Goal: Task Accomplishment & Management: Use online tool/utility

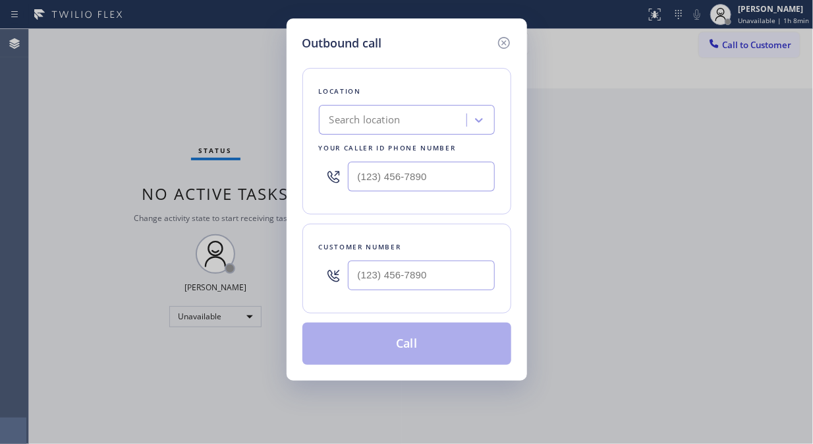
click at [159, 94] on div "Outbound call Location Search location Your caller id phone number Customer num…" at bounding box center [406, 222] width 813 height 444
click at [165, 132] on div "Outbound call Location Search location Your caller id phone number Customer num…" at bounding box center [406, 222] width 813 height 444
type input "(___) ___-____"
click at [456, 274] on input "(___) ___-____" at bounding box center [421, 275] width 147 height 30
type input "(___) ___-____"
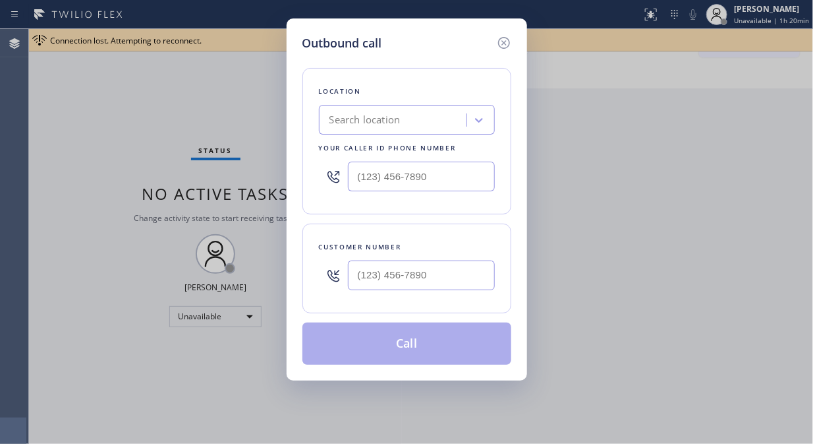
click at [183, 75] on div "Outbound call Location Search location Your caller id phone number Customer num…" at bounding box center [406, 222] width 813 height 444
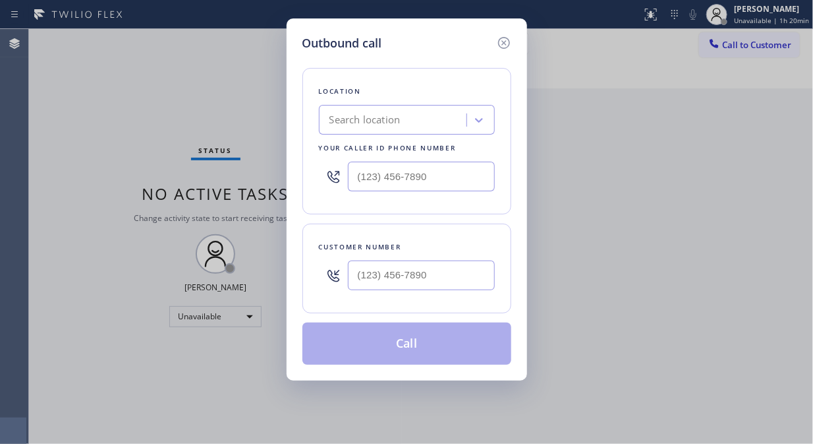
click at [175, 90] on div "Outbound call Location Search location Your caller id phone number Customer num…" at bounding box center [406, 222] width 813 height 444
click at [355, 124] on div "Search location" at bounding box center [365, 120] width 71 height 15
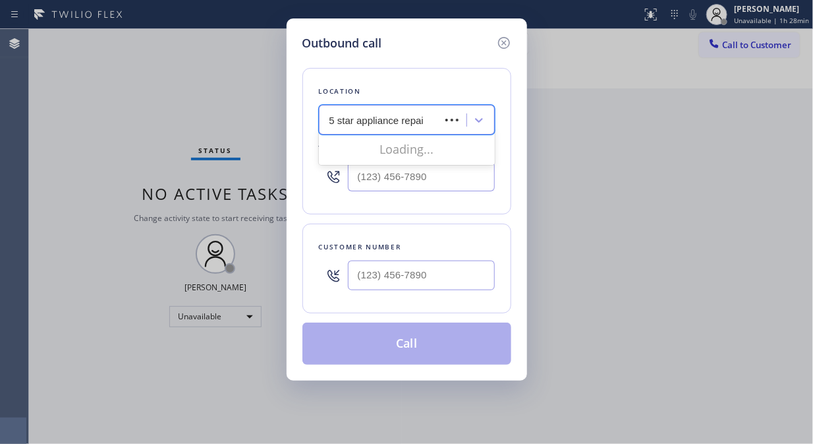
type input "5 star appliance repair"
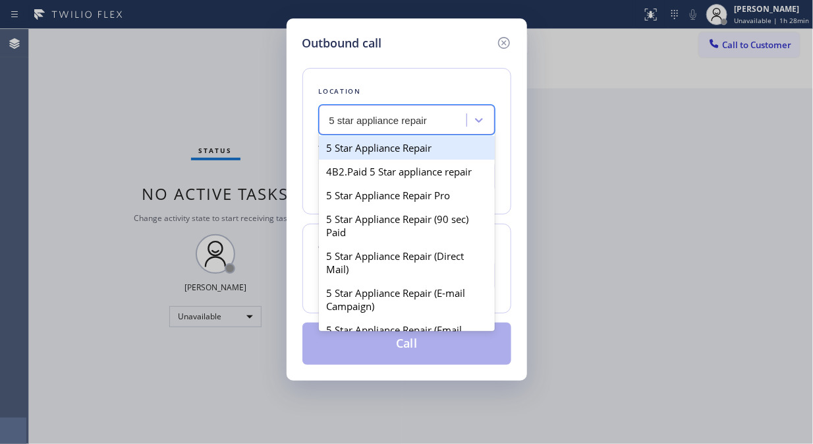
click at [405, 146] on div "5 Star Appliance Repair" at bounding box center [407, 148] width 176 height 24
type input "[PHONE_NUMBER]"
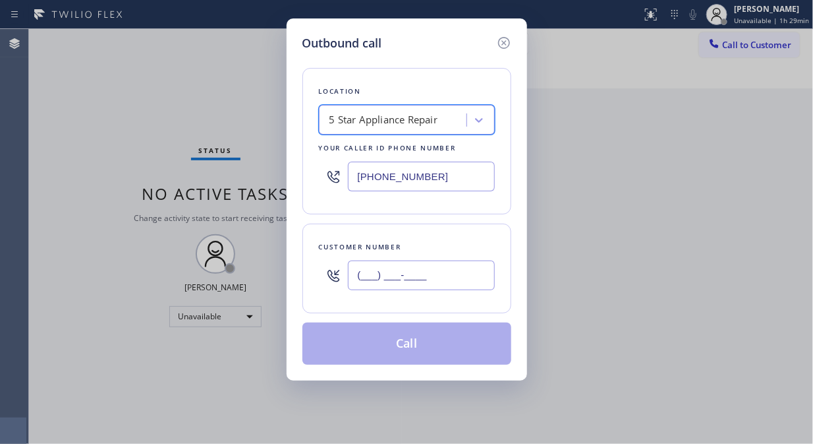
click at [363, 283] on input "(___) ___-____" at bounding box center [421, 275] width 147 height 30
paste input "714) 757-6309"
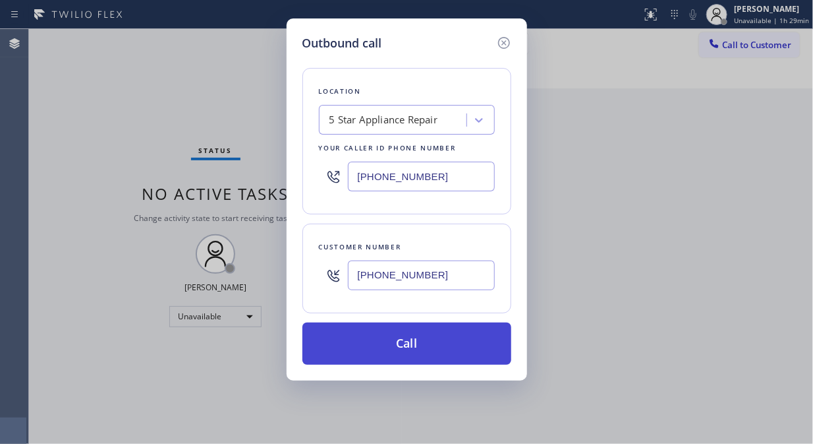
type input "[PHONE_NUMBER]"
click at [436, 351] on button "Call" at bounding box center [407, 343] width 209 height 42
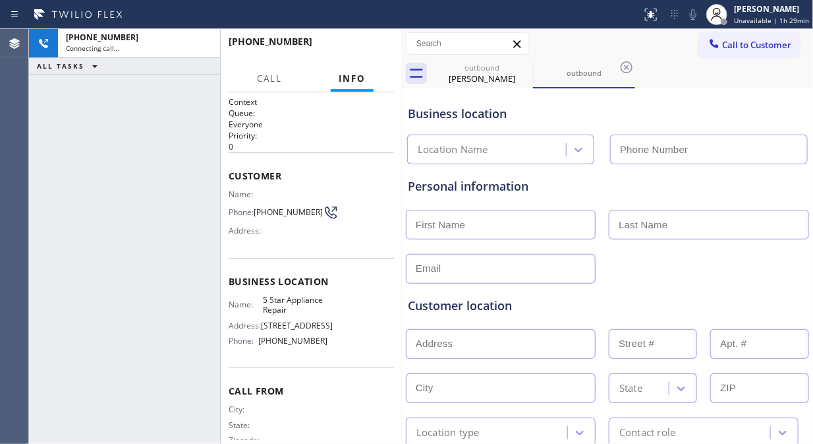
type input "[PHONE_NUMBER]"
click at [376, 45] on span "HANG UP" at bounding box center [363, 47] width 40 height 9
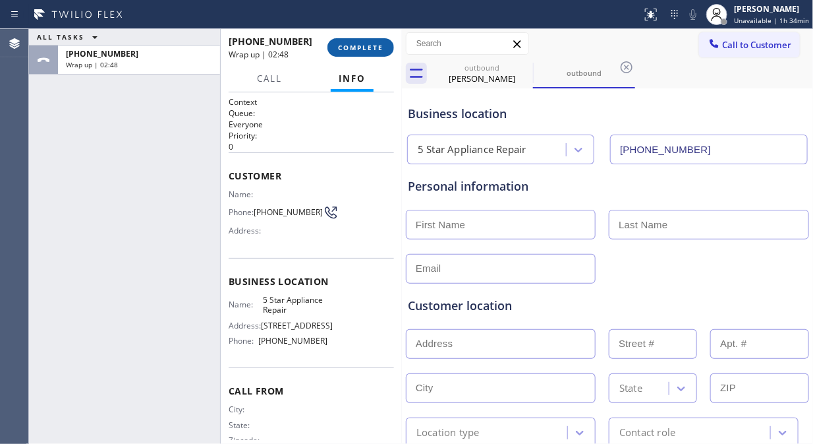
click at [357, 42] on button "COMPLETE" at bounding box center [361, 47] width 67 height 18
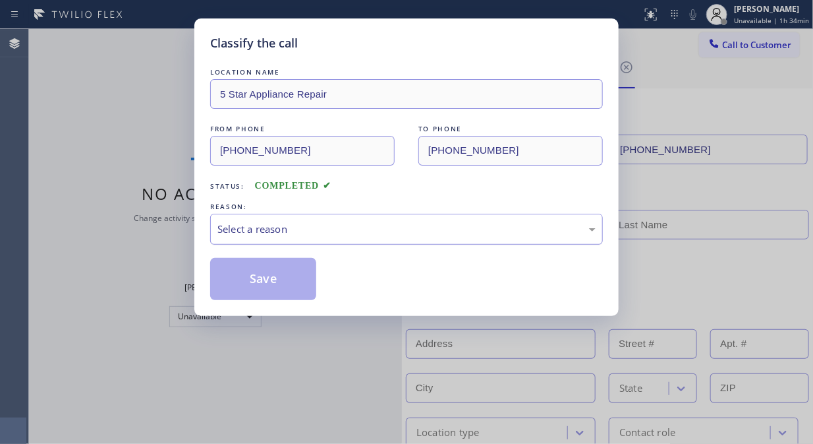
click at [363, 239] on div "Select a reason" at bounding box center [406, 229] width 393 height 31
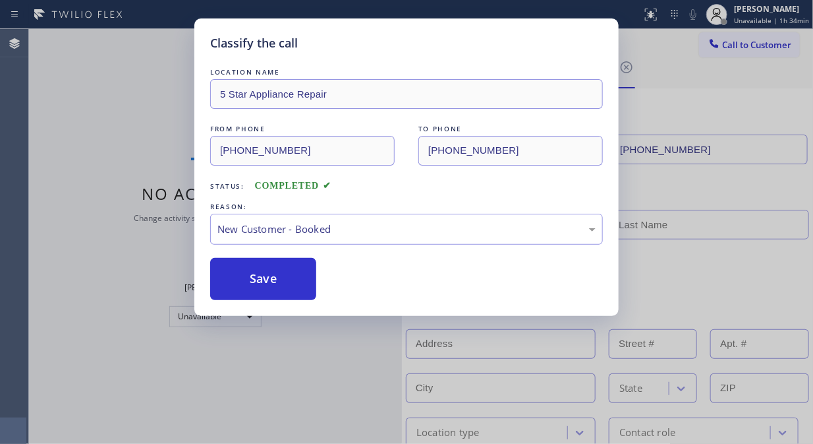
click at [262, 280] on button "Save" at bounding box center [263, 279] width 106 height 42
type input "[PHONE_NUMBER]"
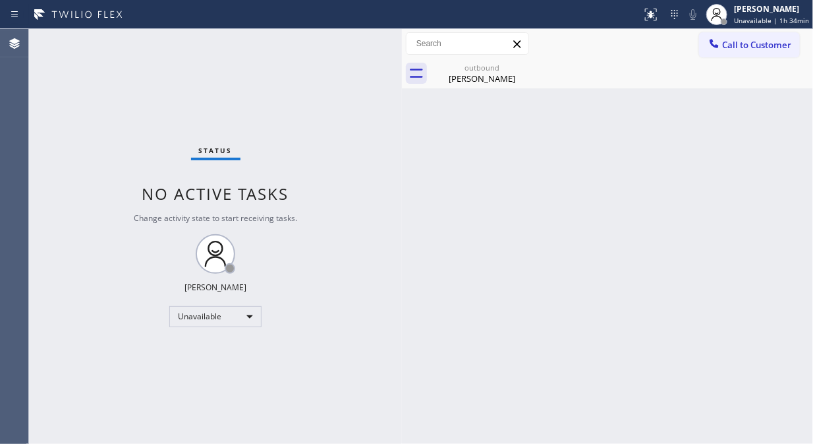
click at [727, 51] on button "Call to Customer" at bounding box center [749, 44] width 101 height 25
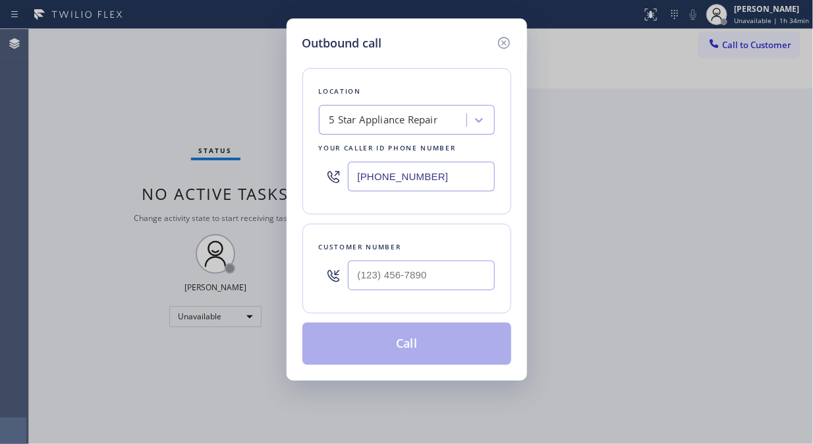
drag, startPoint x: 434, startPoint y: 181, endPoint x: 332, endPoint y: 183, distance: 102.2
click at [332, 183] on div "[PHONE_NUMBER]" at bounding box center [407, 176] width 176 height 43
click at [361, 285] on input "(___) ___-____" at bounding box center [421, 275] width 147 height 30
paste input "310) 200-3127"
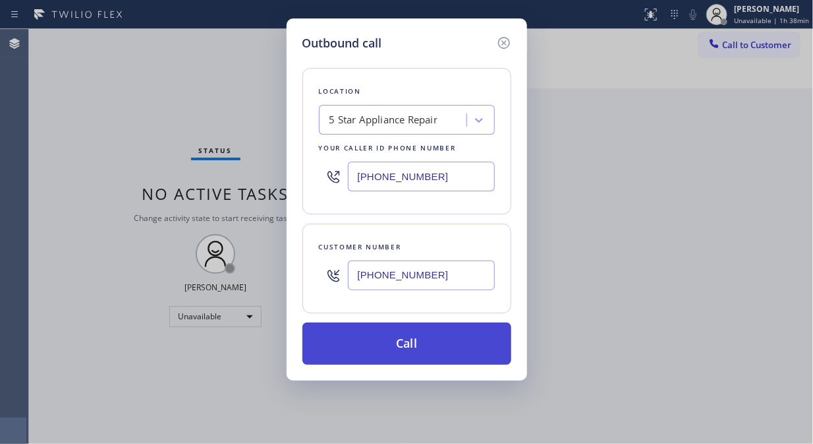
type input "[PHONE_NUMBER]"
click at [436, 353] on button "Call" at bounding box center [407, 343] width 209 height 42
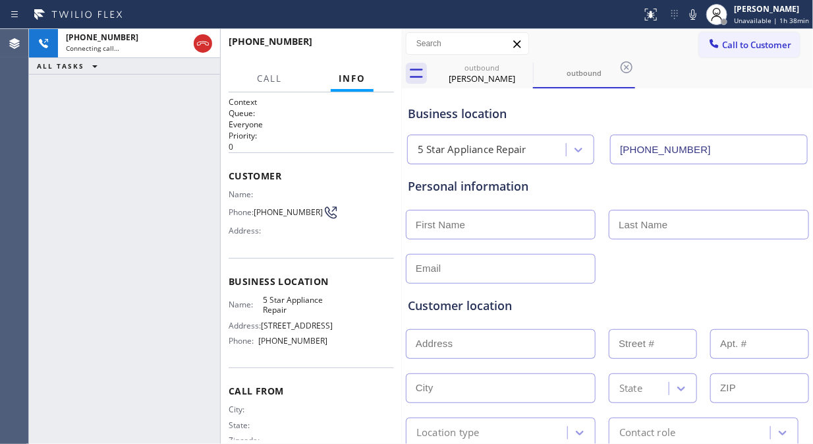
type input "[PHONE_NUMBER]"
drag, startPoint x: 278, startPoint y: 224, endPoint x: 226, endPoint y: 192, distance: 60.9
click at [226, 192] on div "Context Queue: Everyone Priority: 0 Customer Name: Phone: [PHONE_NUMBER] Addres…" at bounding box center [311, 267] width 181 height 351
copy div "Name: Phone: [PHONE_NUMBER]"
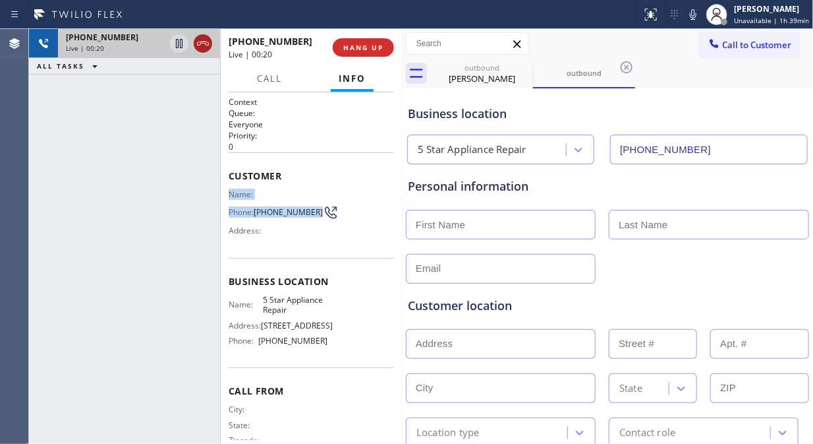
click at [206, 47] on icon at bounding box center [203, 44] width 16 height 16
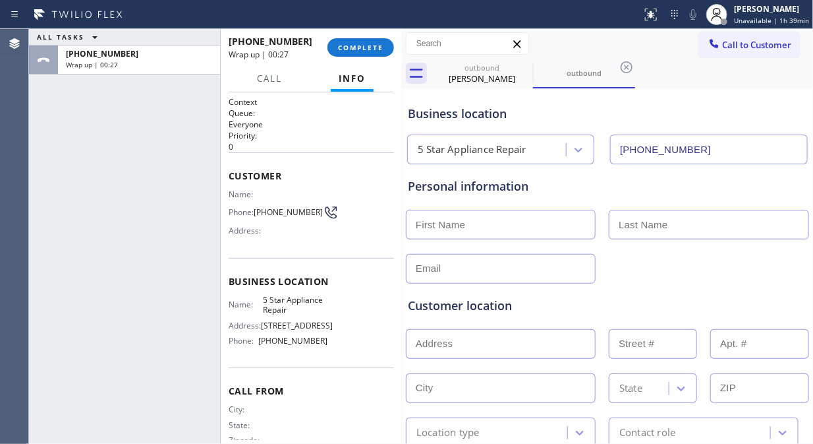
click at [185, 142] on div "ALL TASKS ALL TASKS ACTIVE TASKS TASKS IN WRAP UP [PHONE_NUMBER] Wrap up | 00:27" at bounding box center [124, 236] width 191 height 415
click at [351, 51] on span "COMPLETE" at bounding box center [360, 47] width 45 height 9
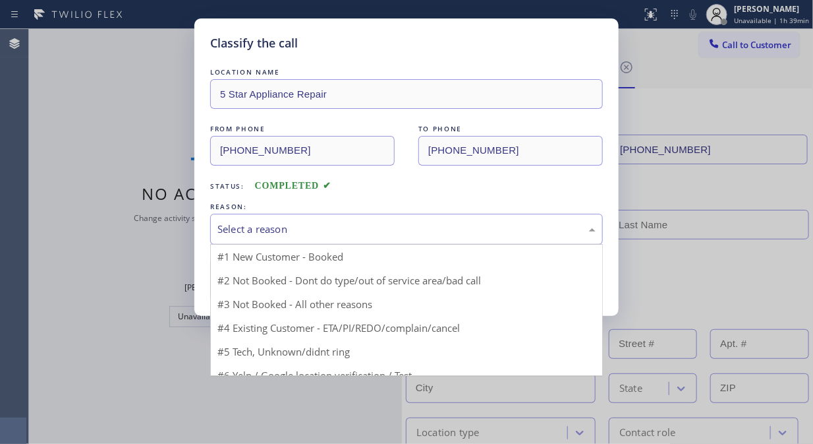
click at [393, 232] on div "Select a reason" at bounding box center [407, 229] width 378 height 15
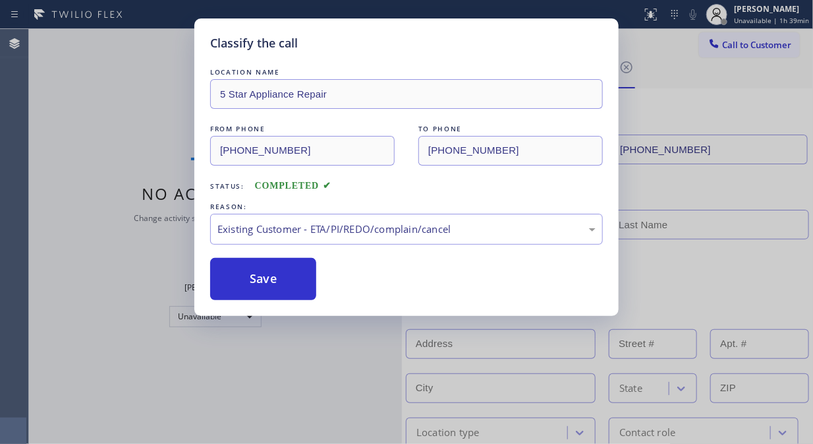
drag, startPoint x: 291, startPoint y: 292, endPoint x: 440, endPoint y: 1, distance: 326.7
click at [291, 291] on button "Save" at bounding box center [263, 279] width 106 height 42
type input "[PHONE_NUMBER]"
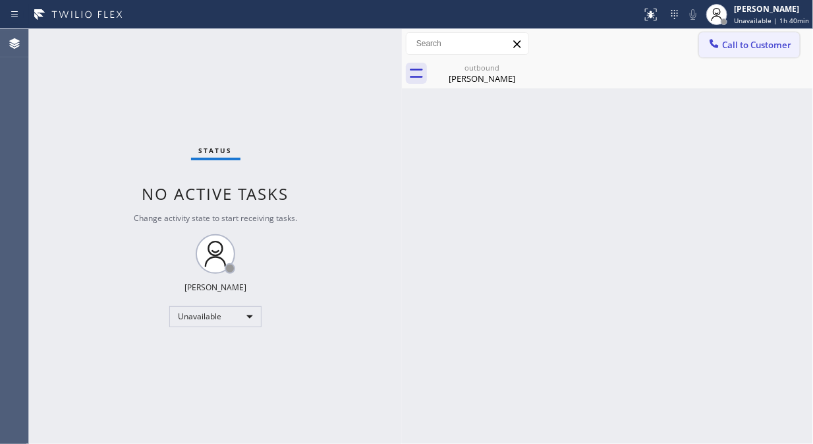
click at [723, 45] on span "Call to Customer" at bounding box center [757, 45] width 69 height 12
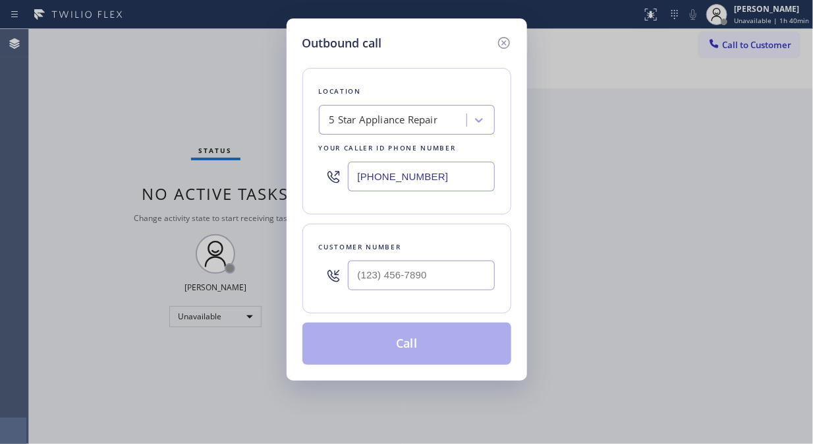
drag, startPoint x: 356, startPoint y: 259, endPoint x: 360, endPoint y: 271, distance: 12.5
click at [360, 271] on div at bounding box center [421, 275] width 147 height 43
click at [360, 271] on input "(___) ___-____" at bounding box center [421, 275] width 147 height 30
paste input "424) 350-6455"
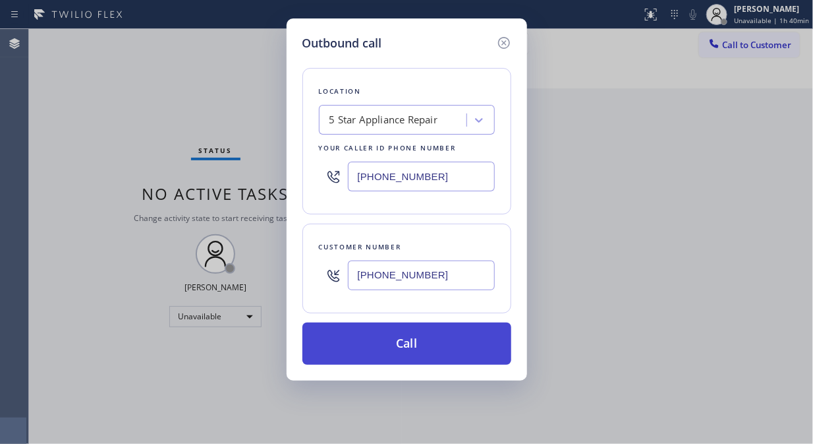
type input "[PHONE_NUMBER]"
click at [415, 343] on button "Call" at bounding box center [407, 343] width 209 height 42
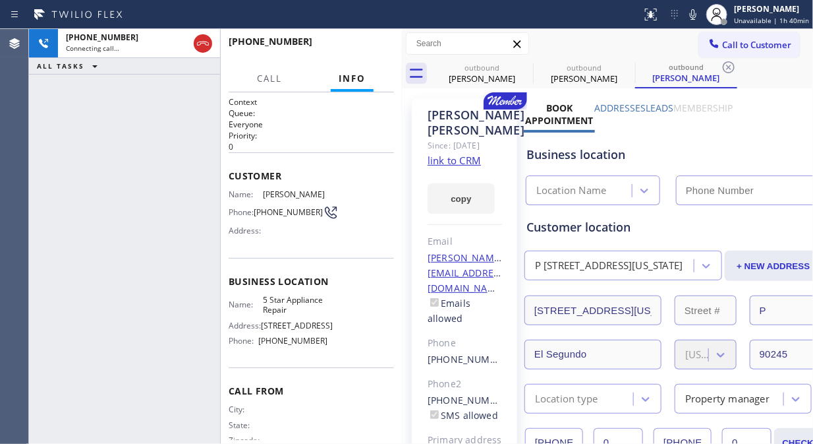
type input "[PHONE_NUMBER]"
click at [154, 170] on div "[PHONE_NUMBER] Live | 00:12 ALL TASKS ALL TASKS ACTIVE TASKS TASKS IN WRAP UP" at bounding box center [124, 236] width 191 height 415
click at [125, 175] on div "[PHONE_NUMBER] Live | 00:13 ALL TASKS ALL TASKS ACTIVE TASKS TASKS IN WRAP UP" at bounding box center [124, 236] width 191 height 415
click at [136, 124] on div "[PHONE_NUMBER] Live | 00:19 ALL TASKS ALL TASKS ACTIVE TASKS TASKS IN WRAP UP" at bounding box center [124, 236] width 191 height 415
click at [363, 51] on span "HANG UP" at bounding box center [363, 47] width 40 height 9
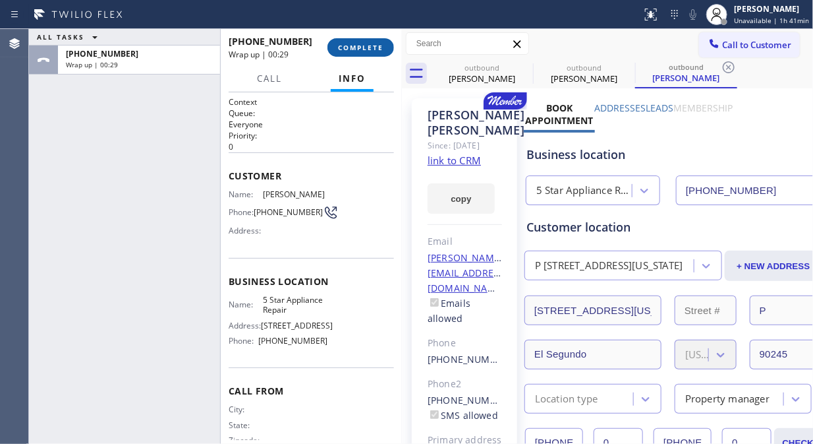
click at [376, 49] on span "COMPLETE" at bounding box center [360, 47] width 45 height 9
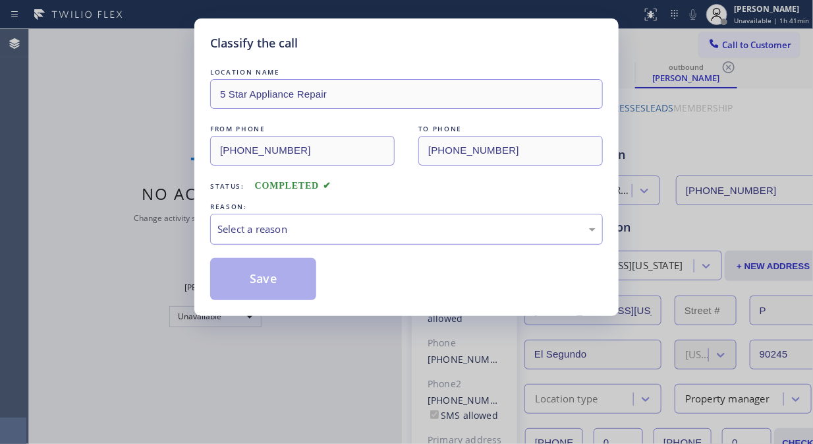
drag, startPoint x: 416, startPoint y: 231, endPoint x: 416, endPoint y: 242, distance: 10.5
click at [416, 232] on div "Select a reason" at bounding box center [407, 229] width 378 height 15
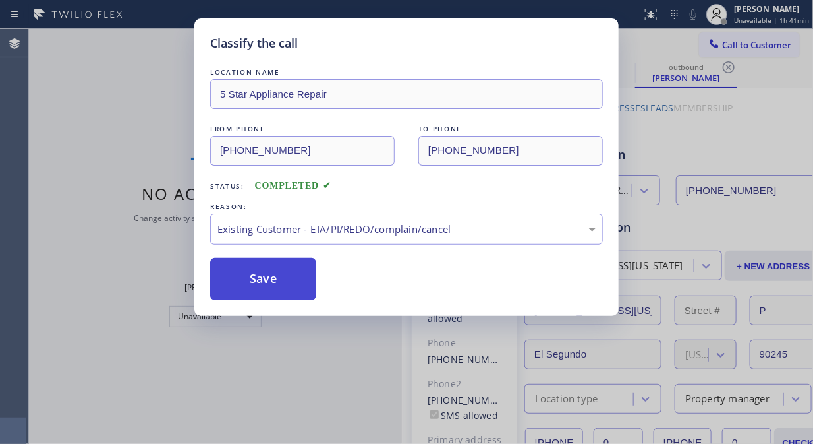
click at [281, 288] on button "Save" at bounding box center [263, 279] width 106 height 42
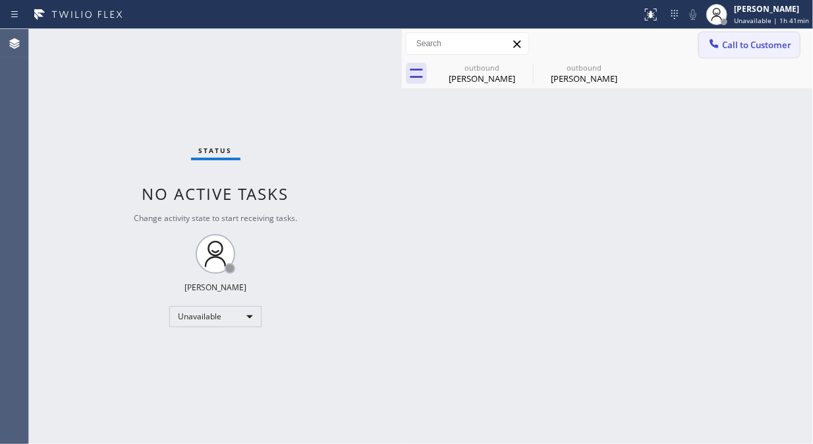
click at [729, 47] on span "Call to Customer" at bounding box center [757, 45] width 69 height 12
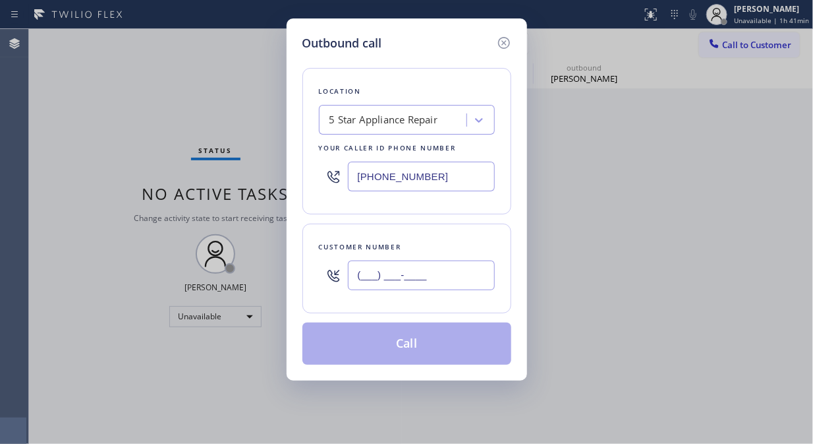
click at [387, 279] on input "(___) ___-____" at bounding box center [421, 275] width 147 height 30
paste input "310) 880-5697"
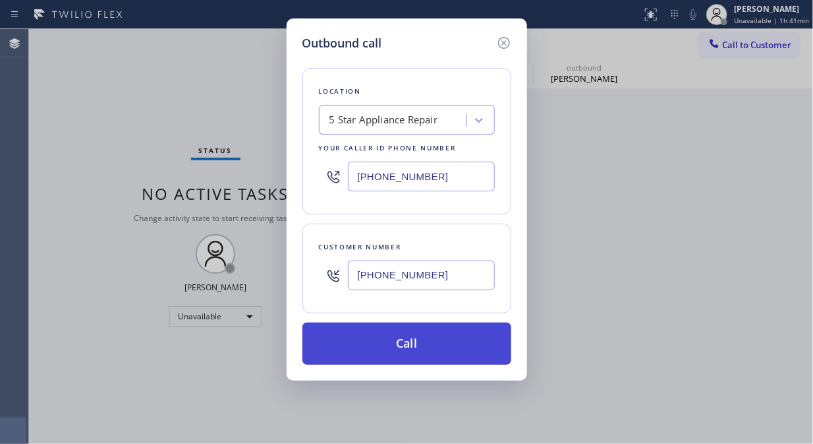
type input "[PHONE_NUMBER]"
click at [407, 351] on button "Call" at bounding box center [407, 343] width 209 height 42
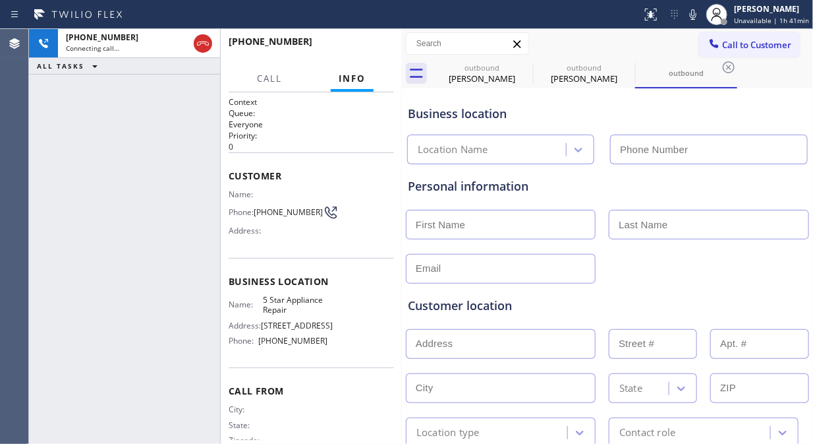
type input "[PHONE_NUMBER]"
drag, startPoint x: 281, startPoint y: 220, endPoint x: 226, endPoint y: 193, distance: 61.3
click at [226, 193] on div "Context Queue: Everyone Priority: 0 Customer Name: Phone: [PHONE_NUMBER] Addres…" at bounding box center [311, 267] width 181 height 351
copy div "Name: Phone: [PHONE_NUMBER]"
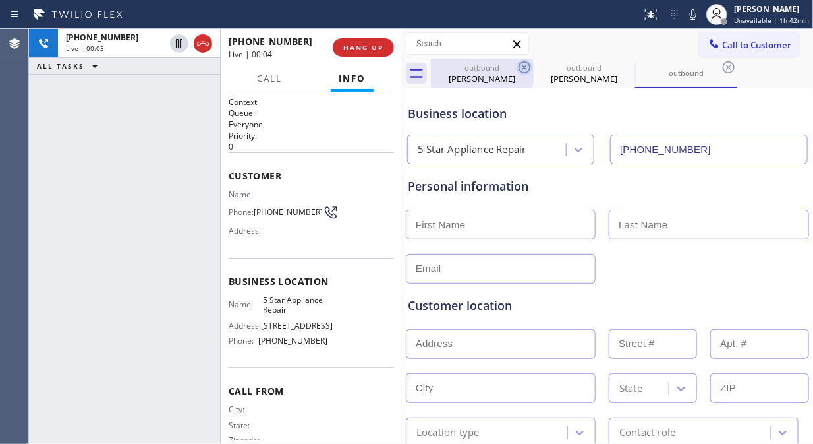
click at [525, 65] on icon at bounding box center [525, 67] width 16 height 16
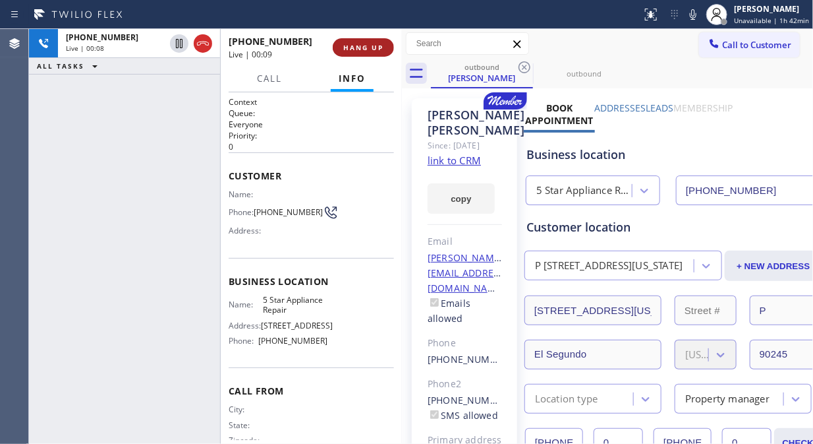
drag, startPoint x: 341, startPoint y: 35, endPoint x: 368, endPoint y: 51, distance: 30.8
click at [351, 43] on div "[PHONE_NUMBER] Live | 00:09 HANG UP" at bounding box center [311, 47] width 165 height 34
click at [368, 51] on span "HANG UP" at bounding box center [363, 47] width 40 height 9
click at [369, 50] on span "HANG UP" at bounding box center [363, 47] width 40 height 9
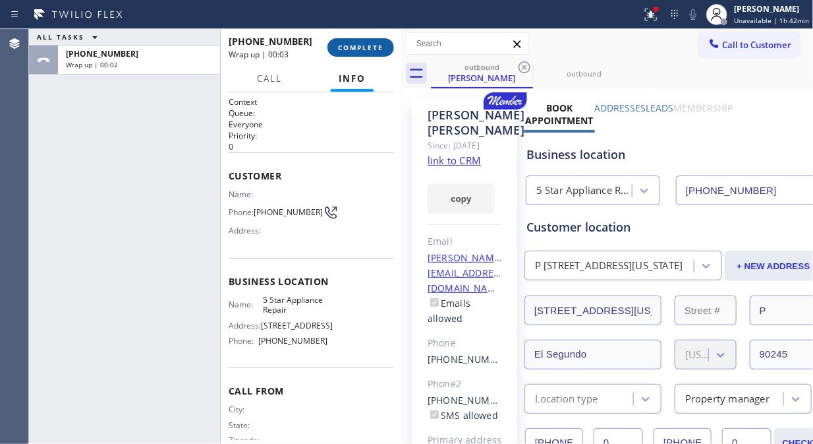
click at [355, 48] on span "COMPLETE" at bounding box center [360, 47] width 45 height 9
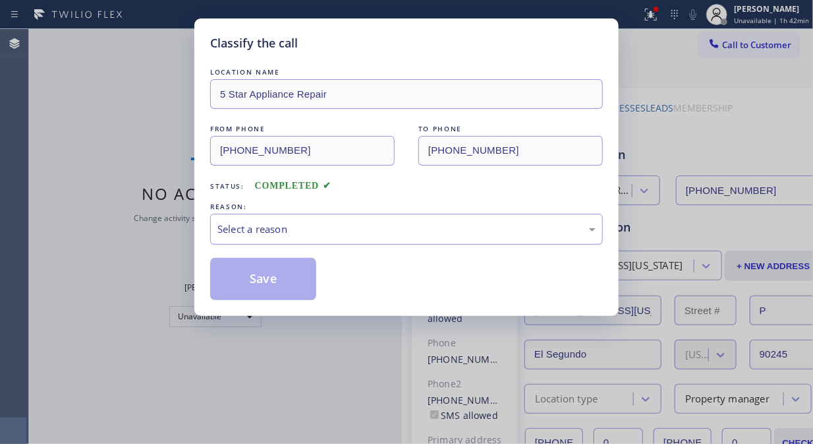
click at [367, 219] on div "Select a reason" at bounding box center [406, 229] width 393 height 31
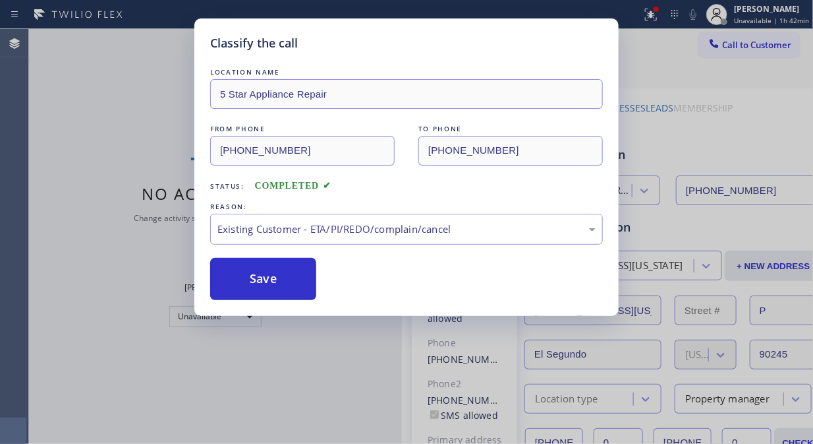
click at [285, 291] on button "Save" at bounding box center [263, 279] width 106 height 42
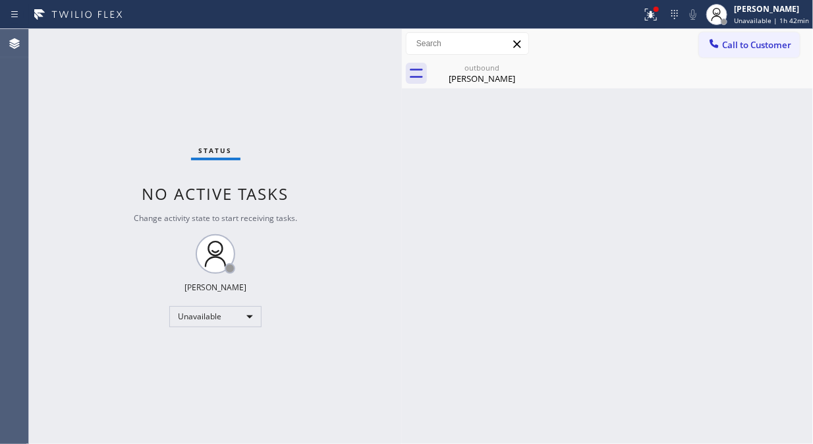
click at [122, 81] on div "Status No active tasks Change activity state to start receiving tasks. [PERSON_…" at bounding box center [215, 236] width 373 height 415
drag, startPoint x: 732, startPoint y: 43, endPoint x: 489, endPoint y: 86, distance: 247.1
click at [732, 42] on span "Call to Customer" at bounding box center [757, 45] width 69 height 12
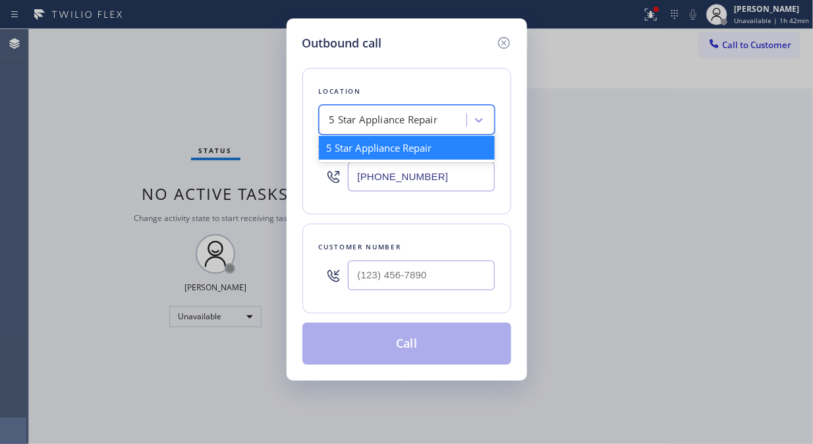
click at [323, 120] on div "5 Star Appliance Repair" at bounding box center [395, 120] width 144 height 23
paste input "HyperCool Comfort"
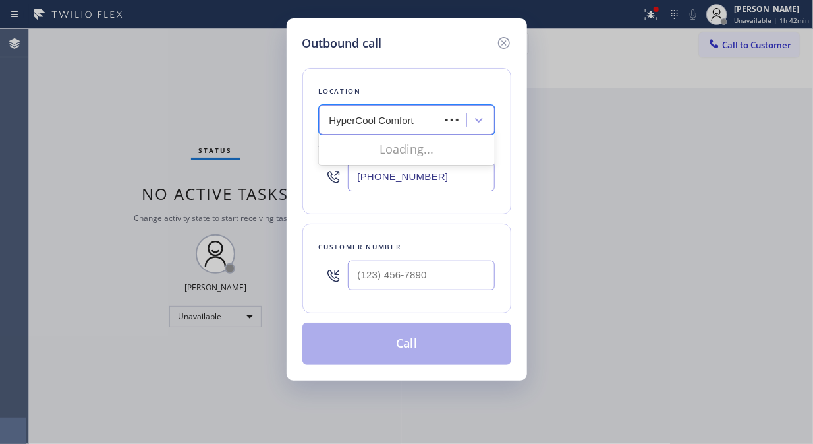
type input "HyperCool Comfort"
click at [359, 266] on input "(___) ___-____" at bounding box center [421, 275] width 147 height 30
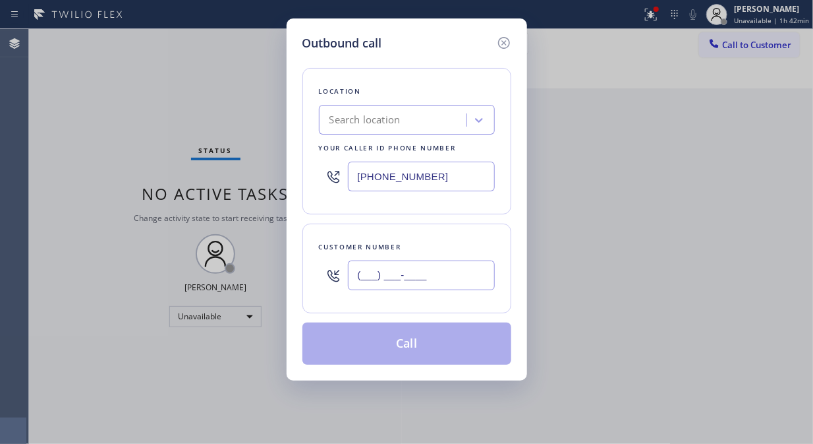
paste input "619) 873-8057"
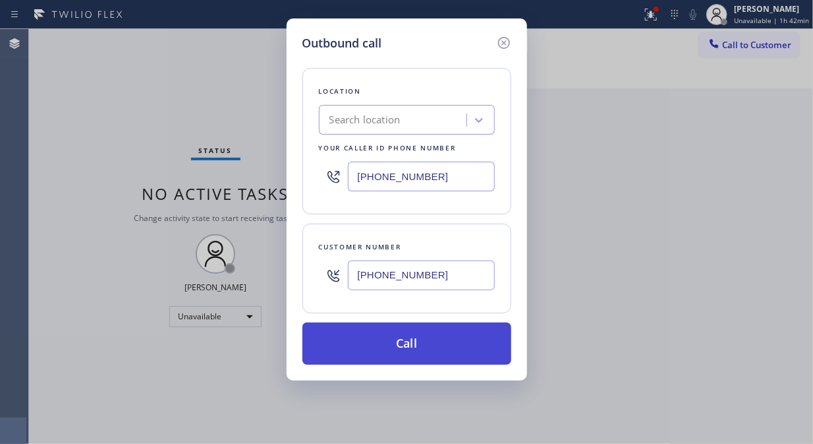
type input "[PHONE_NUMBER]"
click at [424, 345] on button "Call" at bounding box center [407, 343] width 209 height 42
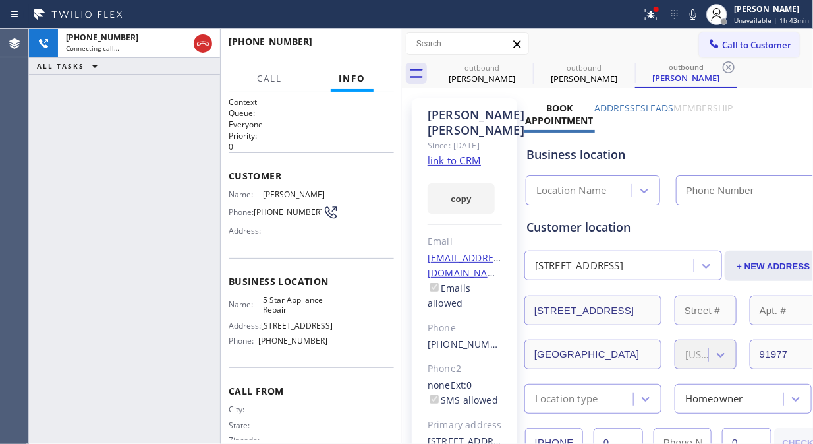
type input "[PHONE_NUMBER]"
click at [360, 48] on span "HANG UP" at bounding box center [363, 47] width 40 height 9
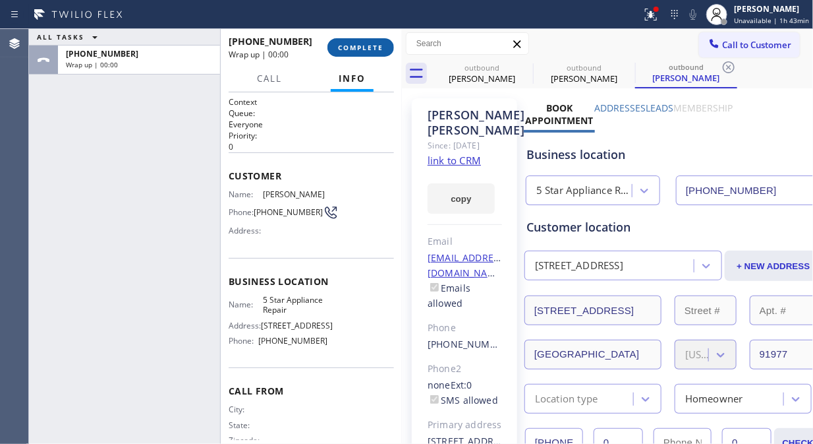
click at [360, 47] on span "COMPLETE" at bounding box center [360, 47] width 45 height 9
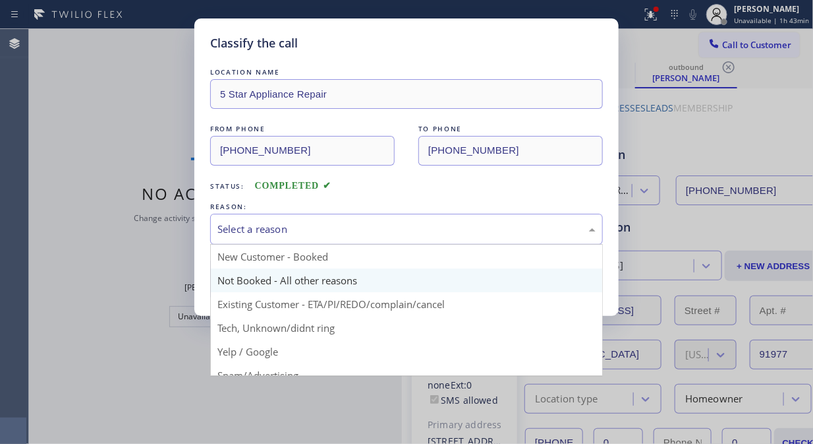
drag, startPoint x: 390, startPoint y: 227, endPoint x: 393, endPoint y: 268, distance: 41.0
click at [392, 227] on div "Select a reason" at bounding box center [407, 229] width 378 height 15
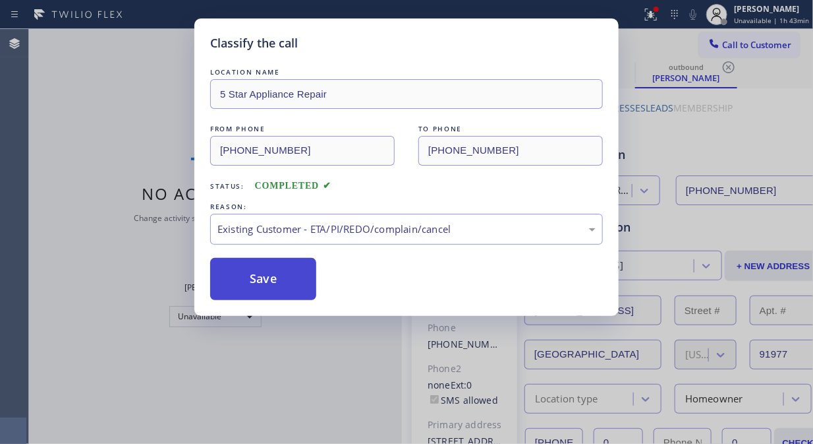
click at [276, 277] on button "Save" at bounding box center [263, 279] width 106 height 42
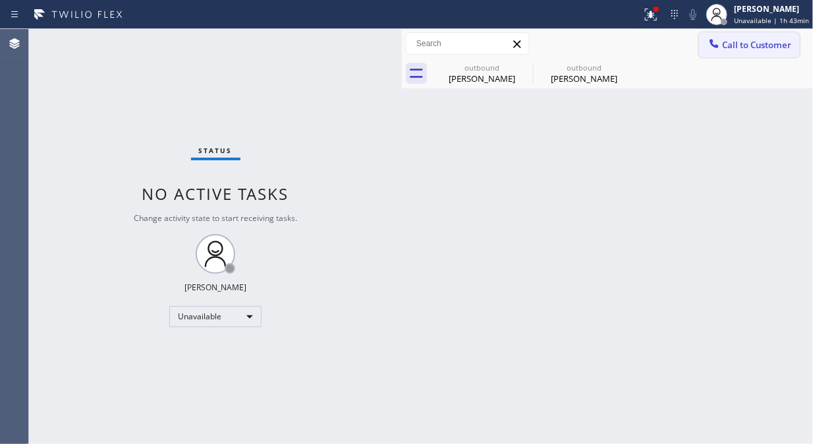
click at [732, 55] on button "Call to Customer" at bounding box center [749, 44] width 101 height 25
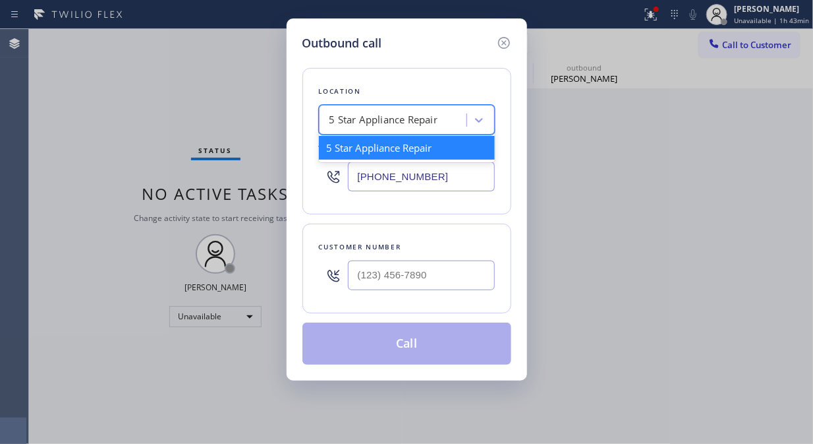
click at [330, 119] on div "5 Star Appliance Repair" at bounding box center [384, 120] width 109 height 15
paste input "Wolf & Sub Zero Professionals Tempe"
type input "Wolf & Sub Zero Professionals Tempe"
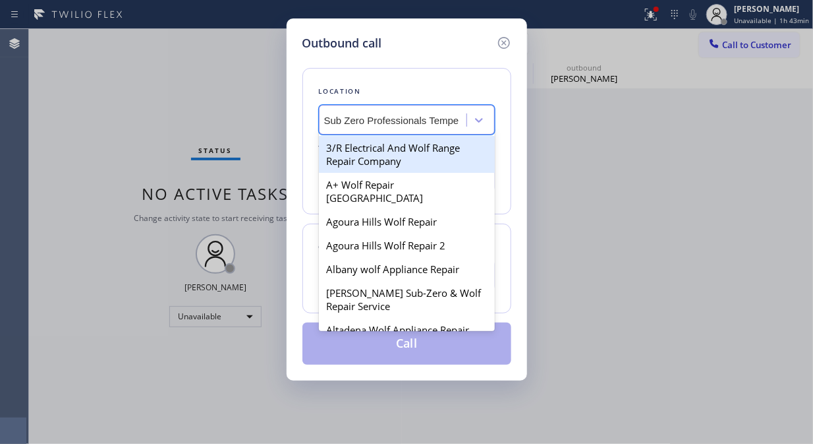
click at [384, 148] on div "3/R Electrical And Wolf Range Repair Company" at bounding box center [407, 154] width 176 height 37
type input "[PHONE_NUMBER]"
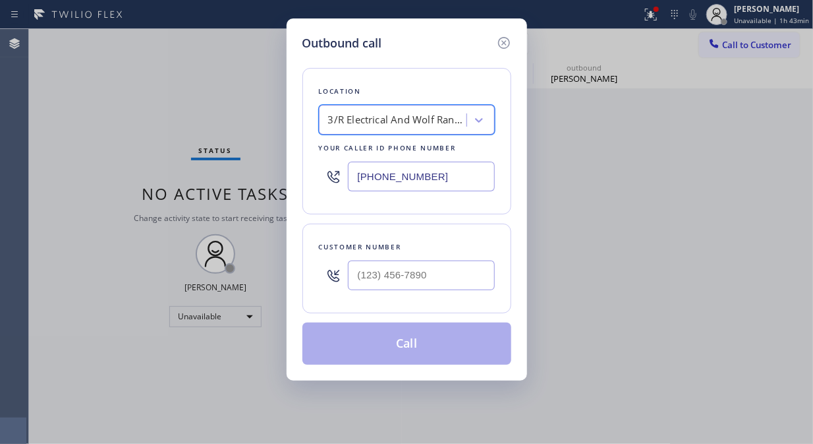
scroll to position [0, 1]
click at [379, 127] on div "3/R Electrical And Wolf Range Repair Company" at bounding box center [397, 120] width 138 height 15
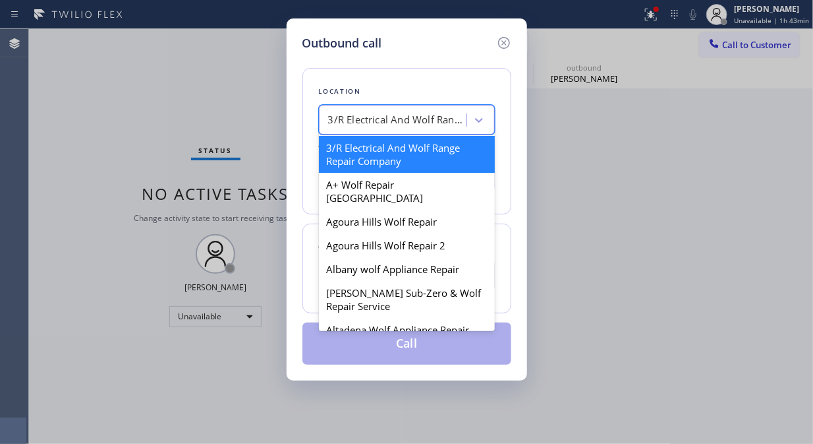
paste input "Wolf & Sub Zero Professionals Tempe"
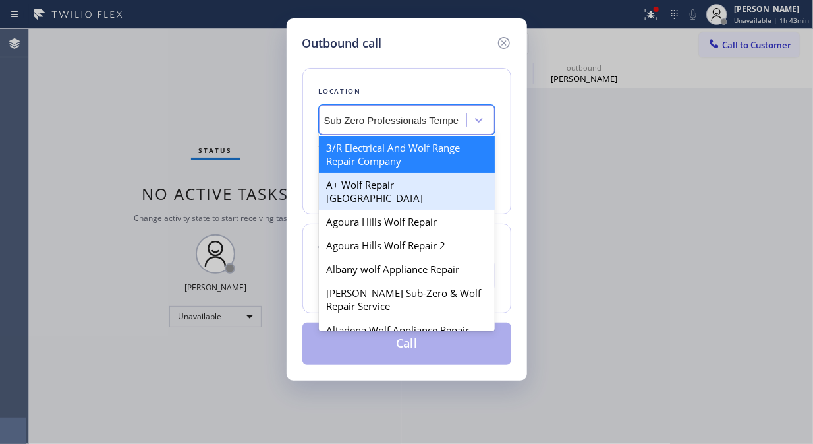
scroll to position [73, 0]
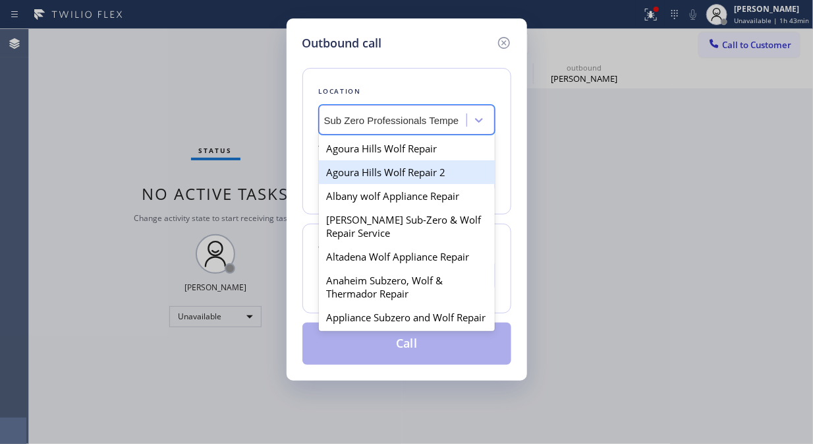
type input "Wolf & Sub Zero Professionals Tempe"
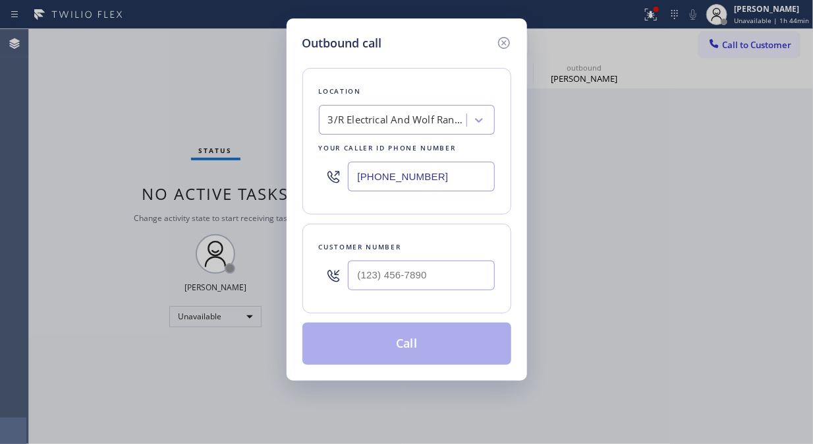
scroll to position [0, 1]
click at [355, 179] on input "[PHONE_NUMBER]" at bounding box center [421, 177] width 147 height 30
paste input "80) 680-8083"
type input "[PHONE_NUMBER]"
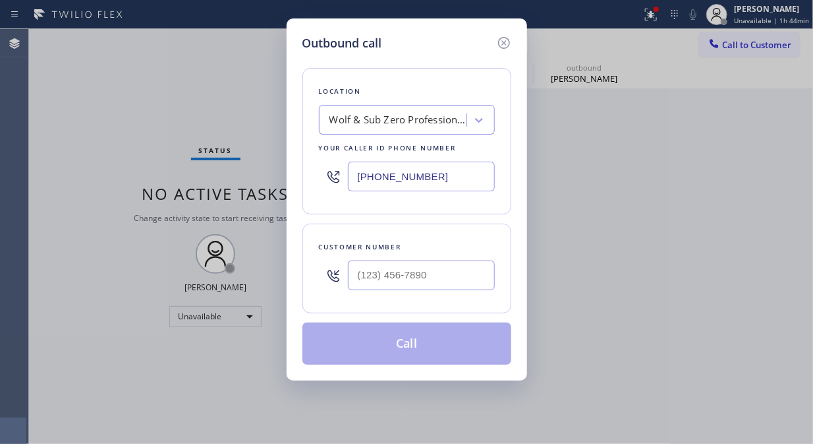
click at [347, 278] on div at bounding box center [333, 275] width 29 height 43
click at [354, 277] on input "(___) ___-____" at bounding box center [421, 275] width 147 height 30
paste input "480) 324-6252"
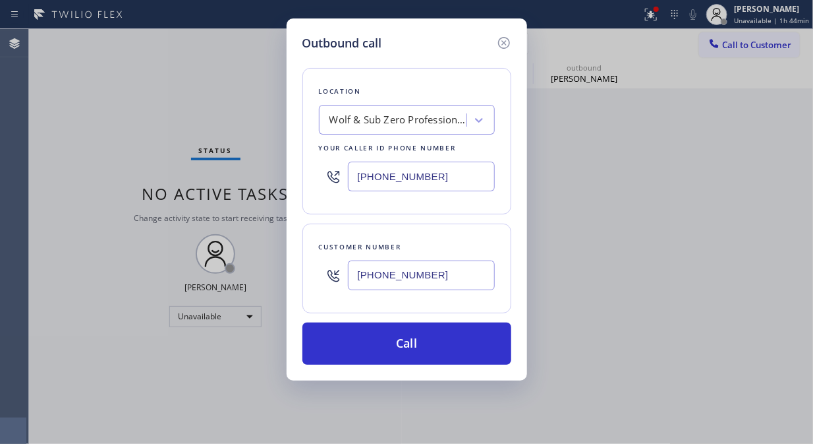
type input "[PHONE_NUMBER]"
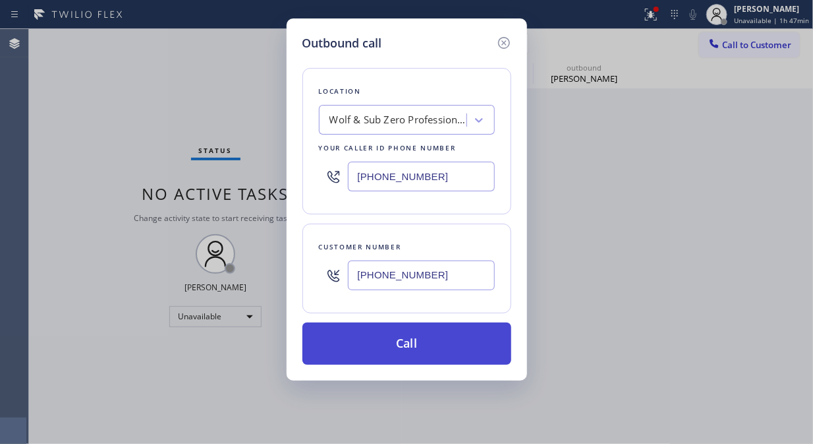
click at [427, 330] on button "Call" at bounding box center [407, 343] width 209 height 42
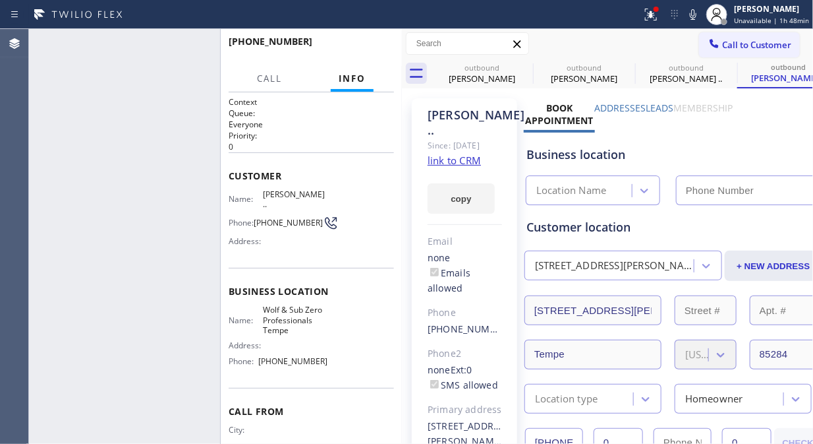
type input "[PHONE_NUMBER]"
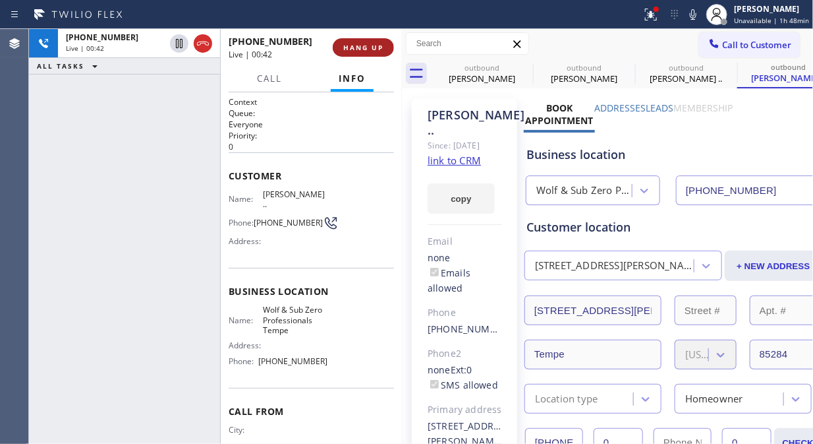
click at [363, 47] on span "HANG UP" at bounding box center [363, 47] width 40 height 9
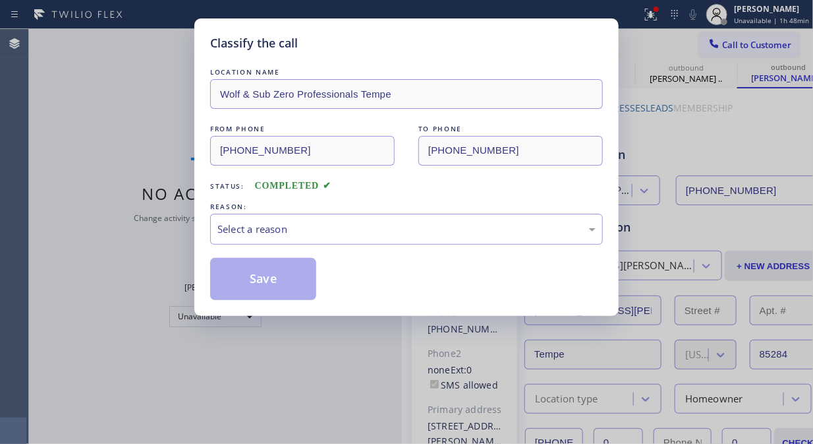
click at [364, 51] on div "Classify the call" at bounding box center [406, 43] width 393 height 18
click at [407, 222] on div "Select a reason" at bounding box center [407, 229] width 378 height 15
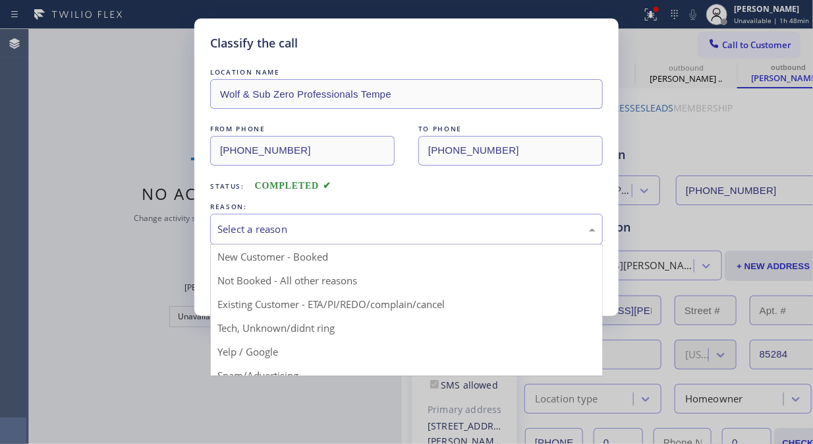
drag, startPoint x: 389, startPoint y: 295, endPoint x: 334, endPoint y: 286, distance: 55.4
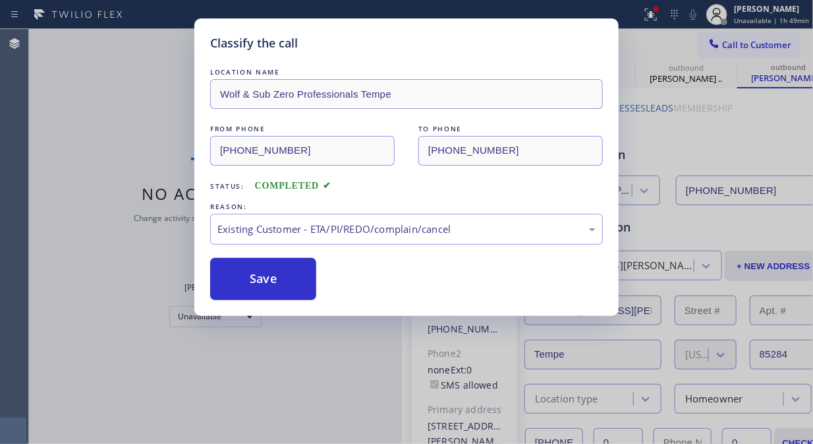
drag, startPoint x: 285, startPoint y: 274, endPoint x: 374, endPoint y: 316, distance: 98.8
click at [286, 275] on button "Save" at bounding box center [263, 279] width 106 height 42
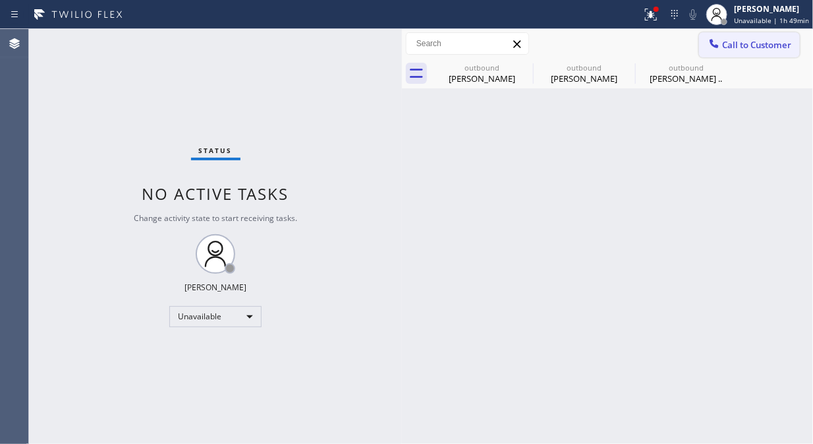
click at [736, 42] on span "Call to Customer" at bounding box center [757, 45] width 69 height 12
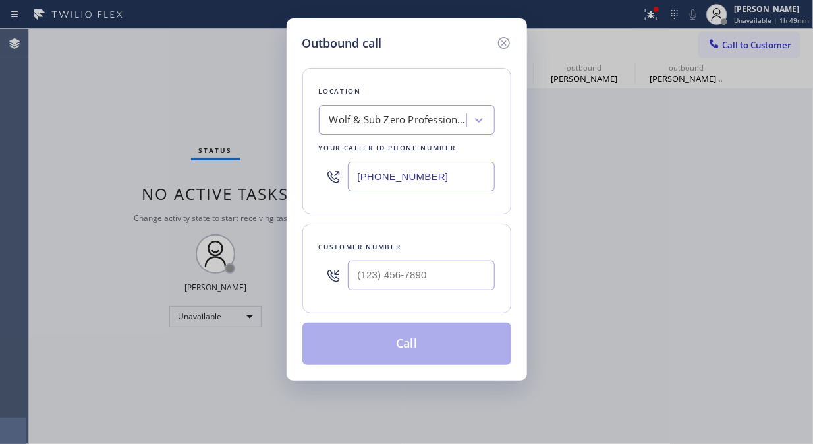
click at [330, 127] on div "Wolf & Sub Zero Professionals Tempe" at bounding box center [399, 120] width 138 height 15
paste input "HyperCool Comfort"
type input "HyperCool Comfort"
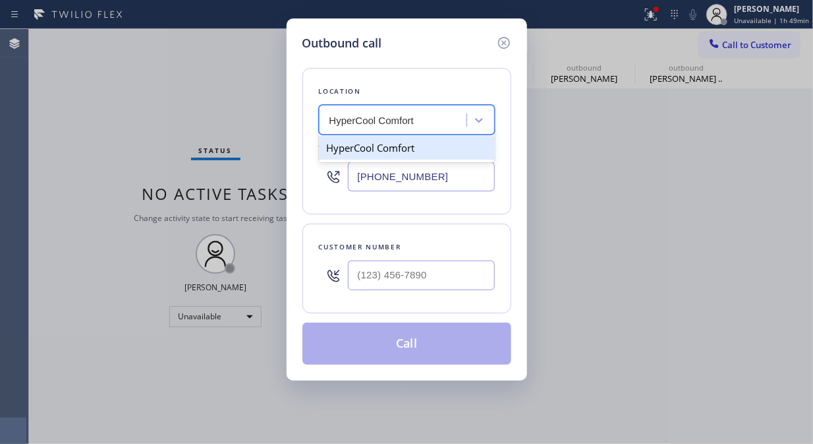
click at [377, 150] on div "HyperCool Comfort" at bounding box center [407, 148] width 176 height 24
type input "[PHONE_NUMBER]"
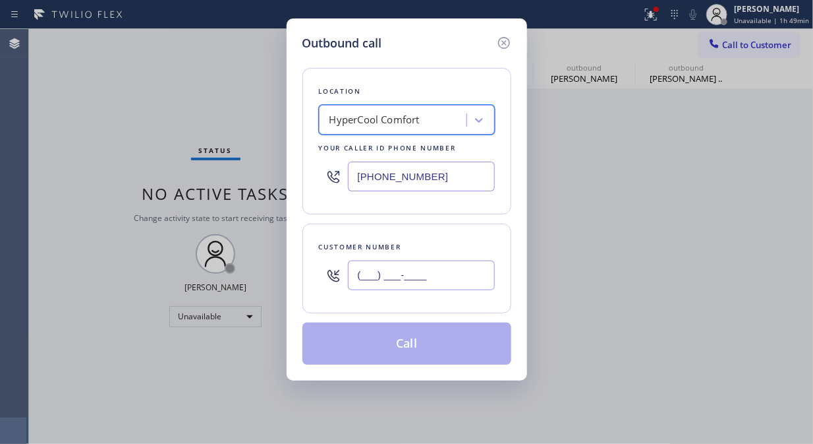
click at [361, 277] on input "(___) ___-____" at bounding box center [421, 275] width 147 height 30
paste input "619) 873-8057"
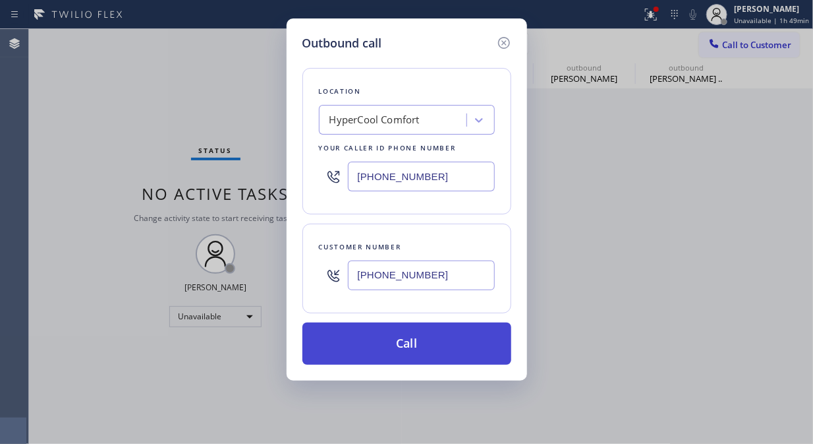
type input "[PHONE_NUMBER]"
click at [423, 341] on button "Call" at bounding box center [407, 343] width 209 height 42
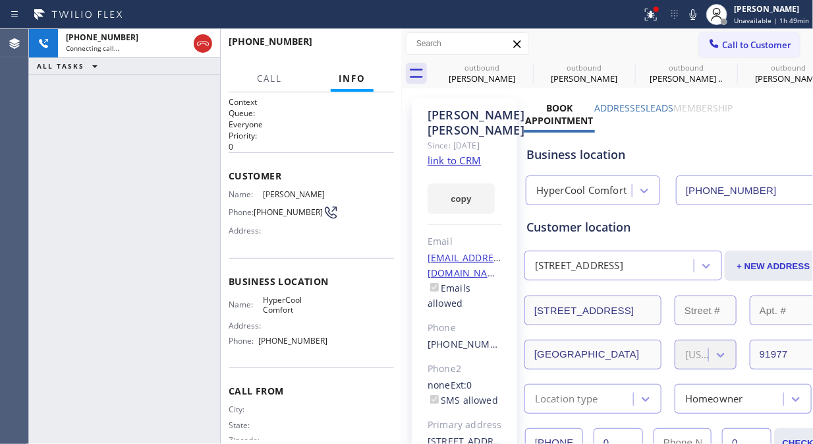
type input "[PHONE_NUMBER]"
click at [137, 127] on div "[PHONE_NUMBER] Live | 00:01 ALL TASKS ALL TASKS ACTIVE TASKS TASKS IN WRAP UP" at bounding box center [124, 236] width 191 height 415
click at [380, 48] on span "HANG UP" at bounding box center [363, 47] width 40 height 9
click at [380, 49] on span "HANG UP" at bounding box center [363, 47] width 40 height 9
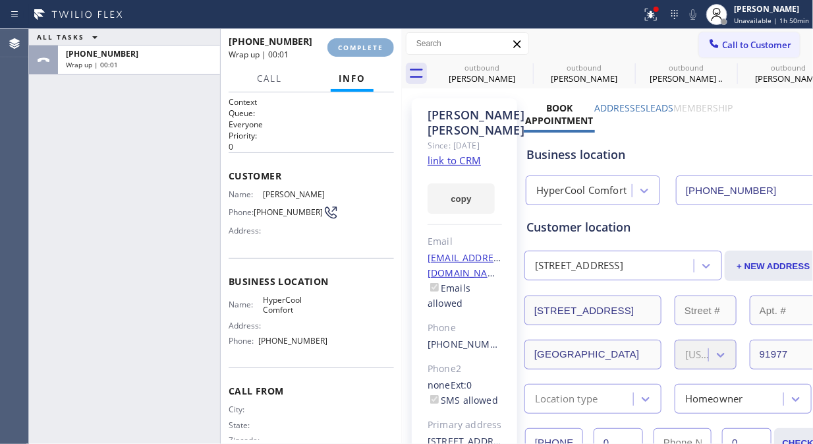
click at [380, 49] on span "COMPLETE" at bounding box center [360, 47] width 45 height 9
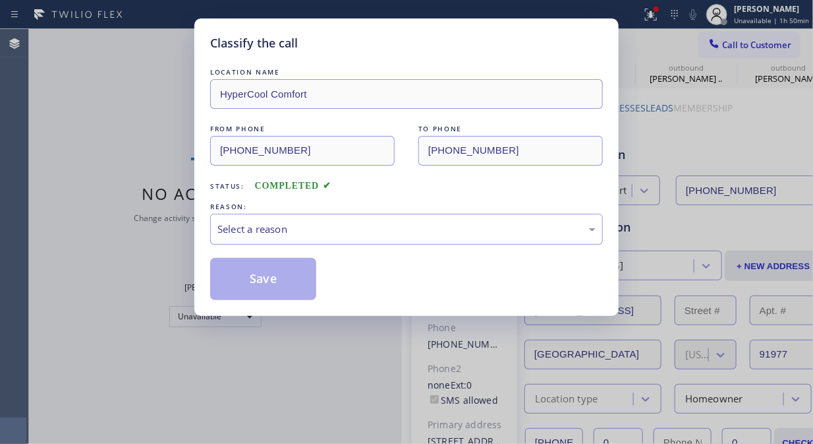
click at [402, 229] on div "Select a reason" at bounding box center [407, 229] width 378 height 15
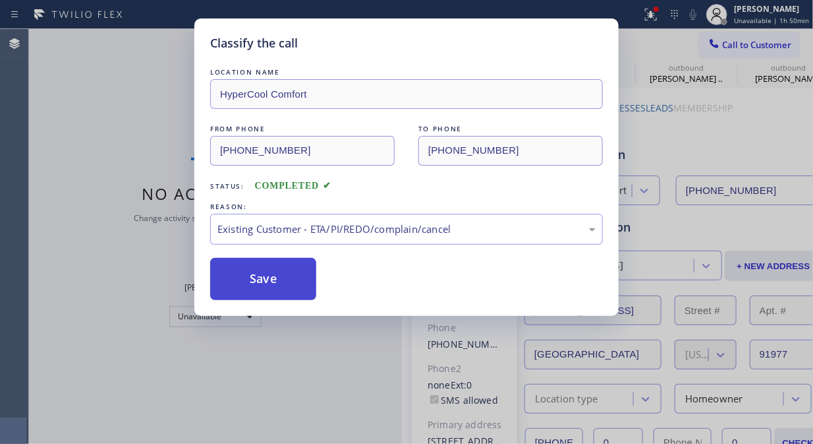
drag, startPoint x: 241, startPoint y: 293, endPoint x: 279, endPoint y: 285, distance: 38.3
click at [244, 292] on button "Save" at bounding box center [263, 279] width 106 height 42
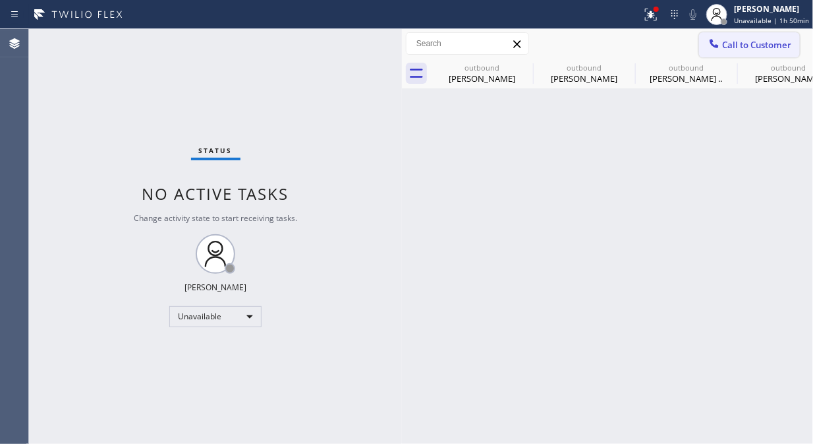
click at [723, 51] on button "Call to Customer" at bounding box center [749, 44] width 101 height 25
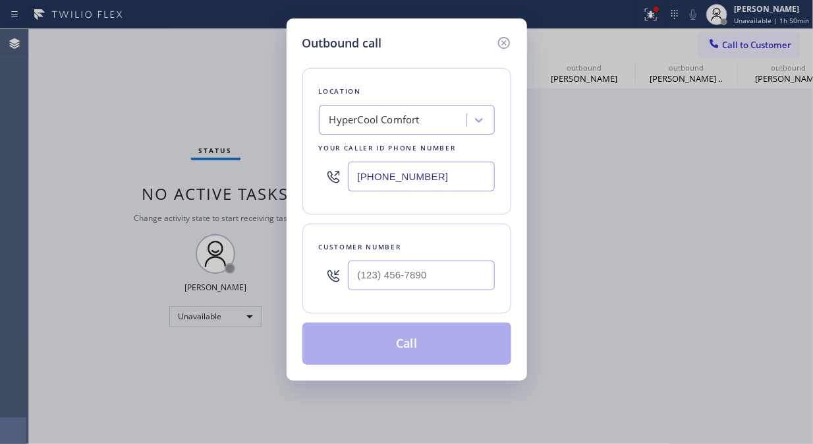
click at [361, 179] on input "[PHONE_NUMBER]" at bounding box center [421, 177] width 147 height 30
click at [351, 178] on input "[PHONE_NUMBER]" at bounding box center [421, 177] width 147 height 30
paste input "424) 350-645"
type input "[PHONE_NUMBER]"
click at [360, 286] on input "(___) ___-____" at bounding box center [421, 275] width 147 height 30
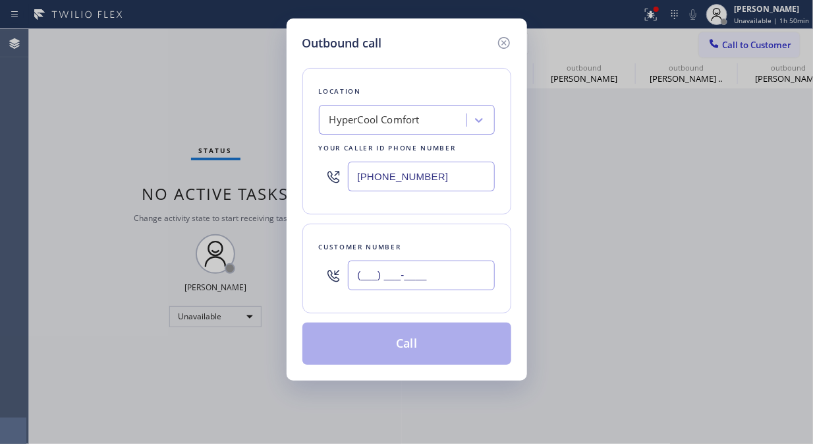
paste input "424) 350-6455"
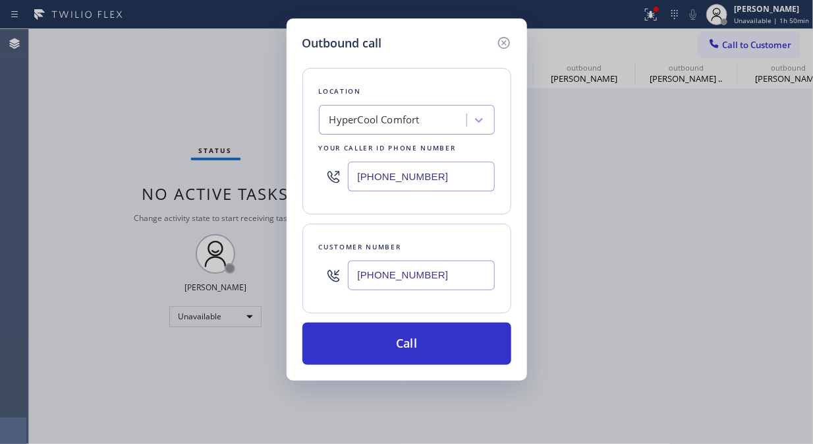
type input "[PHONE_NUMBER]"
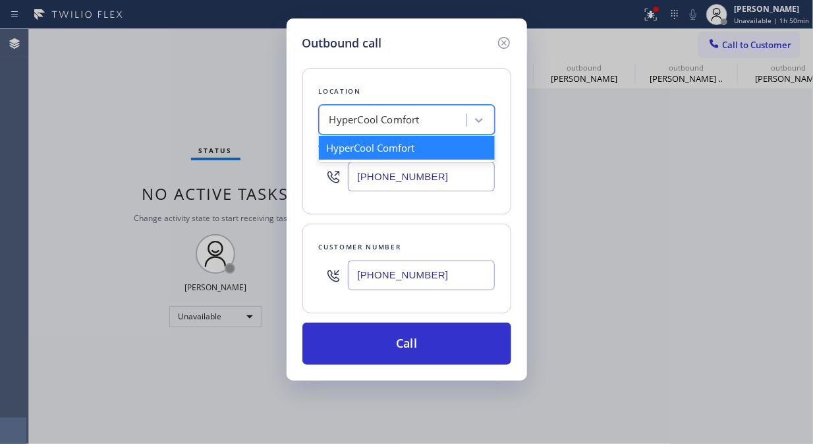
click at [374, 129] on div "HyperCool Comfort" at bounding box center [395, 120] width 144 height 23
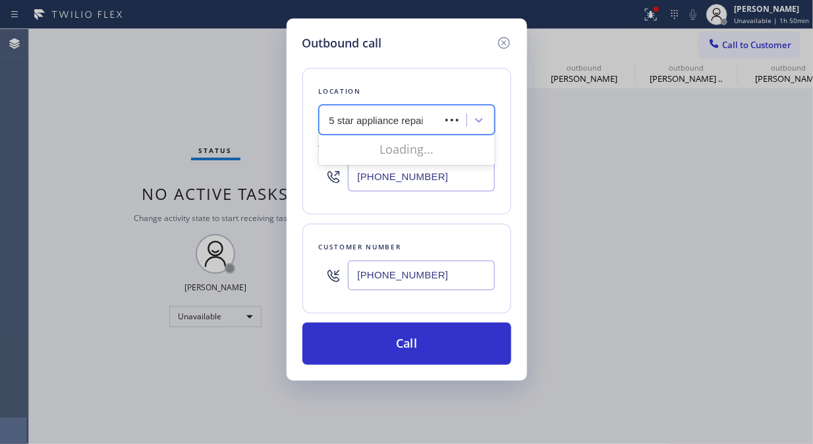
type input "5 star appliance repair"
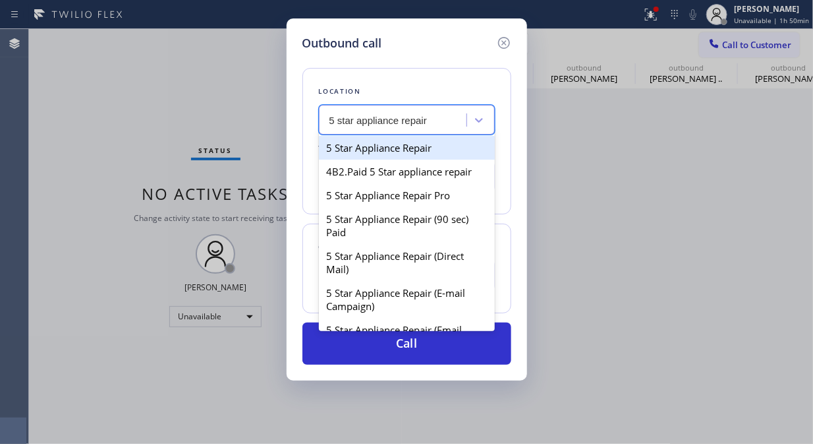
click at [386, 148] on div "5 Star Appliance Repair" at bounding box center [407, 148] width 176 height 24
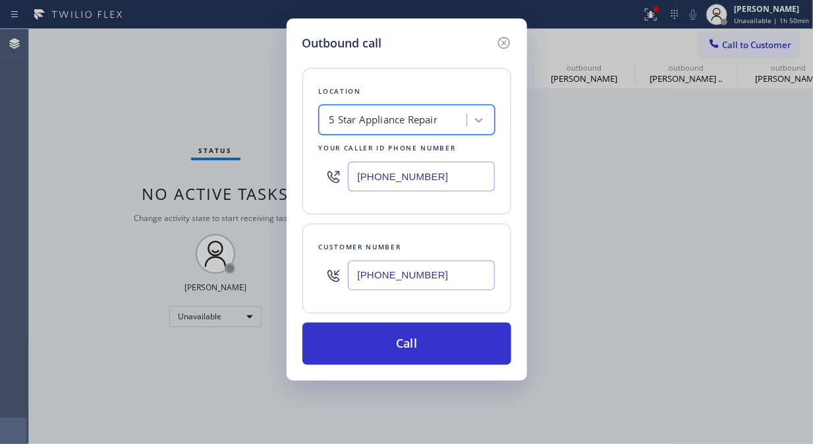
type input "[PHONE_NUMBER]"
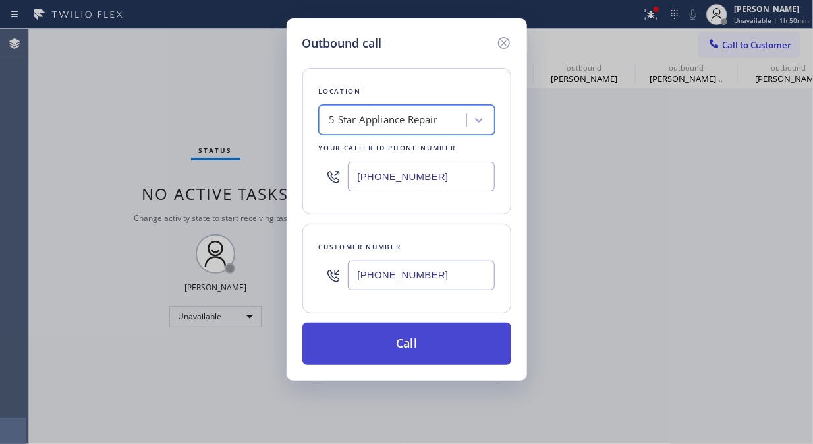
click at [405, 341] on button "Call" at bounding box center [407, 343] width 209 height 42
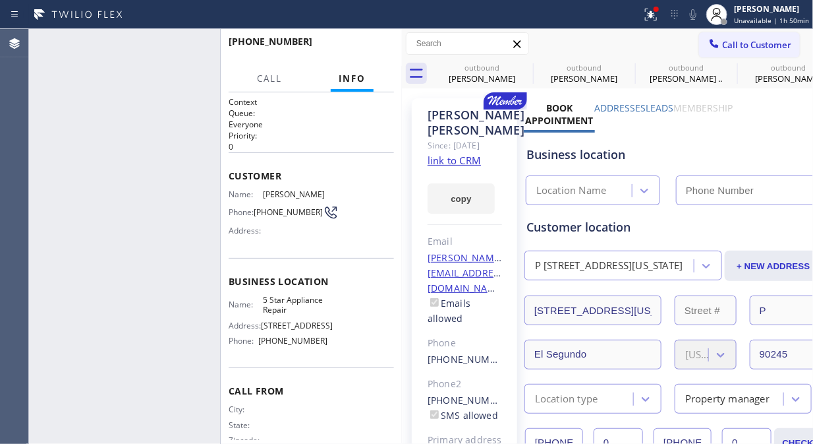
type input "[PHONE_NUMBER]"
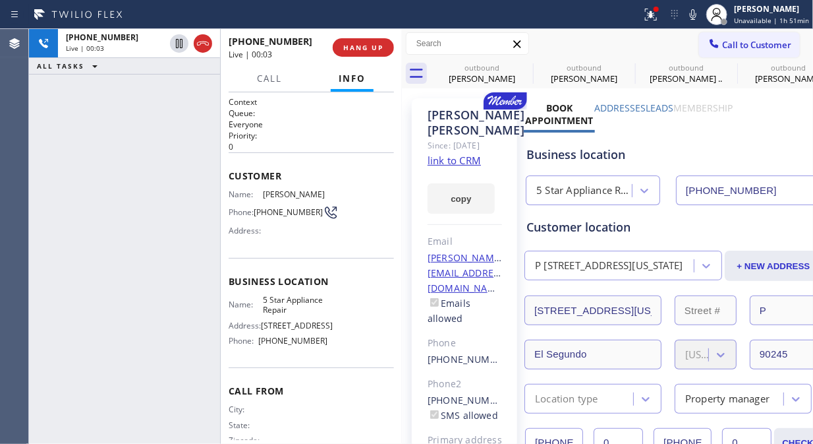
click at [386, 57] on div "[PHONE_NUMBER] Live | 00:03 HANG UP" at bounding box center [311, 47] width 165 height 34
click at [354, 38] on button "HANG UP" at bounding box center [363, 47] width 61 height 18
click at [363, 48] on span "HANG UP" at bounding box center [363, 47] width 40 height 9
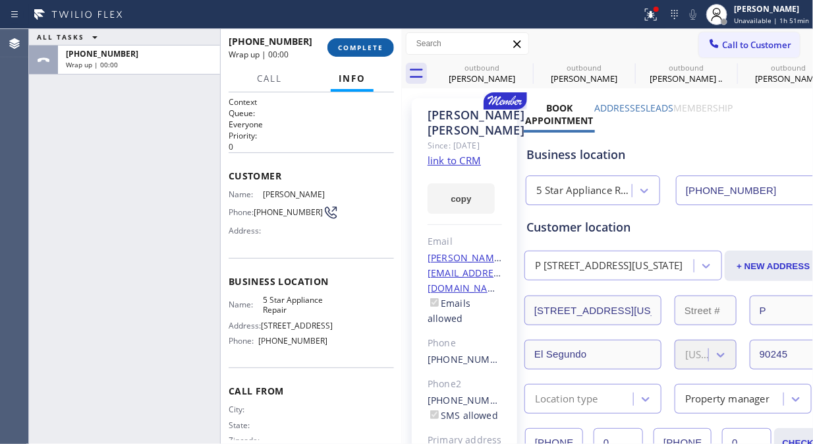
click at [363, 49] on span "COMPLETE" at bounding box center [360, 47] width 45 height 9
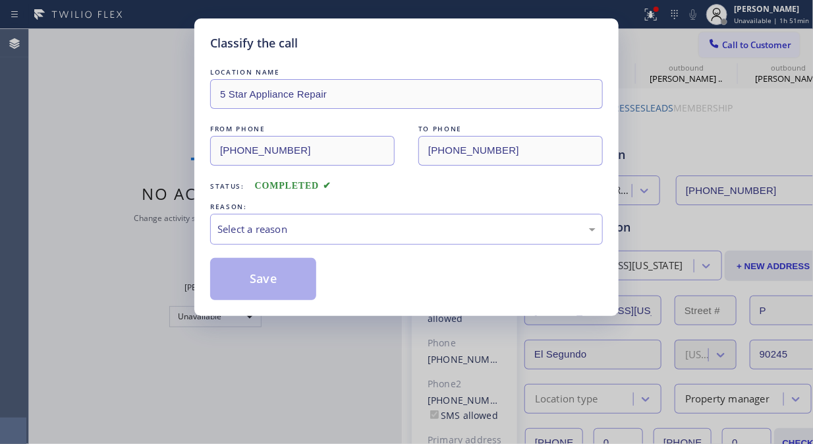
click at [363, 49] on div "Classify the call" at bounding box center [406, 43] width 393 height 18
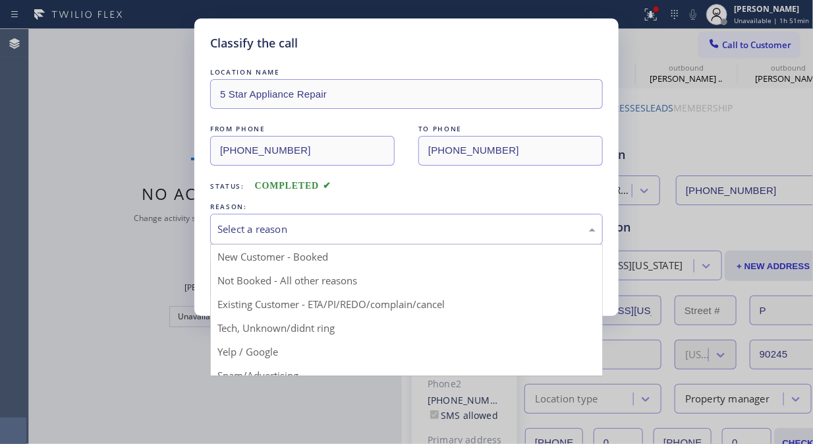
click at [378, 235] on div "Select a reason" at bounding box center [407, 229] width 378 height 15
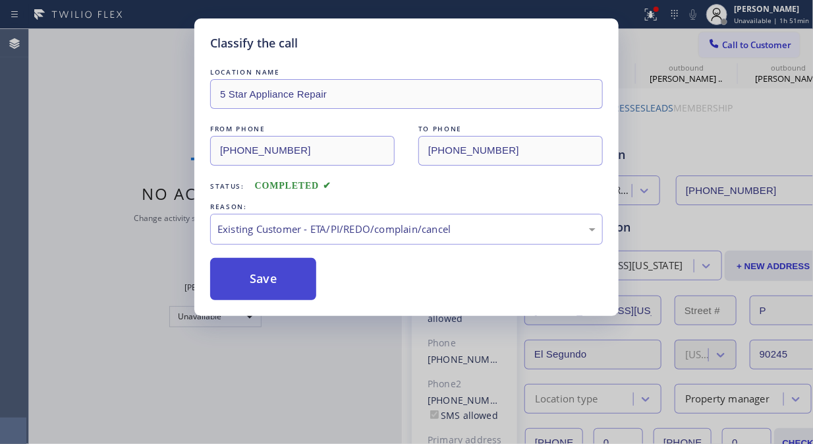
click at [282, 266] on button "Save" at bounding box center [263, 279] width 106 height 42
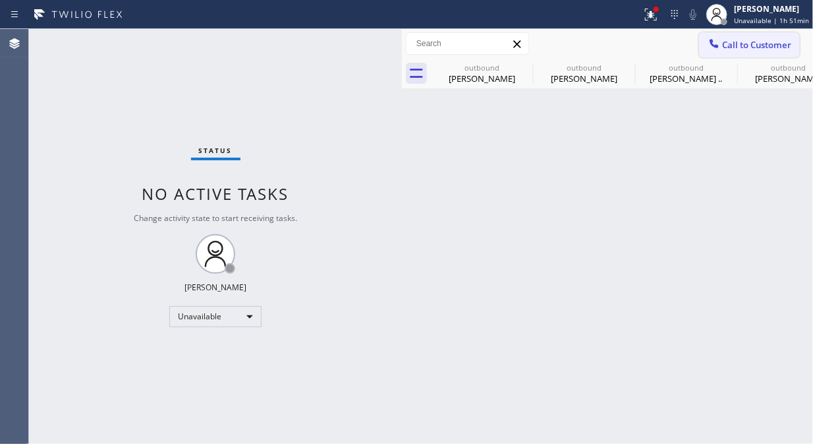
click at [730, 44] on span "Call to Customer" at bounding box center [757, 45] width 69 height 12
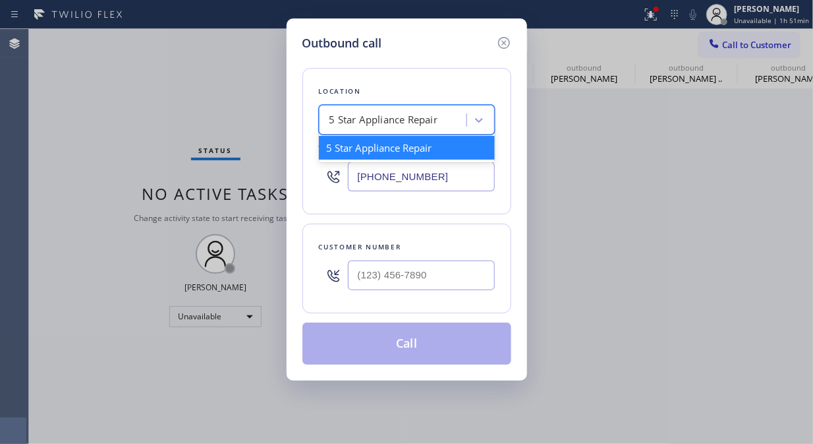
click at [326, 122] on div "5 Star Appliance Repair" at bounding box center [395, 120] width 144 height 23
type input "v"
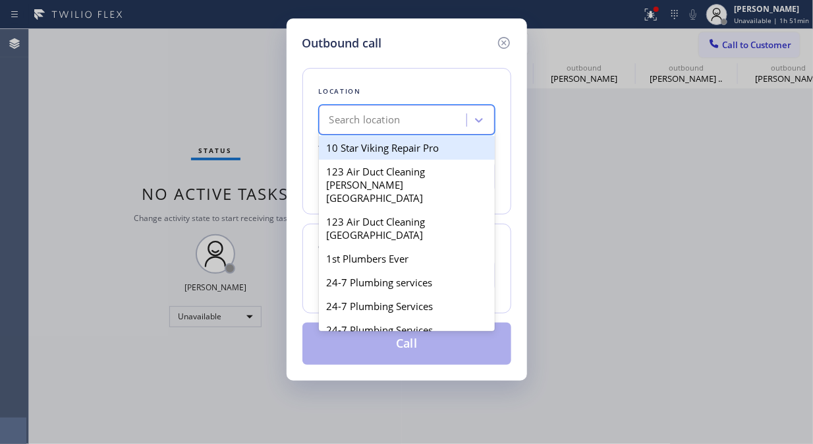
paste input "[GEOGRAPHIC_DATA] Plumbers"
type input "[GEOGRAPHIC_DATA] Plumbers"
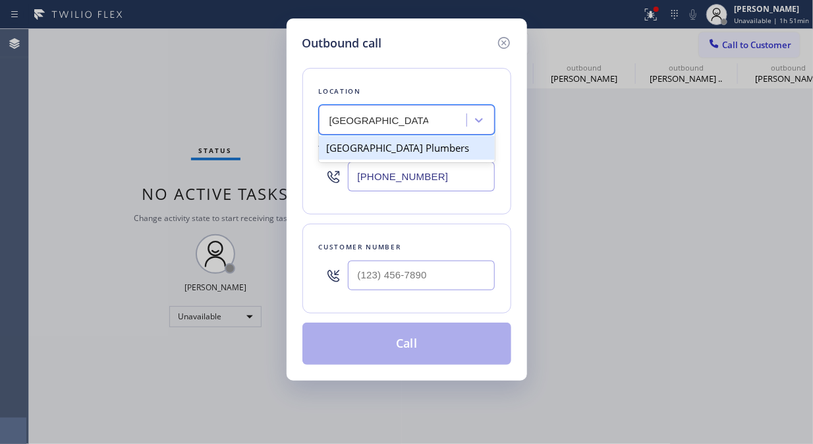
click at [376, 146] on div "[GEOGRAPHIC_DATA] Plumbers" at bounding box center [407, 148] width 176 height 24
type input "[PHONE_NUMBER]"
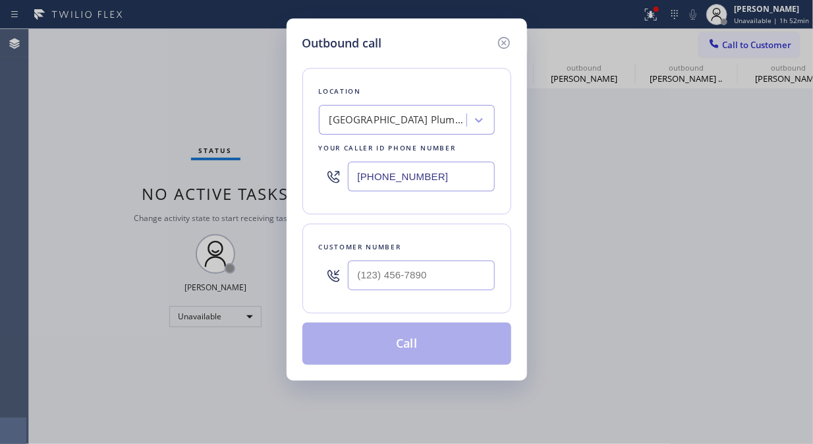
click at [189, 124] on div "Outbound call Location [GEOGRAPHIC_DATA] Plumbers Your caller id phone number […" at bounding box center [406, 222] width 813 height 444
click at [348, 274] on input "(___) ___-____" at bounding box center [421, 275] width 147 height 30
click at [363, 278] on input "(___) ___-____" at bounding box center [421, 275] width 147 height 30
paste input "408) 568-8059"
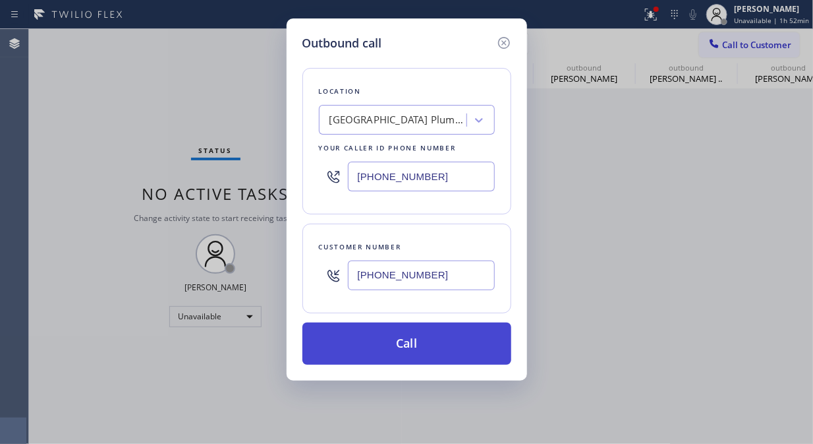
type input "[PHONE_NUMBER]"
click at [445, 338] on button "Call" at bounding box center [407, 343] width 209 height 42
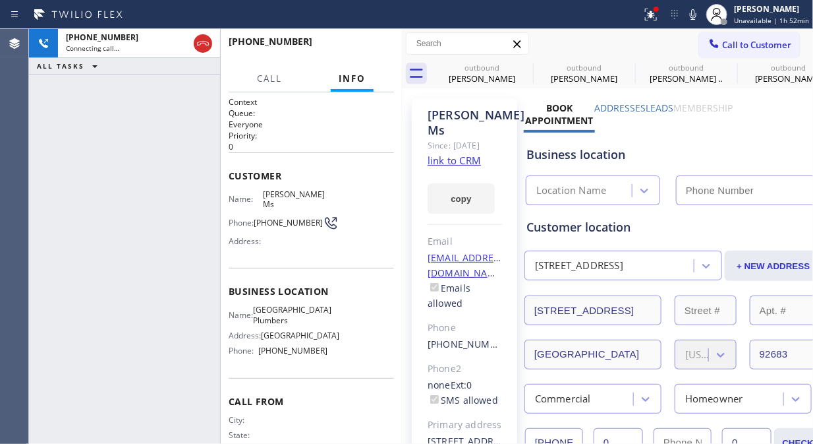
type input "[PHONE_NUMBER]"
click at [368, 47] on span "HANG UP" at bounding box center [363, 47] width 40 height 9
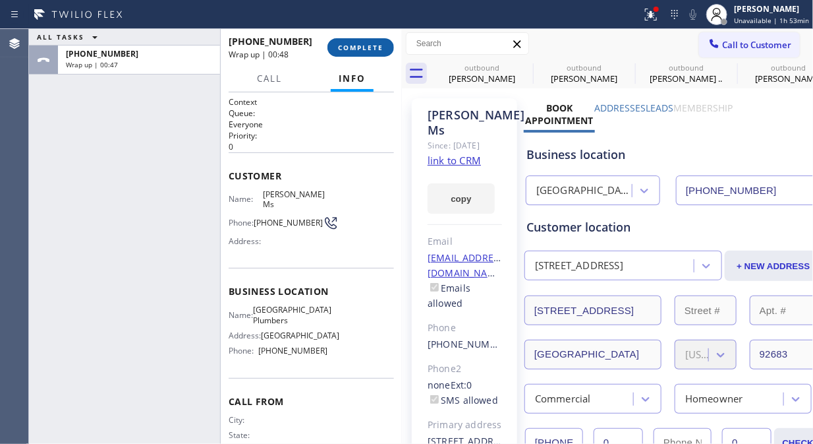
click at [357, 49] on span "COMPLETE" at bounding box center [360, 47] width 45 height 9
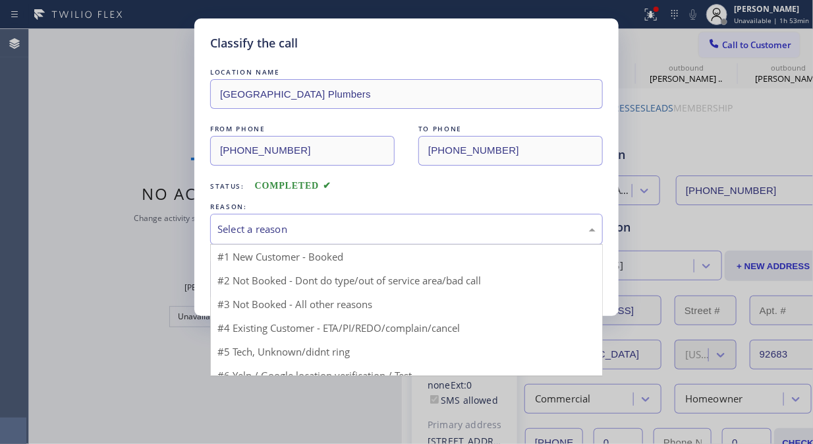
drag, startPoint x: 381, startPoint y: 232, endPoint x: 392, endPoint y: 227, distance: 11.5
click at [392, 227] on div "Select a reason" at bounding box center [407, 229] width 378 height 15
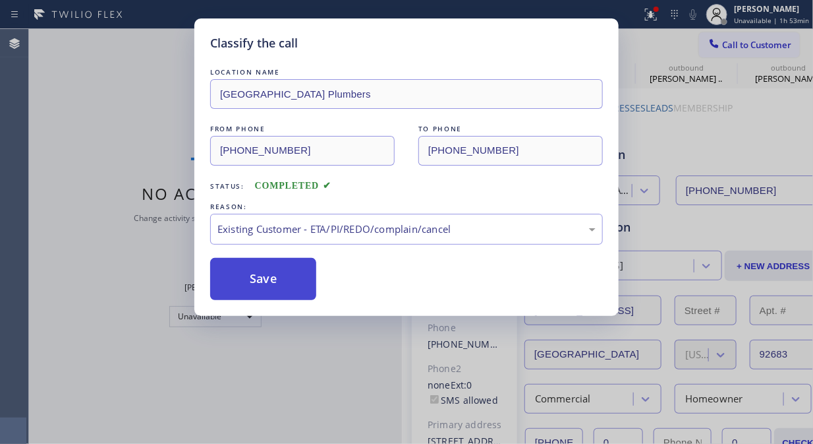
drag, startPoint x: 278, startPoint y: 268, endPoint x: 357, endPoint y: 144, distance: 147.9
click at [277, 268] on button "Save" at bounding box center [263, 279] width 106 height 42
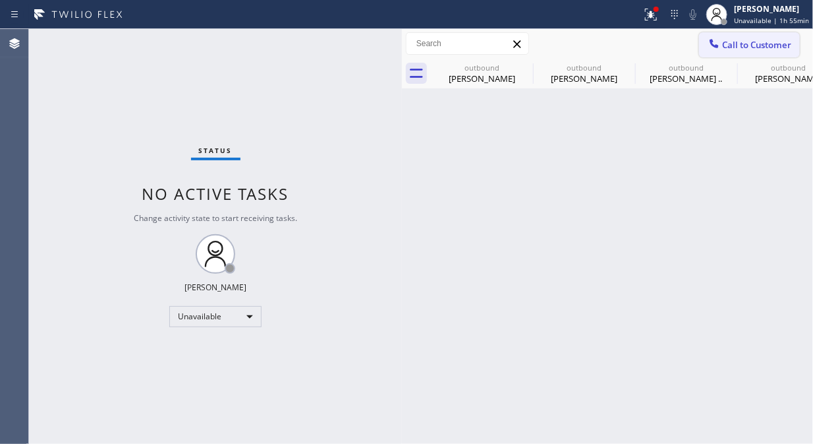
click at [744, 51] on button "Call to Customer" at bounding box center [749, 44] width 101 height 25
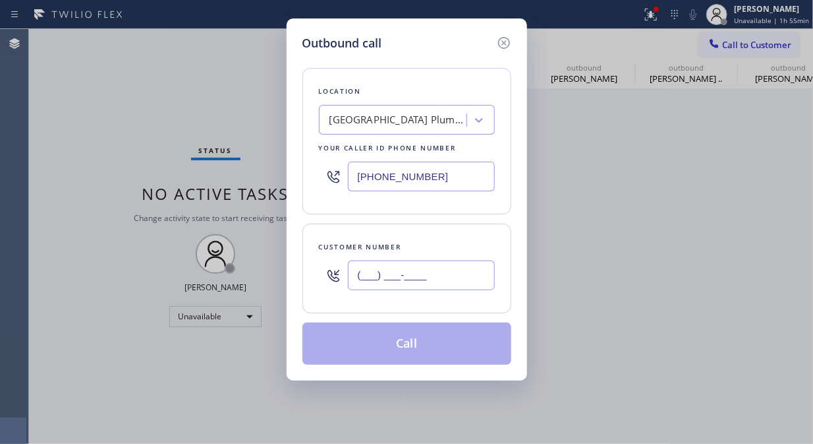
click at [348, 273] on input "(___) ___-____" at bounding box center [421, 275] width 147 height 30
paste input "949) 294-5457"
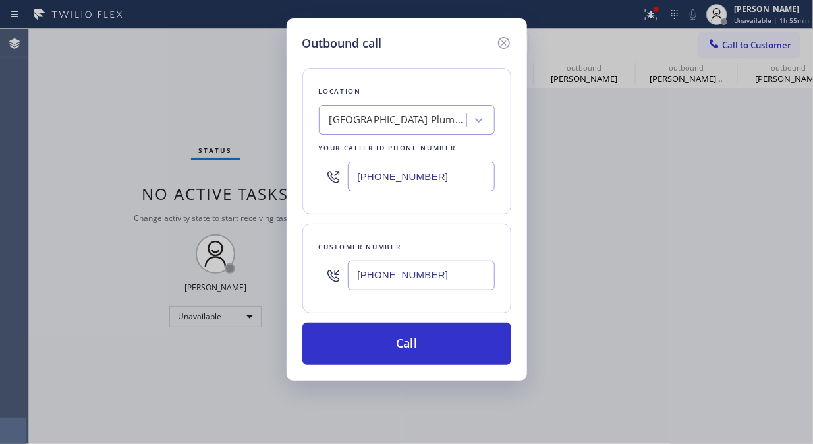
type input "[PHONE_NUMBER]"
click at [360, 180] on input "[PHONE_NUMBER]" at bounding box center [421, 177] width 147 height 30
paste input "949) 239-1524"
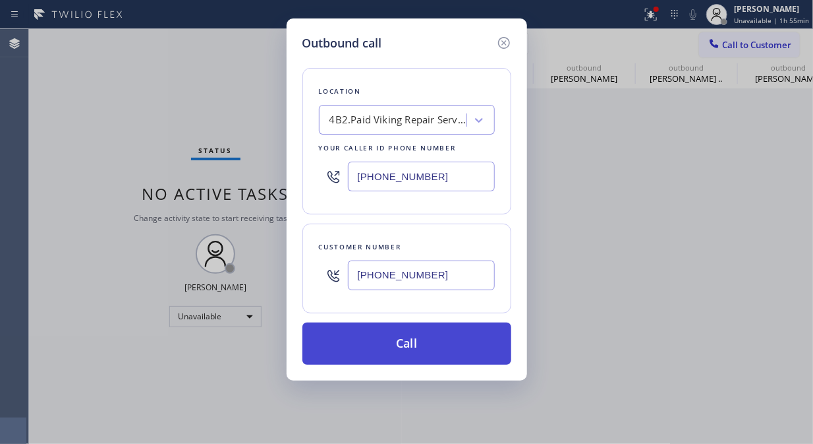
type input "[PHONE_NUMBER]"
click at [473, 341] on button "Call" at bounding box center [407, 343] width 209 height 42
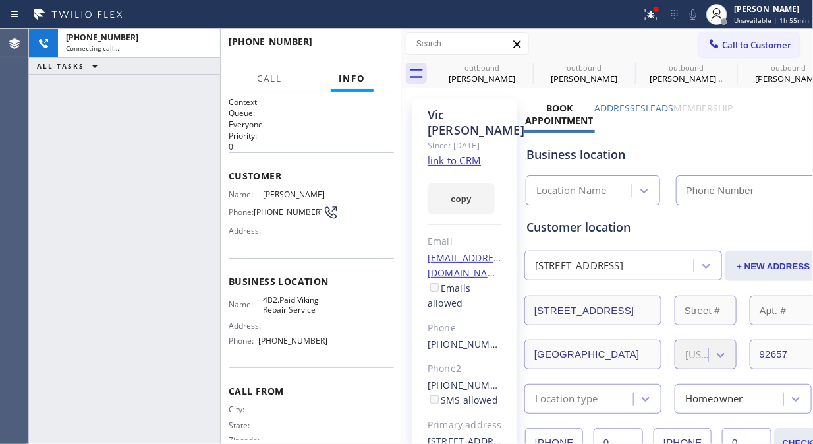
type input "[PHONE_NUMBER]"
click at [163, 150] on div "[PHONE_NUMBER] Live | 00:03 ALL TASKS ALL TASKS ACTIVE TASKS TASKS IN WRAP UP" at bounding box center [124, 236] width 191 height 415
click at [379, 48] on span "HANG UP" at bounding box center [363, 47] width 40 height 9
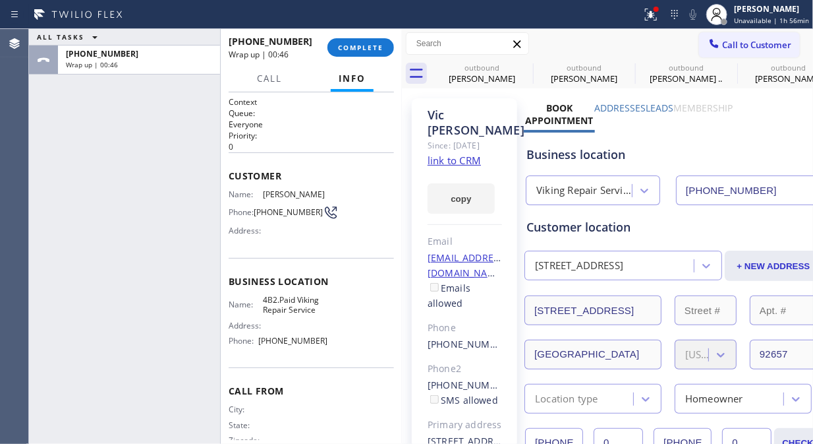
click at [129, 114] on div "ALL TASKS ALL TASKS ACTIVE TASKS TASKS IN WRAP UP [PHONE_NUMBER] Wrap up | 00:46" at bounding box center [124, 236] width 191 height 415
click at [351, 47] on span "COMPLETE" at bounding box center [360, 47] width 45 height 9
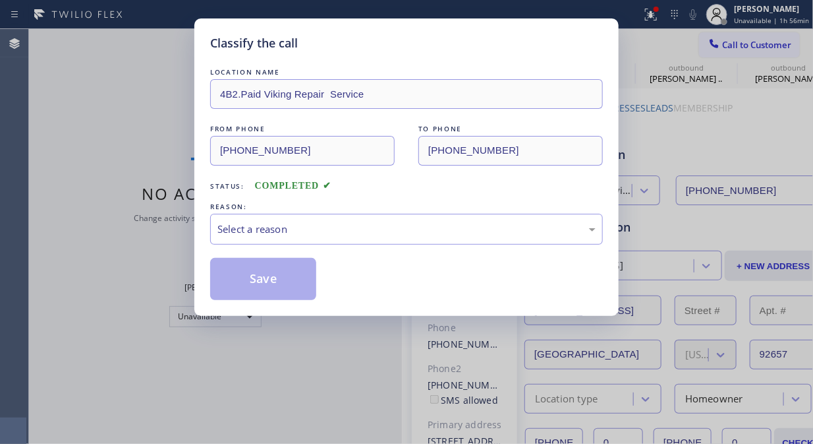
click at [367, 247] on div "LOCATION NAME 4B2.Paid Viking Repair Service FROM PHONE [PHONE_NUMBER] TO PHONE…" at bounding box center [406, 182] width 393 height 235
click at [379, 231] on div "Select a reason" at bounding box center [407, 229] width 378 height 15
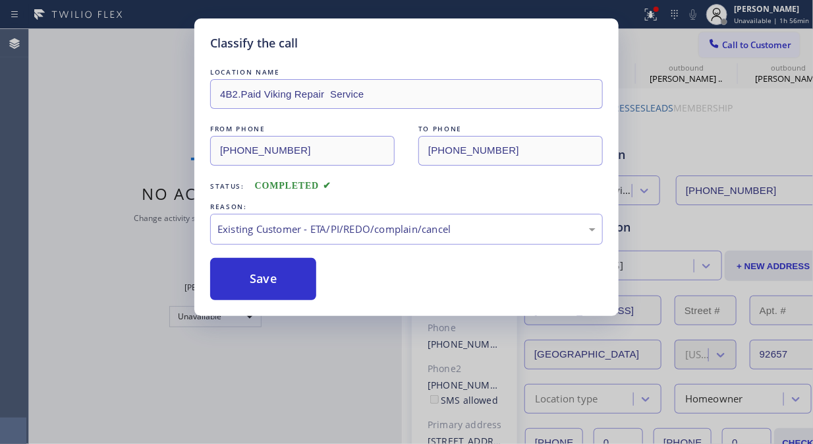
drag, startPoint x: 383, startPoint y: 299, endPoint x: 320, endPoint y: 293, distance: 63.6
click at [261, 283] on button "Save" at bounding box center [263, 279] width 106 height 42
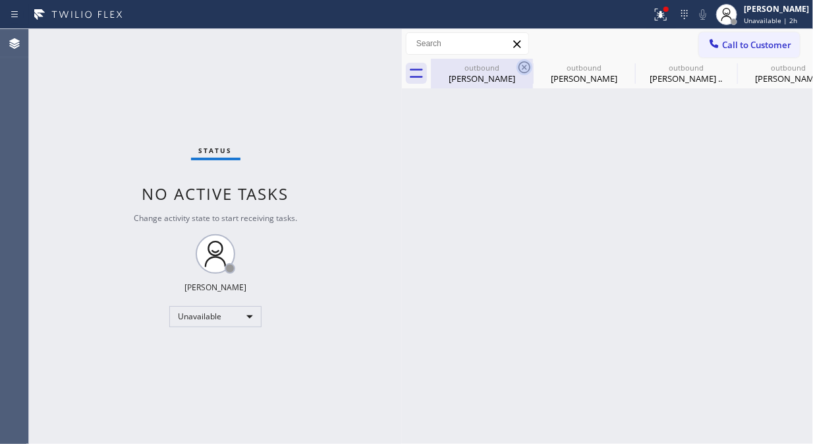
click at [519, 69] on icon at bounding box center [525, 67] width 12 height 12
click at [619, 69] on icon at bounding box center [627, 67] width 16 height 16
click at [0, 0] on icon at bounding box center [0, 0] width 0 height 0
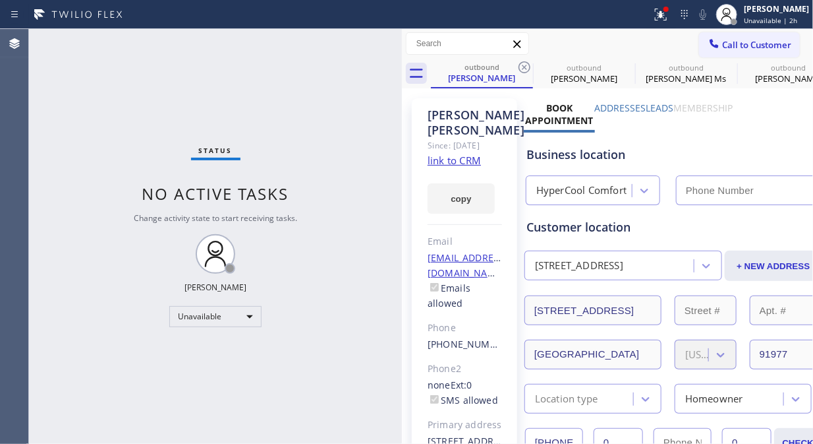
click at [521, 69] on icon at bounding box center [525, 67] width 16 height 16
click at [0, 0] on icon at bounding box center [0, 0] width 0 height 0
click at [521, 69] on div "outbound [PERSON_NAME] outbound [PERSON_NAME] outbound [PERSON_NAME] Ms outboun…" at bounding box center [622, 74] width 382 height 30
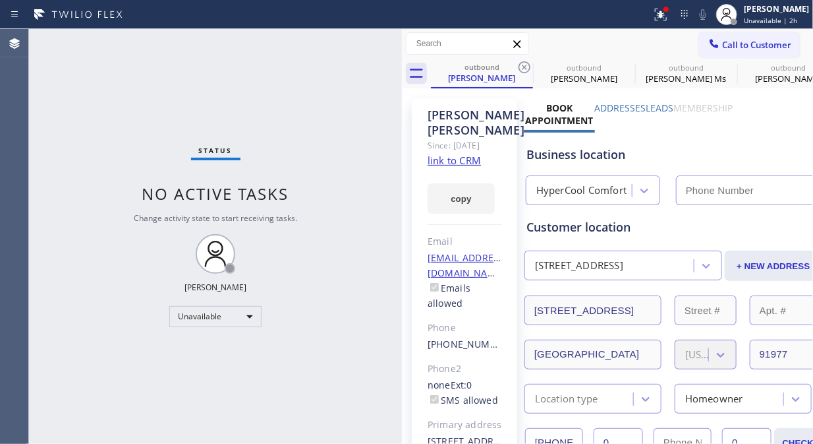
click at [530, 69] on div "outbound [PERSON_NAME] outbound [PERSON_NAME] outbound [PERSON_NAME] Ms outboun…" at bounding box center [622, 74] width 382 height 30
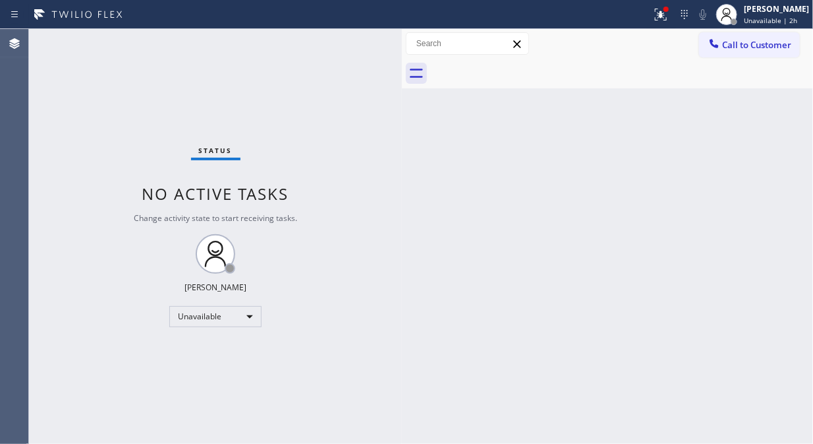
click at [530, 69] on div at bounding box center [622, 74] width 382 height 30
click at [669, 15] on icon at bounding box center [661, 15] width 16 height 16
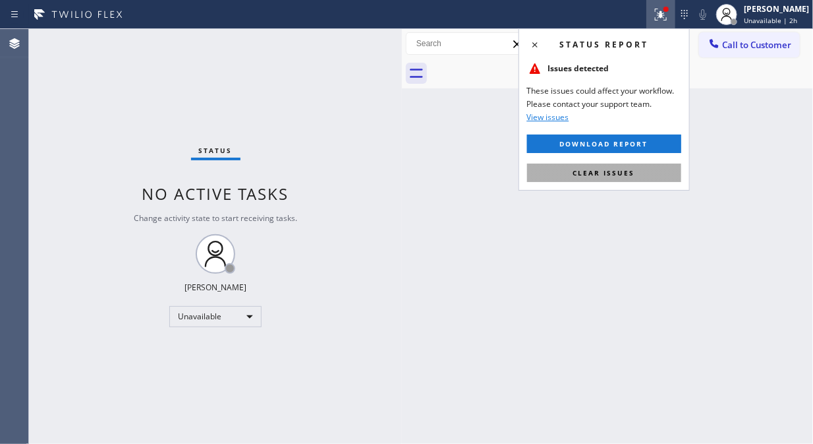
click at [611, 174] on span "Clear issues" at bounding box center [605, 172] width 62 height 9
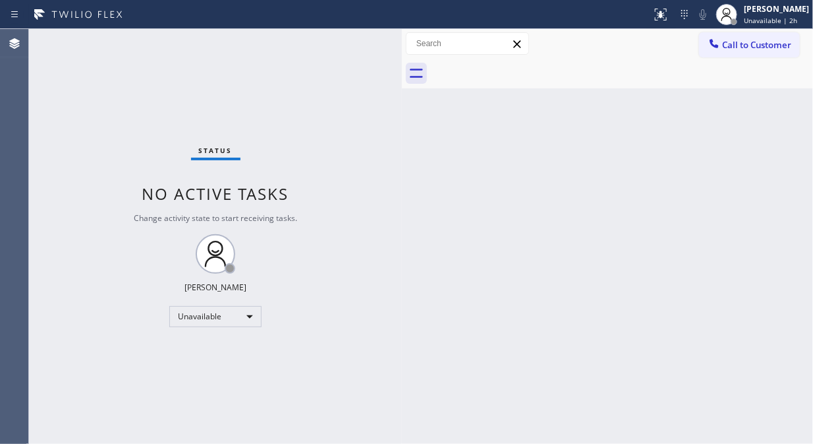
click at [194, 96] on div "Status No active tasks Change activity state to start receiving tasks. [PERSON_…" at bounding box center [215, 236] width 373 height 415
click at [736, 51] on button "Call to Customer" at bounding box center [749, 44] width 101 height 25
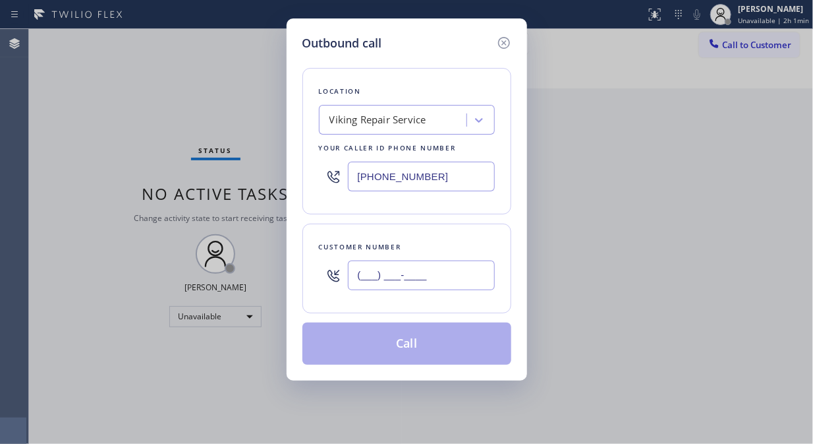
click at [396, 282] on input "(___) ___-____" at bounding box center [421, 275] width 147 height 30
paste input "415) 370-4018"
type input "[PHONE_NUMBER]"
click at [413, 97] on div "Location" at bounding box center [407, 91] width 176 height 14
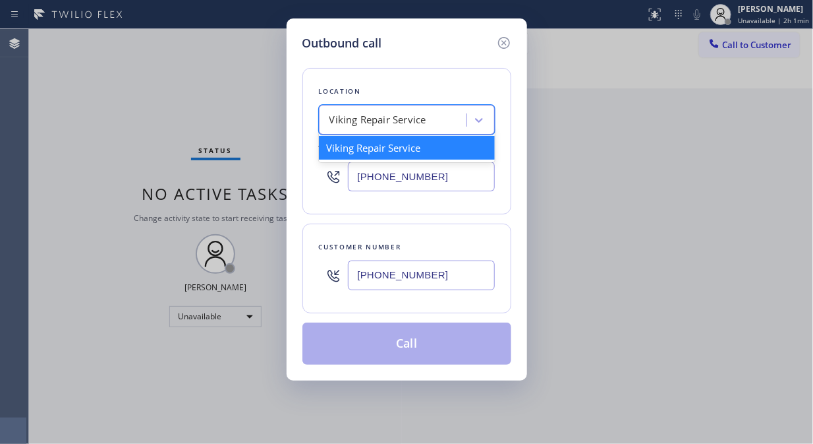
click at [411, 115] on div "Viking Repair Service" at bounding box center [378, 120] width 97 height 15
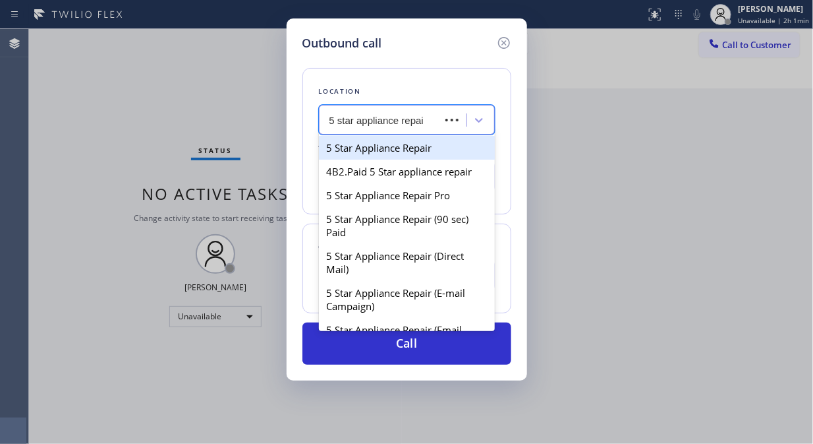
type input "5 star appliance repair"
click at [410, 150] on div "5 Star Appliance Repair" at bounding box center [407, 148] width 176 height 24
type input "[PHONE_NUMBER]"
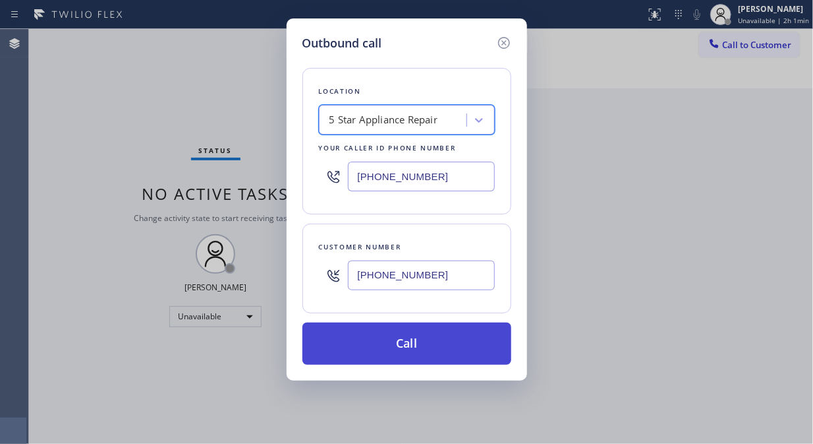
click at [404, 354] on button "Call" at bounding box center [407, 343] width 209 height 42
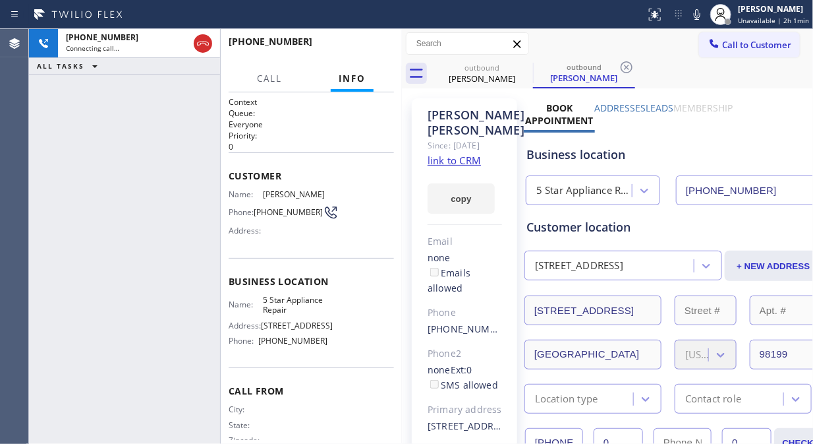
type input "[PHONE_NUMBER]"
click at [457, 167] on link "link to CRM" at bounding box center [454, 160] width 53 height 13
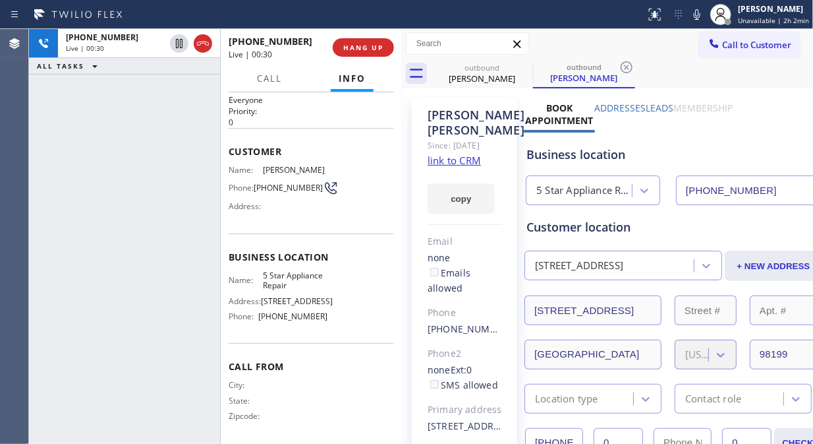
scroll to position [30, 0]
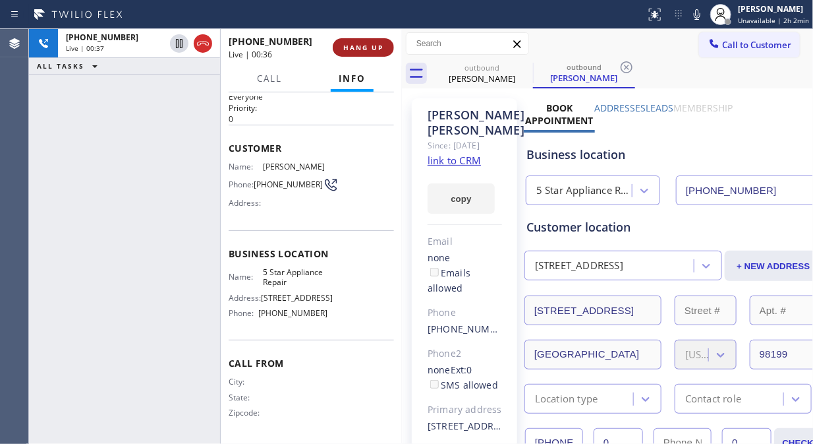
click at [363, 45] on span "HANG UP" at bounding box center [363, 47] width 40 height 9
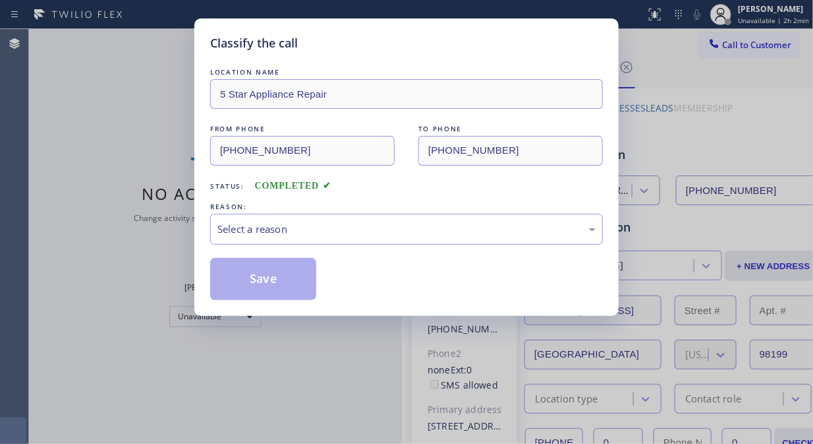
click at [364, 45] on div "Classify the call" at bounding box center [406, 43] width 393 height 18
click at [411, 232] on div "Select a reason" at bounding box center [407, 229] width 378 height 15
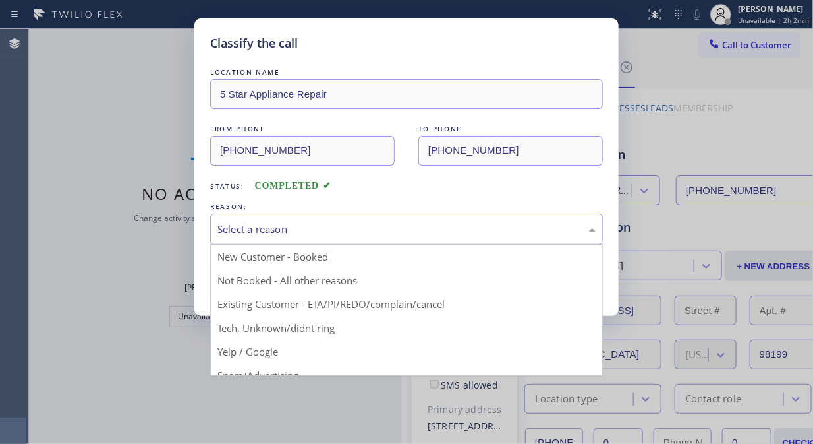
drag, startPoint x: 390, startPoint y: 300, endPoint x: 295, endPoint y: 291, distance: 94.7
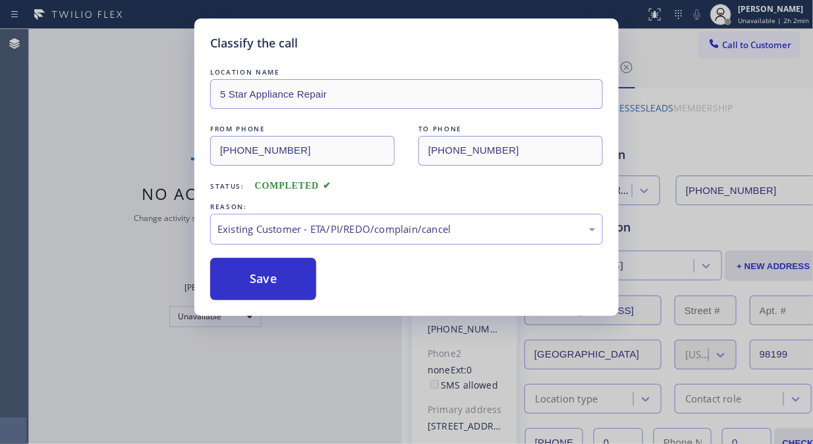
drag, startPoint x: 281, startPoint y: 285, endPoint x: 175, endPoint y: 84, distance: 227.6
click at [280, 279] on button "Save" at bounding box center [263, 279] width 106 height 42
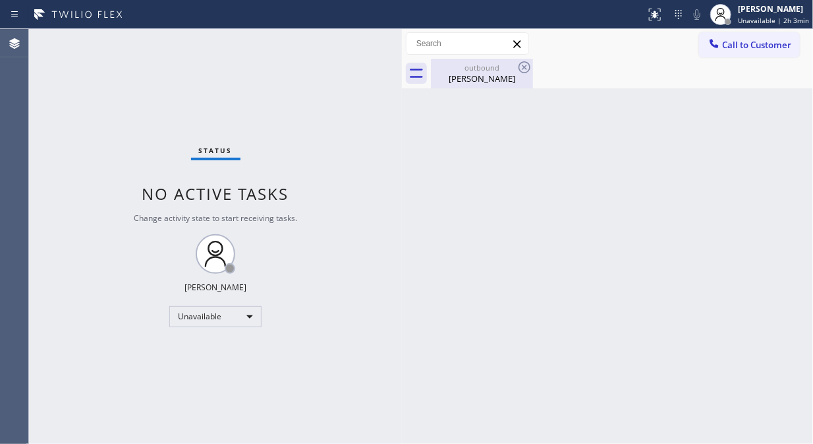
click at [498, 79] on div "[PERSON_NAME]" at bounding box center [482, 79] width 100 height 12
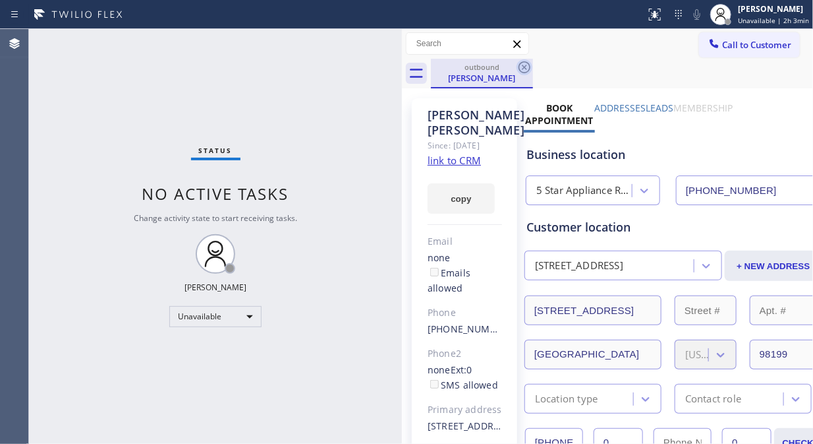
click at [523, 66] on icon at bounding box center [525, 67] width 12 height 12
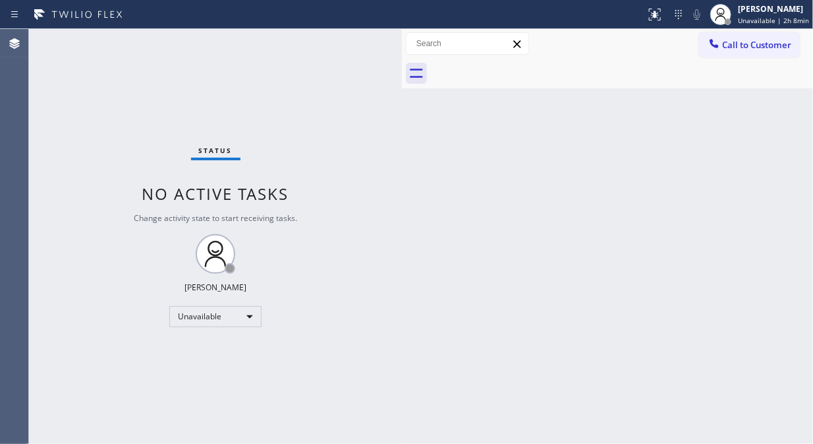
click at [427, 113] on div "Back to Dashboard Change Sender ID Customers Technicians Select a contact Outbo…" at bounding box center [607, 236] width 411 height 415
click at [720, 40] on icon at bounding box center [714, 43] width 13 height 13
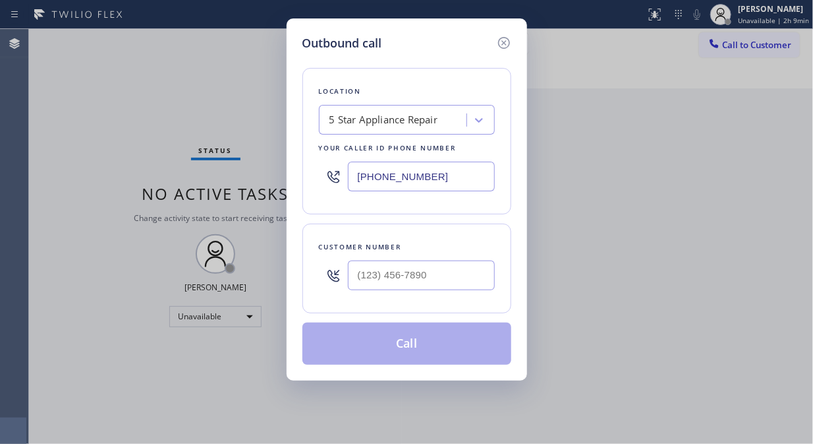
click at [384, 259] on div at bounding box center [421, 275] width 147 height 43
click at [374, 277] on input "(___) ___-____" at bounding box center [421, 275] width 147 height 30
paste input "310) 541-1533"
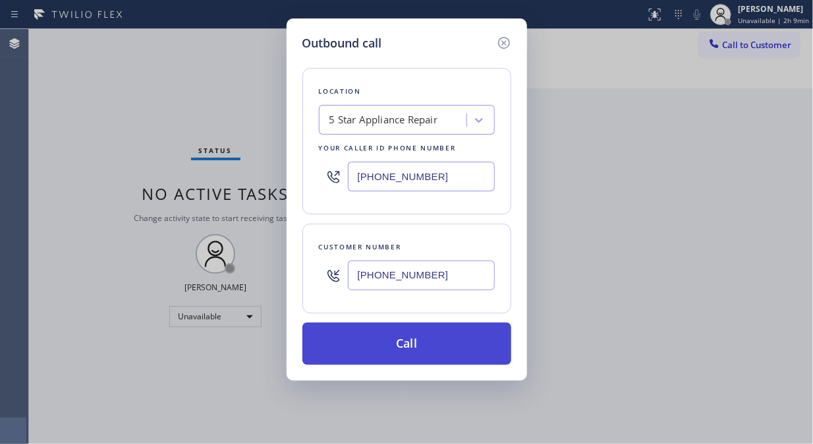
type input "[PHONE_NUMBER]"
click at [450, 356] on button "Call" at bounding box center [407, 343] width 209 height 42
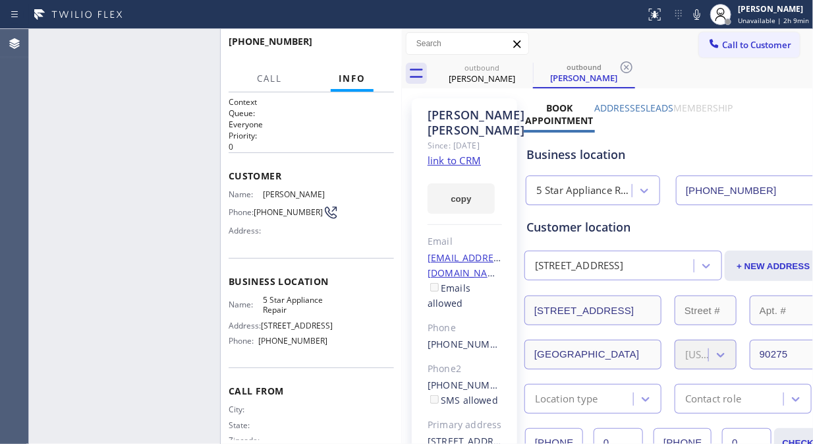
type input "[PHONE_NUMBER]"
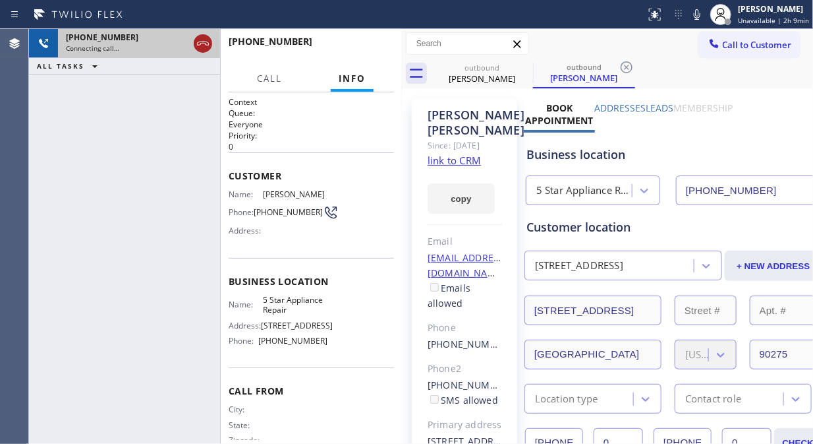
click at [200, 45] on icon at bounding box center [203, 44] width 16 height 16
click at [723, 44] on span "Call to Customer" at bounding box center [757, 45] width 69 height 12
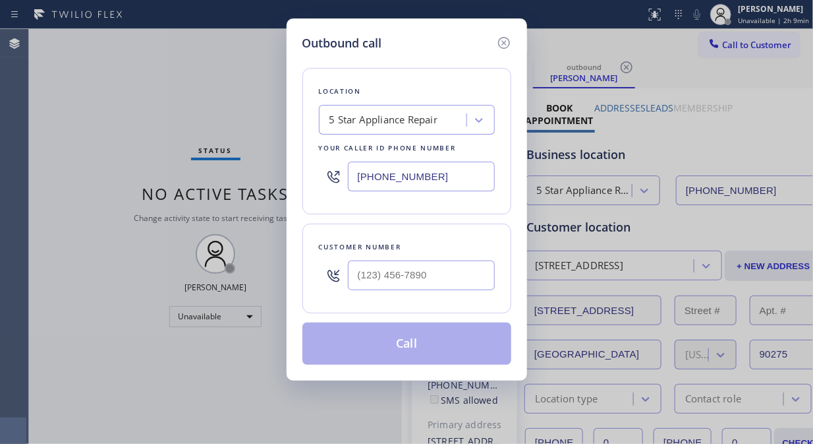
click at [413, 274] on input "text" at bounding box center [421, 275] width 147 height 30
click at [358, 279] on input "(___) ___-____" at bounding box center [421, 275] width 147 height 30
paste input "818) 241-0005"
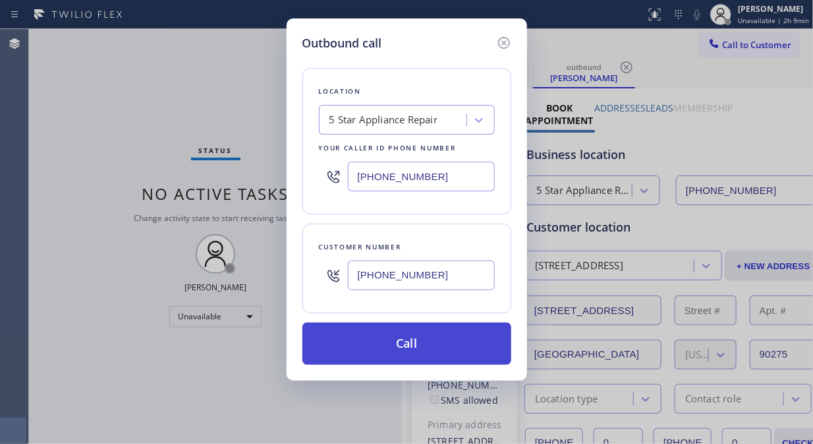
type input "[PHONE_NUMBER]"
click at [427, 343] on button "Call" at bounding box center [407, 343] width 209 height 42
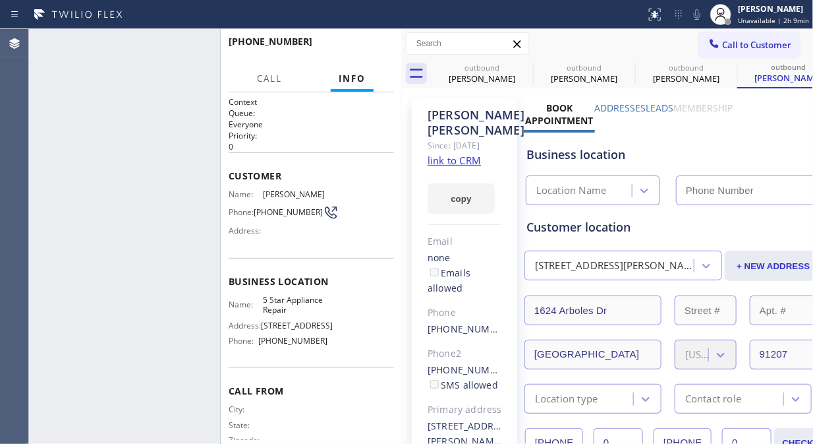
type input "[PHONE_NUMBER]"
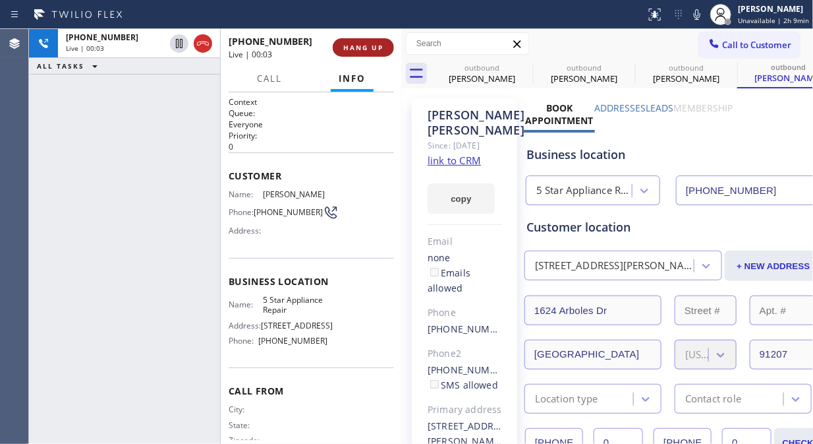
click at [384, 54] on button "HANG UP" at bounding box center [363, 47] width 61 height 18
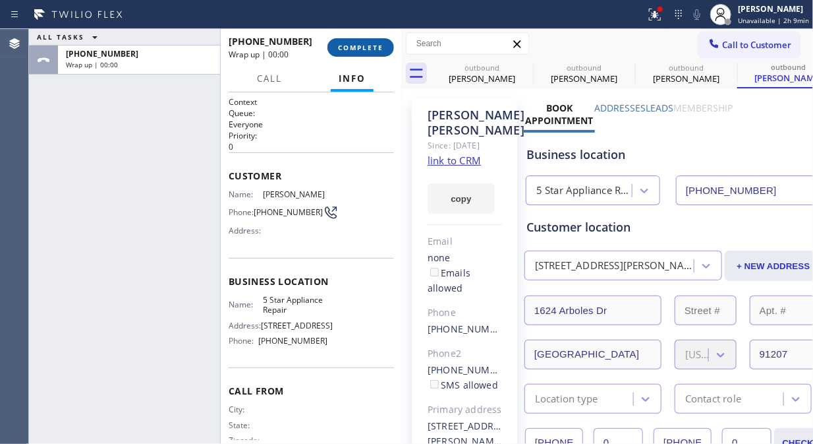
click at [381, 54] on button "COMPLETE" at bounding box center [361, 47] width 67 height 18
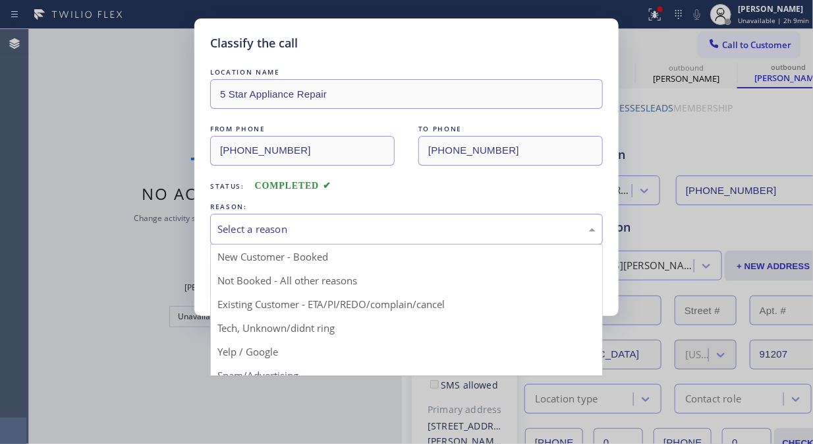
click at [446, 225] on div "Select a reason" at bounding box center [407, 229] width 378 height 15
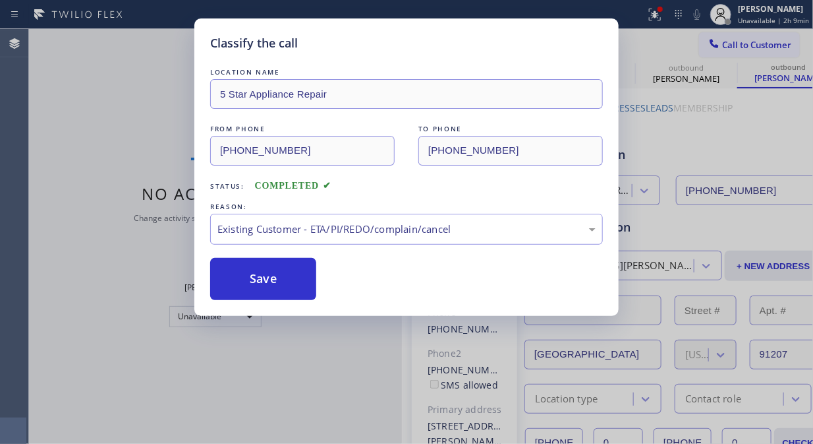
drag, startPoint x: 312, startPoint y: 281, endPoint x: 574, endPoint y: 133, distance: 301.1
click at [309, 281] on button "Save" at bounding box center [263, 279] width 106 height 42
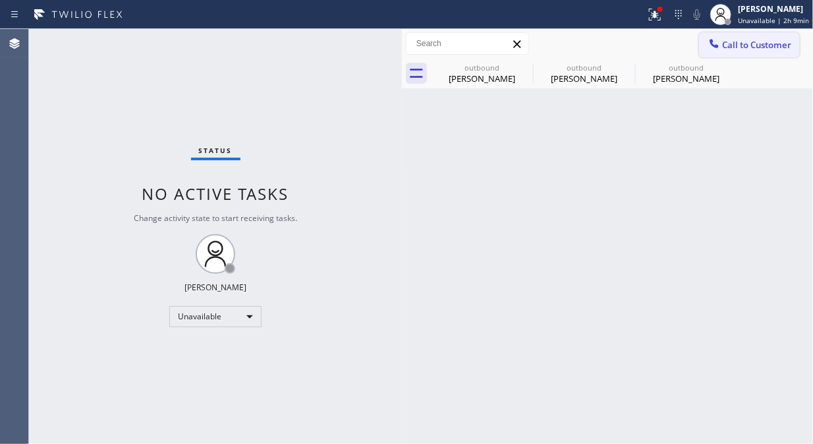
click at [769, 46] on span "Call to Customer" at bounding box center [757, 45] width 69 height 12
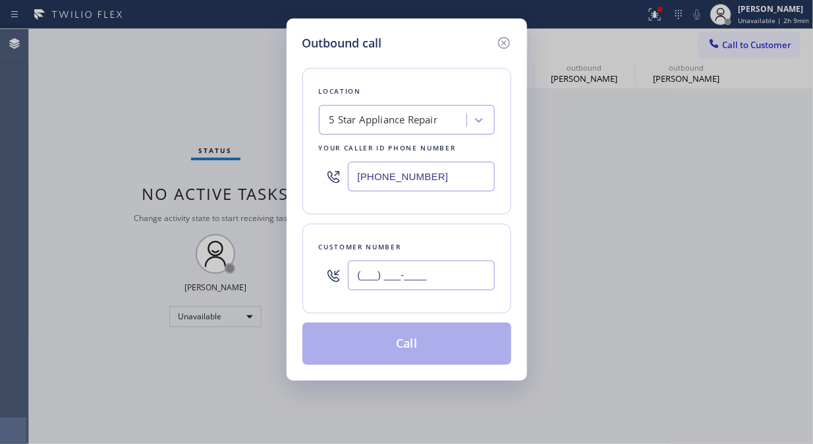
click at [400, 270] on input "(___) ___-____" at bounding box center [421, 275] width 147 height 30
paste input "760) 409-4961"
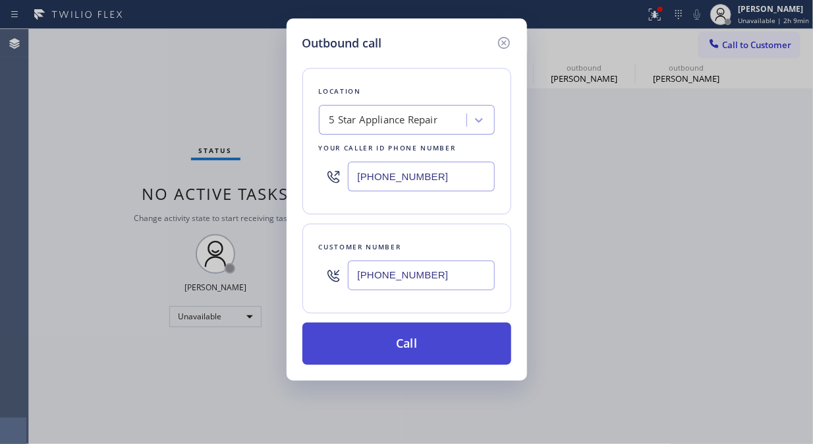
type input "[PHONE_NUMBER]"
click at [451, 355] on button "Call" at bounding box center [407, 343] width 209 height 42
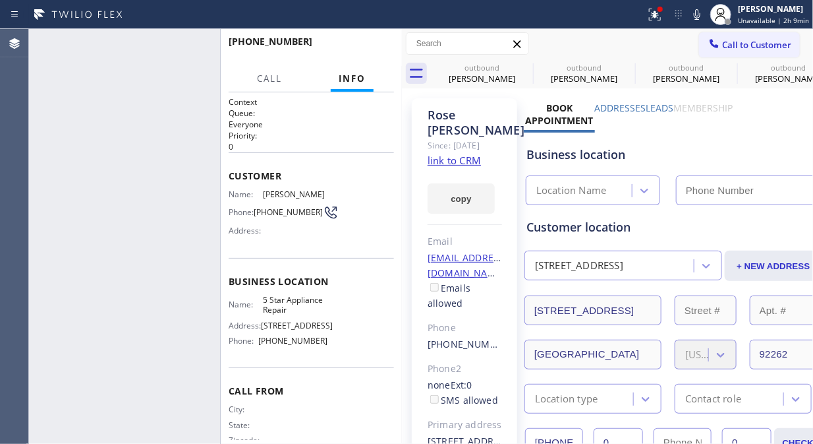
type input "[PHONE_NUMBER]"
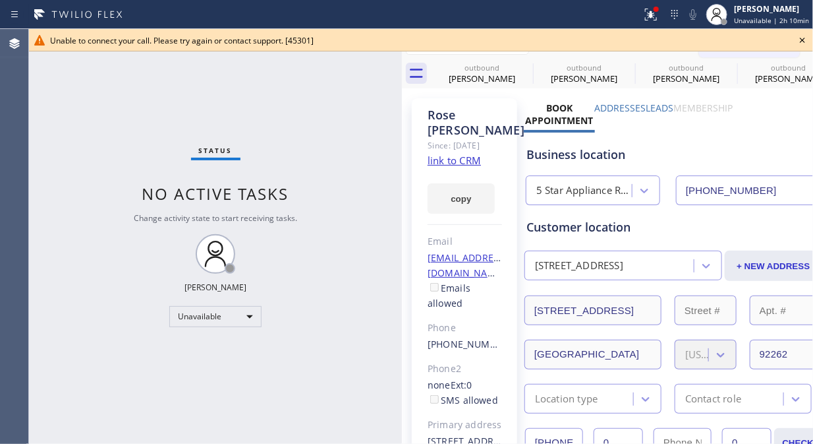
click at [795, 42] on icon at bounding box center [803, 40] width 16 height 16
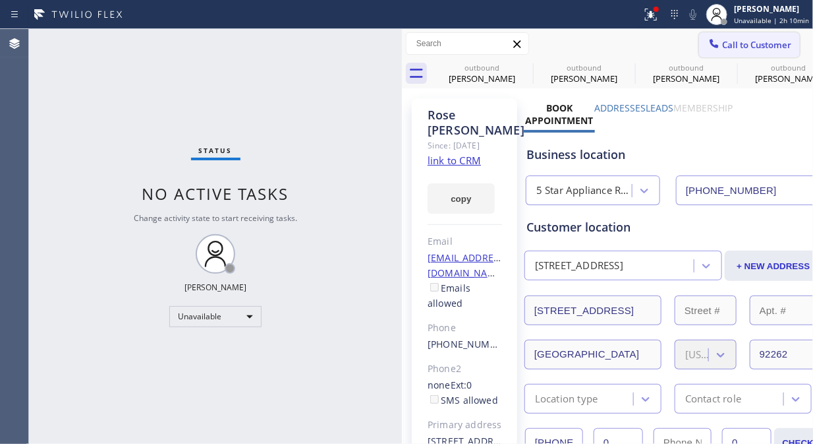
click at [750, 42] on span "Call to Customer" at bounding box center [757, 45] width 69 height 12
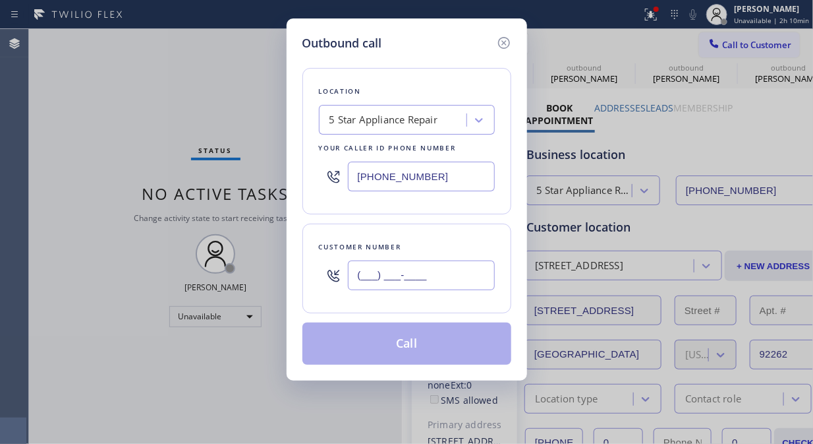
click at [449, 271] on input "(___) ___-____" at bounding box center [421, 275] width 147 height 30
paste input "754) 234-1268"
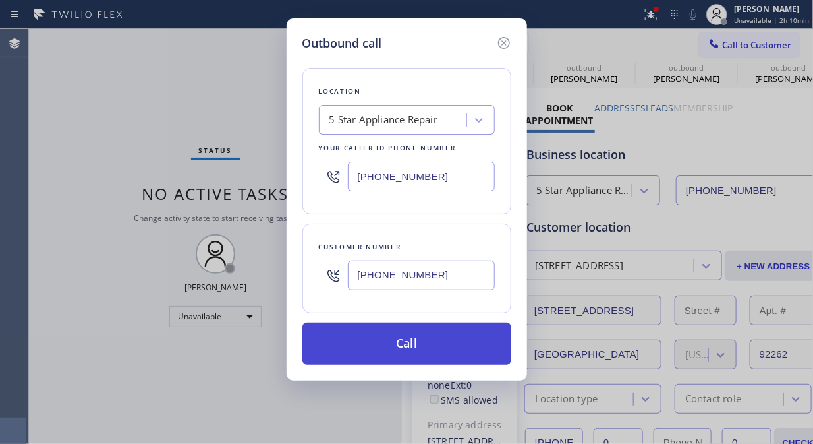
type input "[PHONE_NUMBER]"
click at [463, 341] on button "Call" at bounding box center [407, 343] width 209 height 42
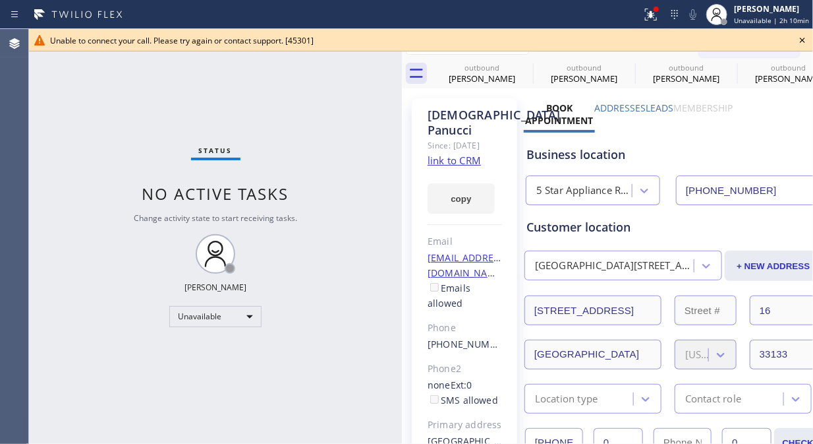
type input "[PHONE_NUMBER]"
click at [798, 40] on icon at bounding box center [803, 40] width 16 height 16
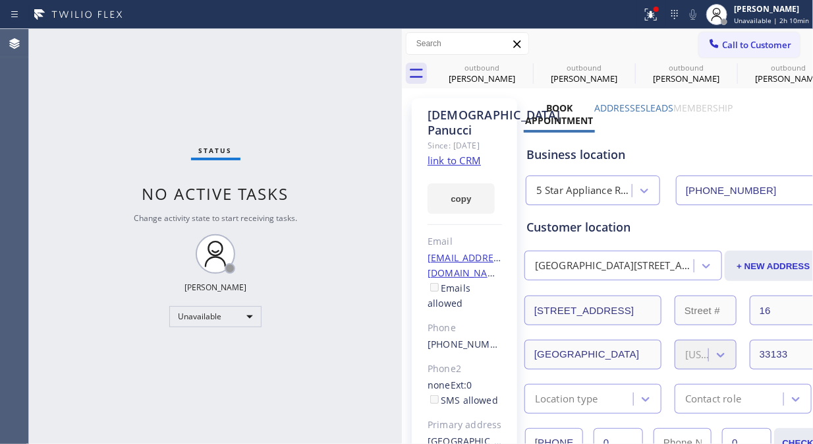
drag, startPoint x: 749, startPoint y: 50, endPoint x: 512, endPoint y: 162, distance: 261.9
click at [747, 53] on button "Call to Customer" at bounding box center [749, 44] width 101 height 25
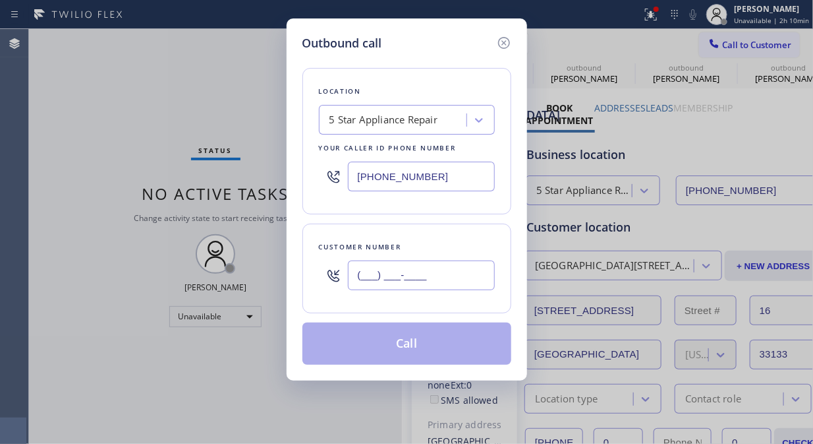
click at [444, 273] on input "(___) ___-____" at bounding box center [421, 275] width 147 height 30
paste input "212) 989-8303"
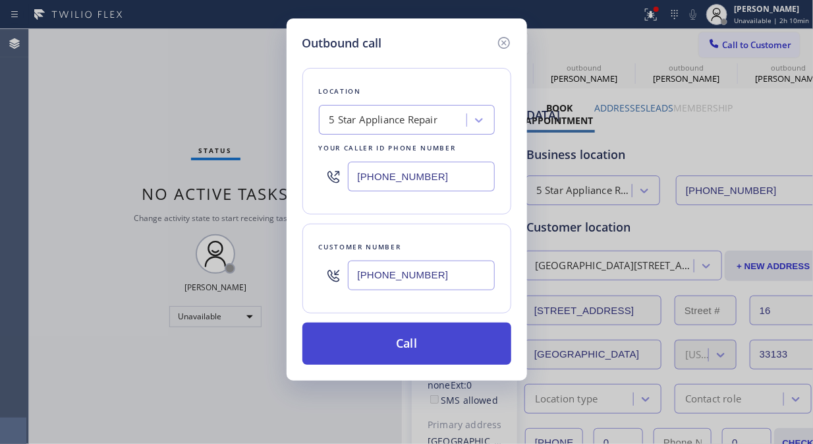
type input "[PHONE_NUMBER]"
click at [457, 349] on button "Call" at bounding box center [407, 343] width 209 height 42
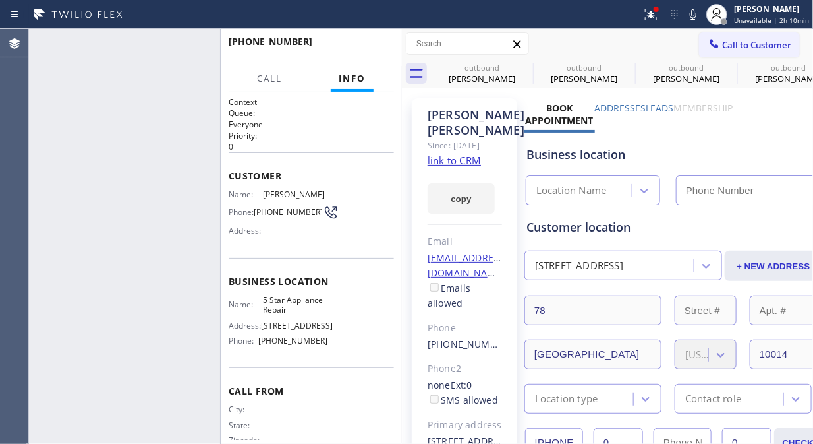
type input "[PHONE_NUMBER]"
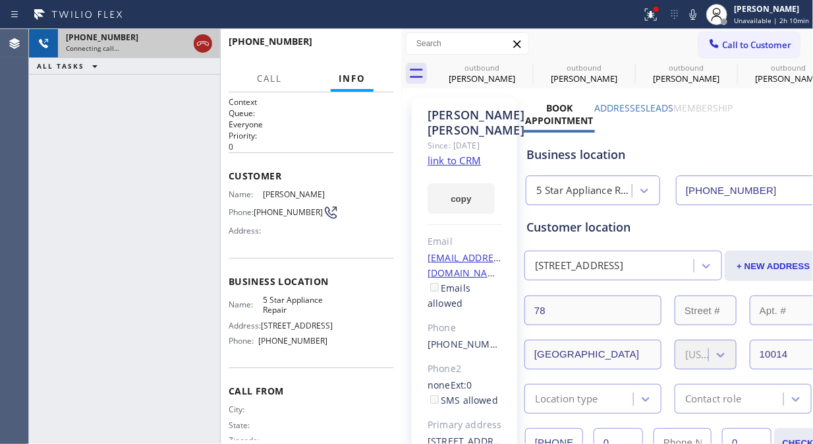
click at [200, 40] on icon at bounding box center [203, 44] width 16 height 16
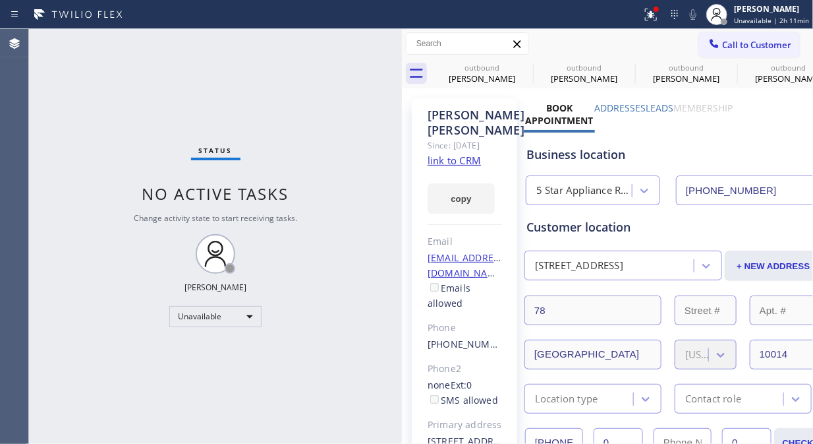
click at [752, 49] on span "Call to Customer" at bounding box center [757, 45] width 69 height 12
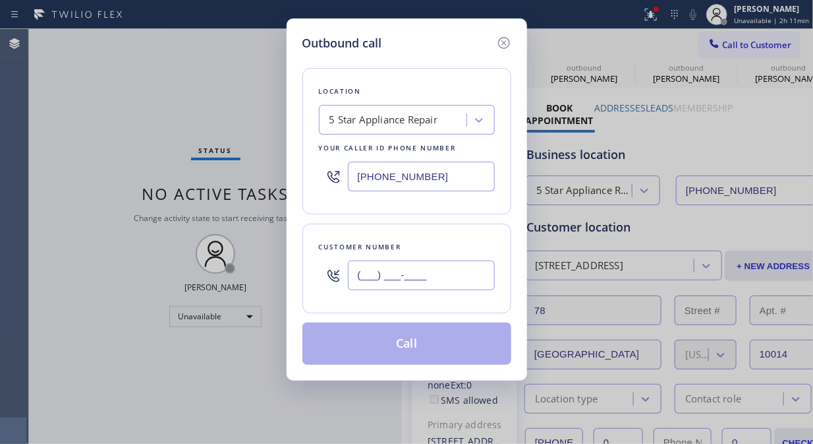
click at [370, 274] on input "(___) ___-____" at bounding box center [421, 275] width 147 height 30
click at [360, 279] on input "(___) ___-____" at bounding box center [421, 275] width 147 height 30
paste input "510) 531-4403"
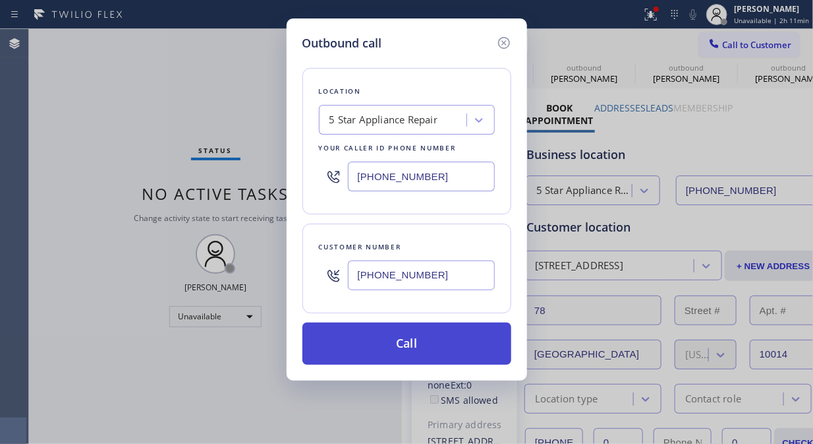
type input "[PHONE_NUMBER]"
click at [439, 346] on button "Call" at bounding box center [407, 343] width 209 height 42
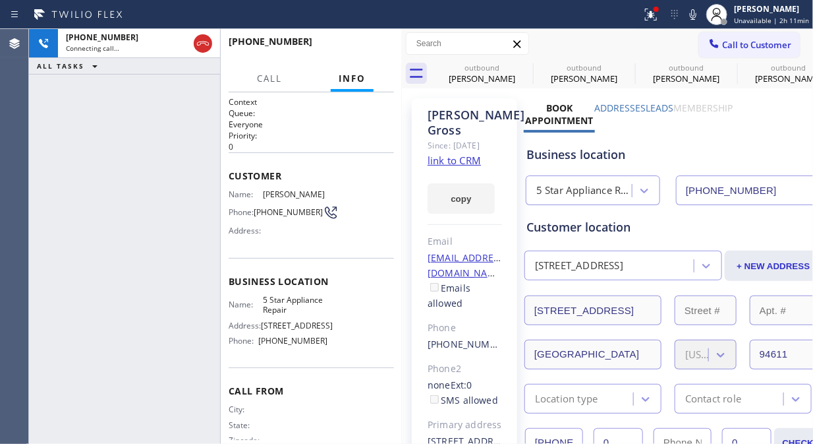
type input "[PHONE_NUMBER]"
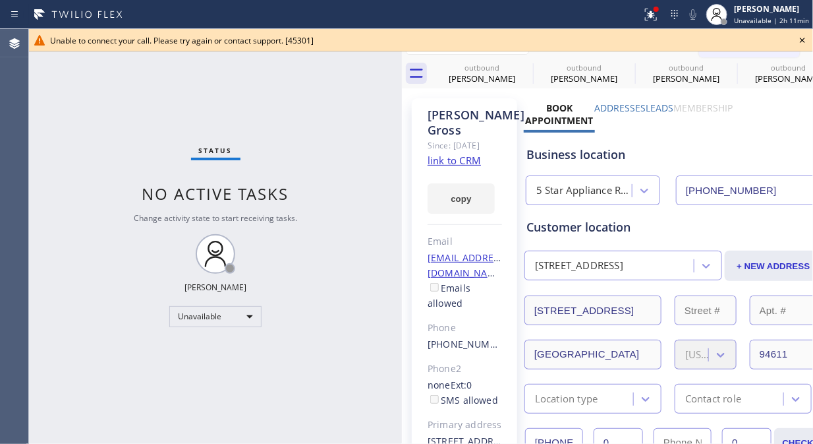
click at [802, 40] on icon at bounding box center [802, 40] width 5 height 5
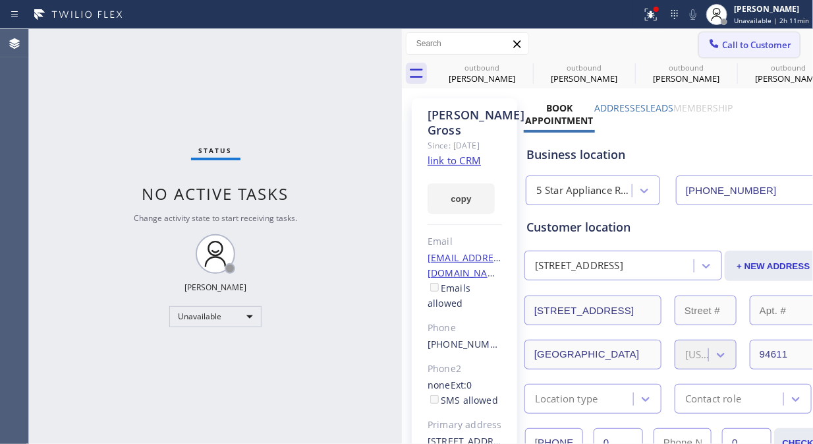
click at [752, 42] on span "Call to Customer" at bounding box center [757, 45] width 69 height 12
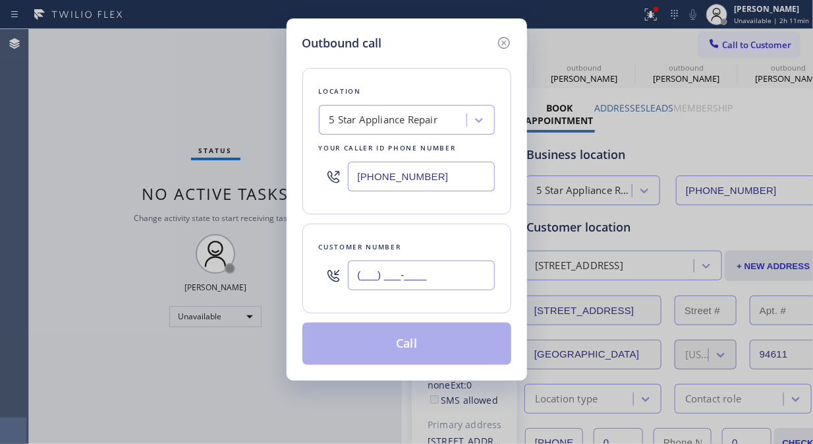
drag, startPoint x: 469, startPoint y: 272, endPoint x: 463, endPoint y: 267, distance: 7.0
click at [468, 272] on input "(___) ___-____" at bounding box center [421, 275] width 147 height 30
paste input "310) 373-5962"
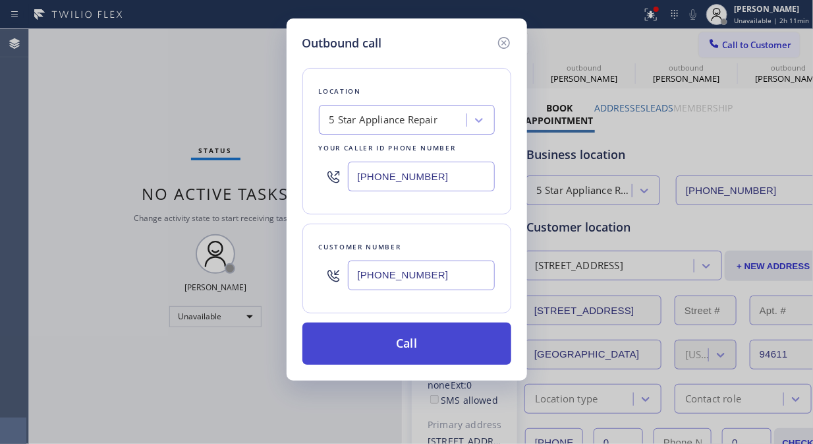
type input "[PHONE_NUMBER]"
click at [461, 340] on button "Call" at bounding box center [407, 343] width 209 height 42
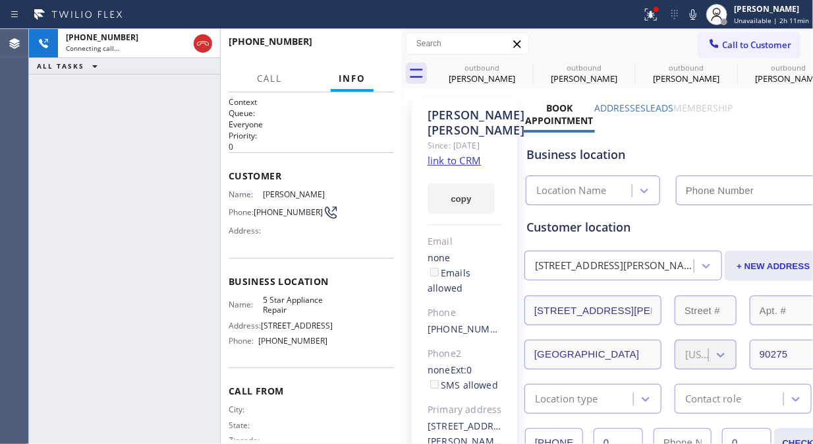
type input "[PHONE_NUMBER]"
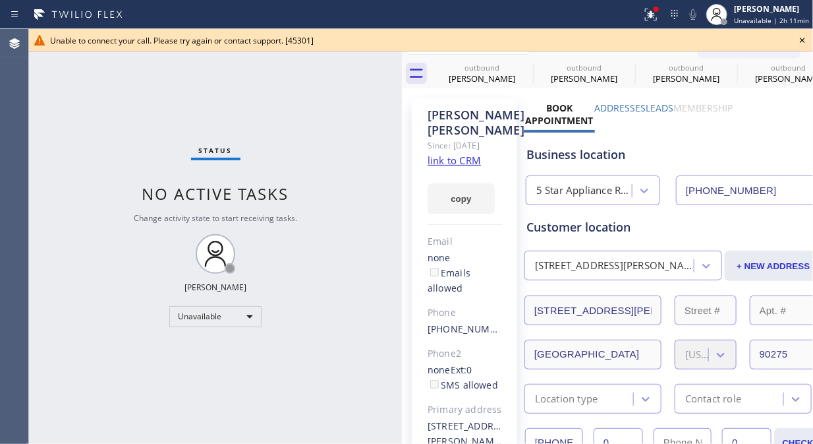
click at [795, 40] on icon at bounding box center [803, 40] width 16 height 16
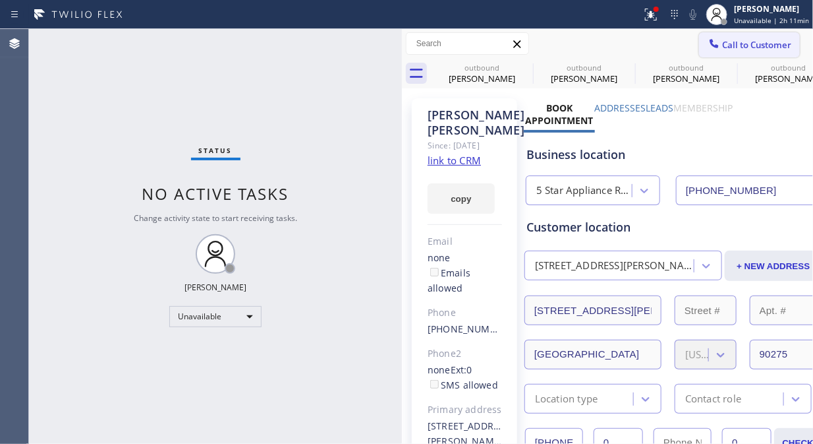
click at [761, 47] on span "Call to Customer" at bounding box center [757, 45] width 69 height 12
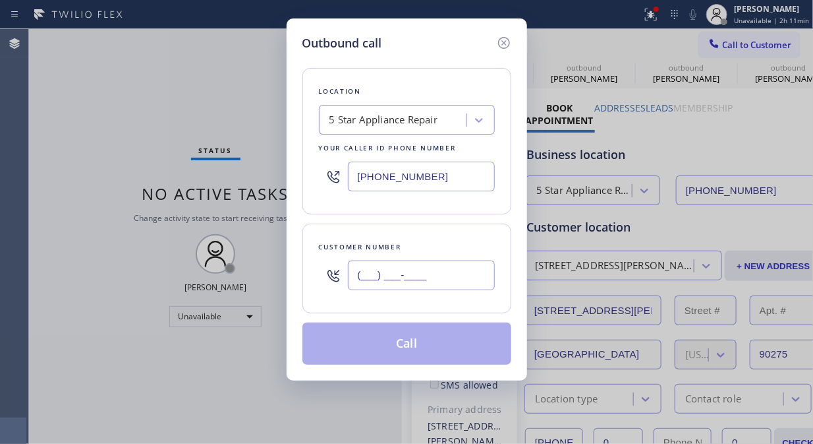
click at [426, 282] on input "(___) ___-____" at bounding box center [421, 275] width 147 height 30
paste input "480) 703-4000"
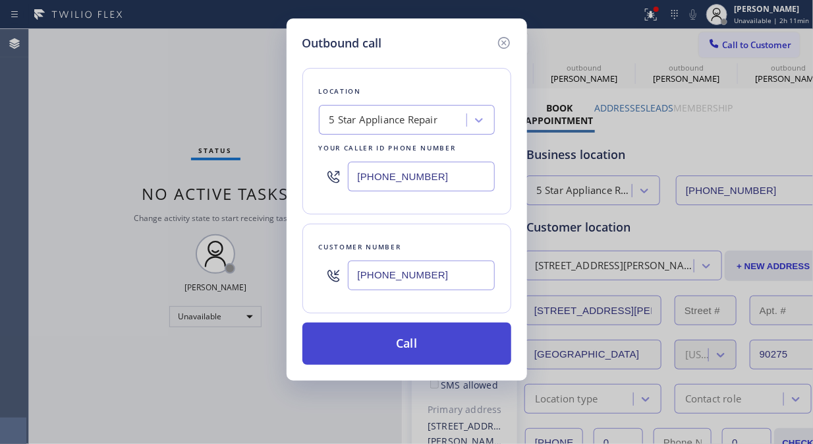
type input "[PHONE_NUMBER]"
click at [456, 357] on button "Call" at bounding box center [407, 343] width 209 height 42
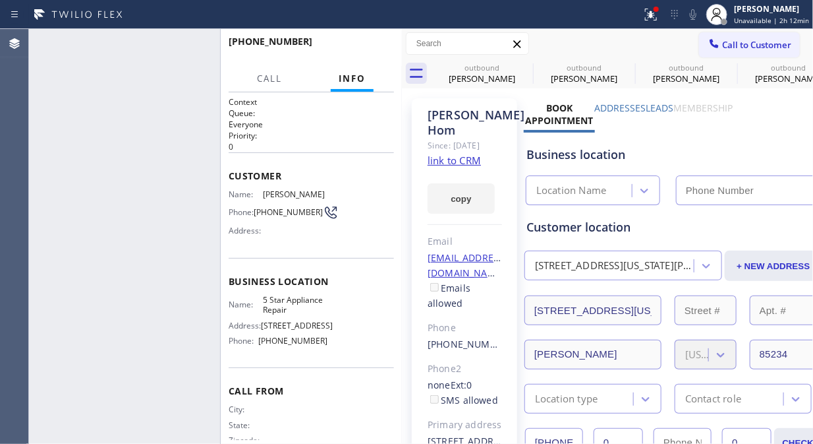
type input "[PHONE_NUMBER]"
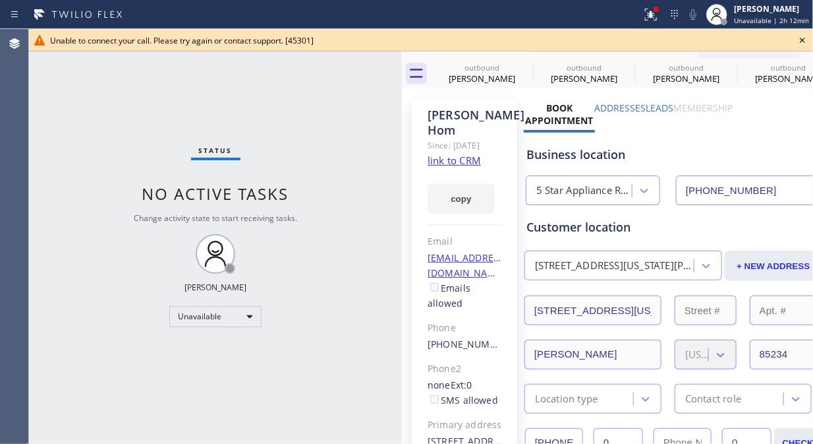
click at [803, 36] on icon at bounding box center [803, 40] width 16 height 16
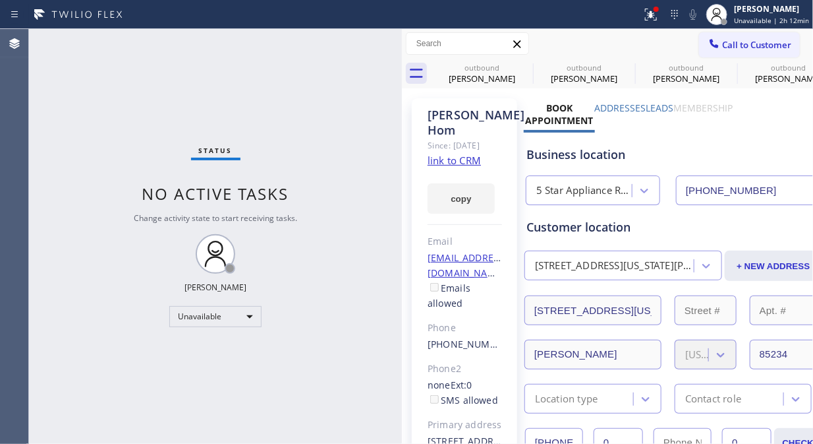
click at [752, 42] on span "Call to Customer" at bounding box center [757, 45] width 69 height 12
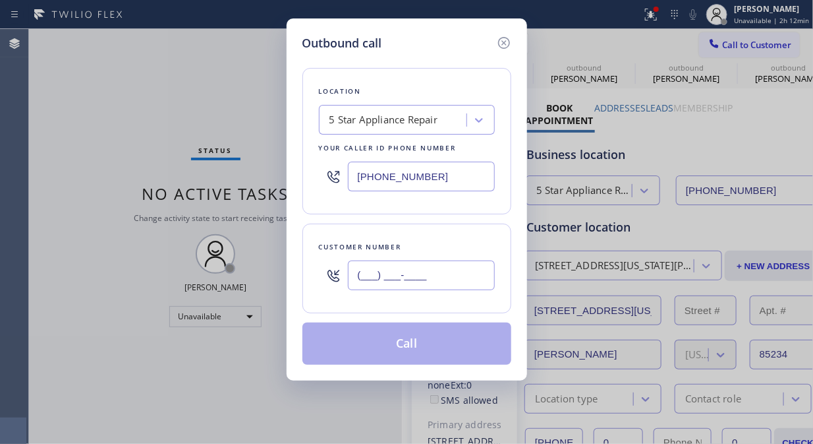
click at [373, 262] on input "(___) ___-____" at bounding box center [421, 275] width 147 height 30
paste input "714) 308-1760"
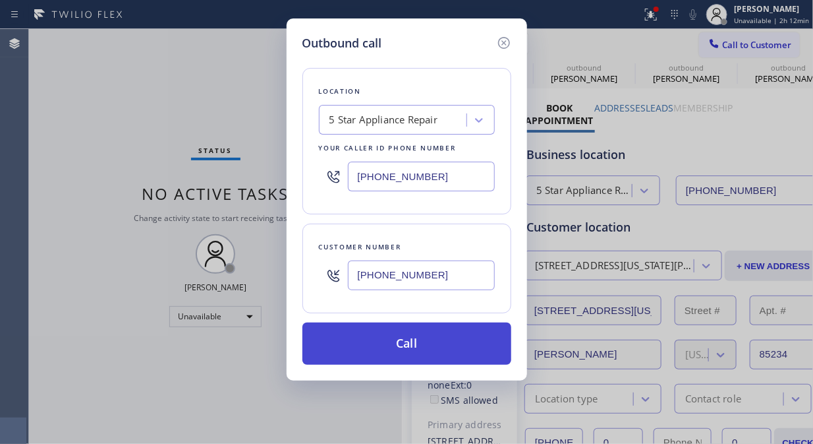
type input "[PHONE_NUMBER]"
click at [450, 350] on button "Call" at bounding box center [407, 343] width 209 height 42
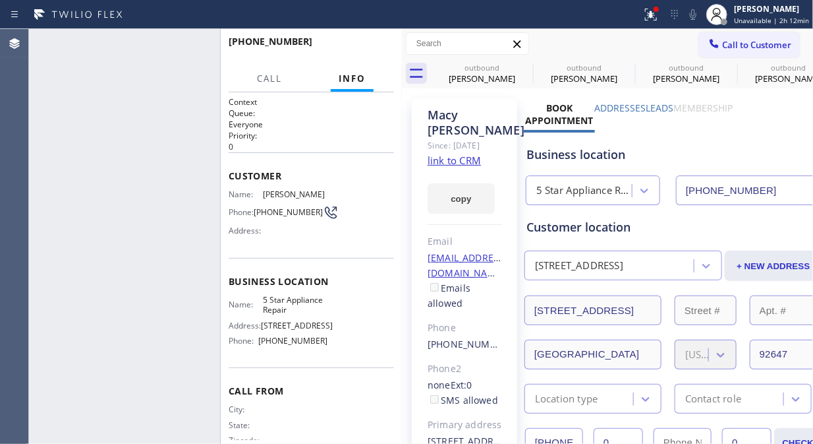
type input "[PHONE_NUMBER]"
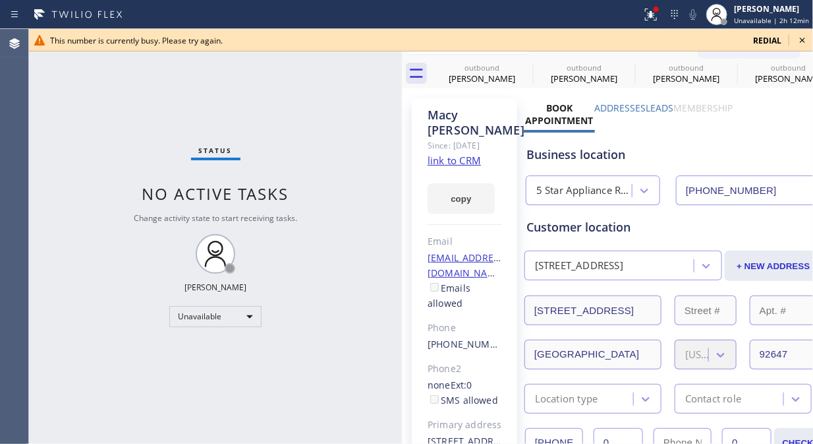
click at [800, 36] on icon at bounding box center [803, 40] width 16 height 16
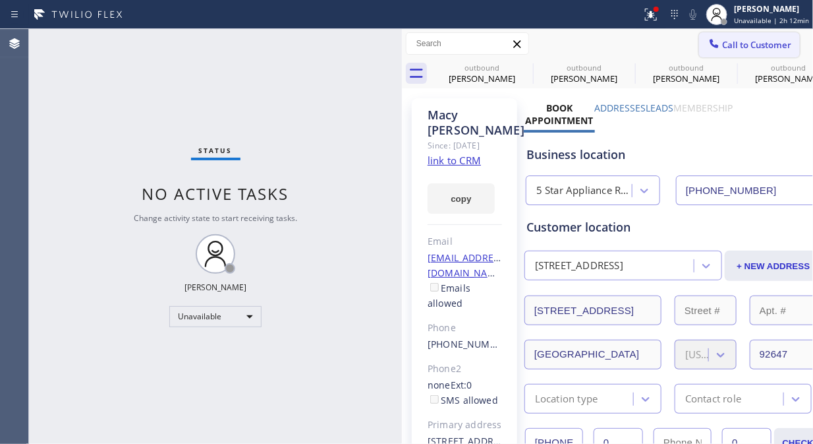
click at [734, 55] on button "Call to Customer" at bounding box center [749, 44] width 101 height 25
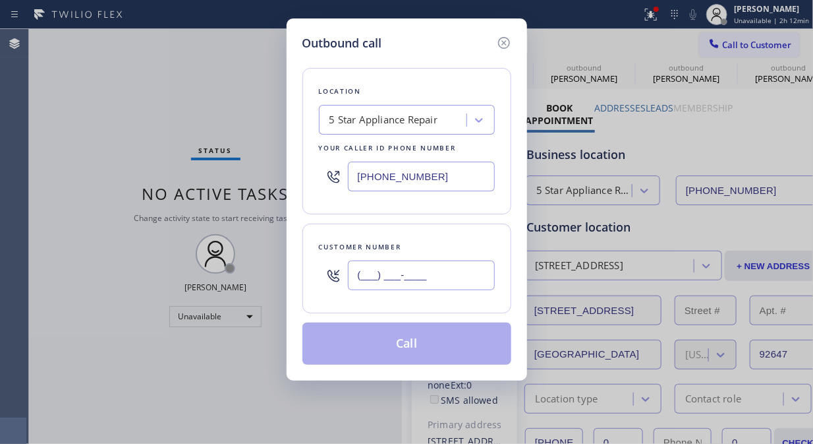
click at [396, 275] on input "(___) ___-____" at bounding box center [421, 275] width 147 height 30
paste input "409) 457-8803"
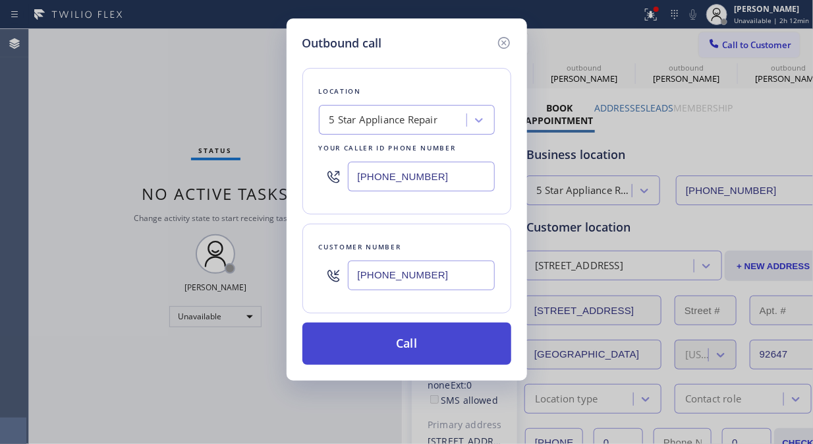
type input "[PHONE_NUMBER]"
click at [466, 351] on button "Call" at bounding box center [407, 343] width 209 height 42
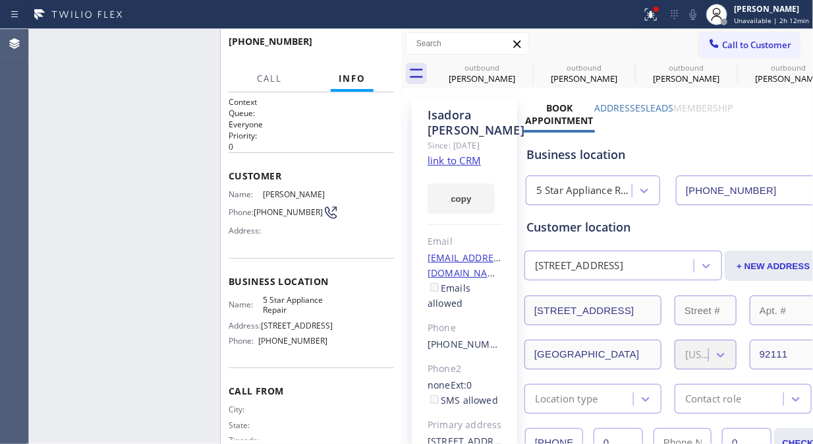
type input "[PHONE_NUMBER]"
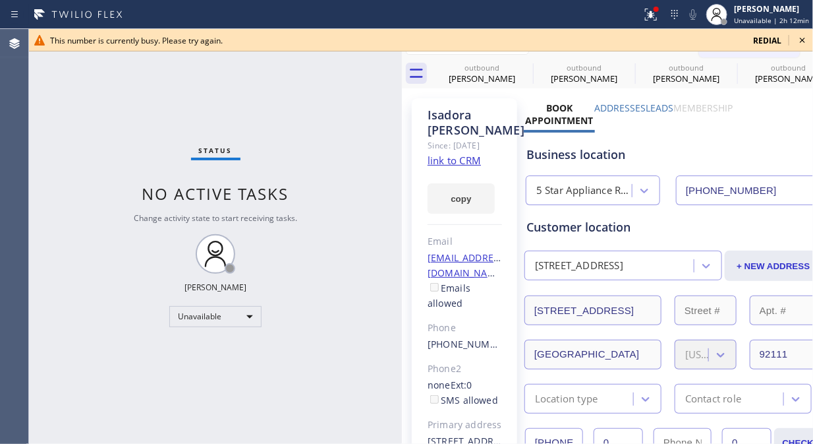
click at [799, 47] on icon at bounding box center [803, 40] width 16 height 16
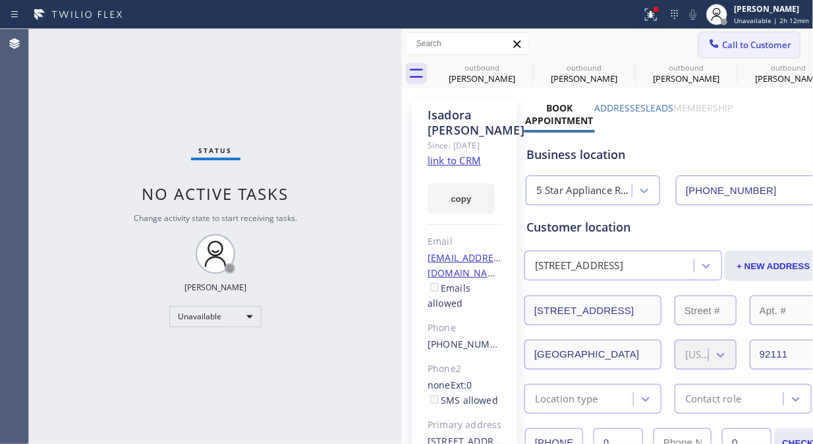
click at [754, 51] on button "Call to Customer" at bounding box center [749, 44] width 101 height 25
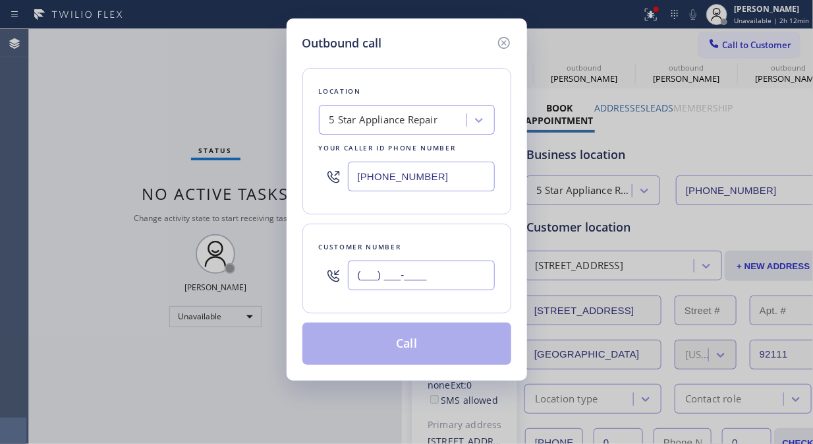
click at [381, 278] on input "(___) ___-____" at bounding box center [421, 275] width 147 height 30
paste input "323) 806-9492"
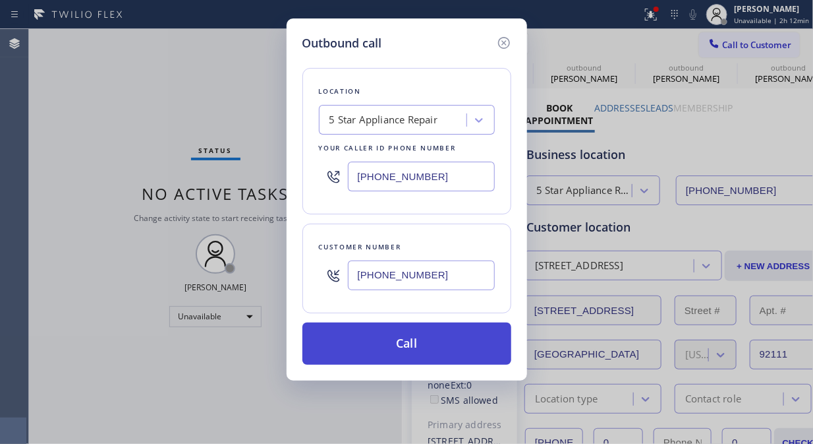
type input "[PHONE_NUMBER]"
click at [461, 351] on button "Call" at bounding box center [407, 343] width 209 height 42
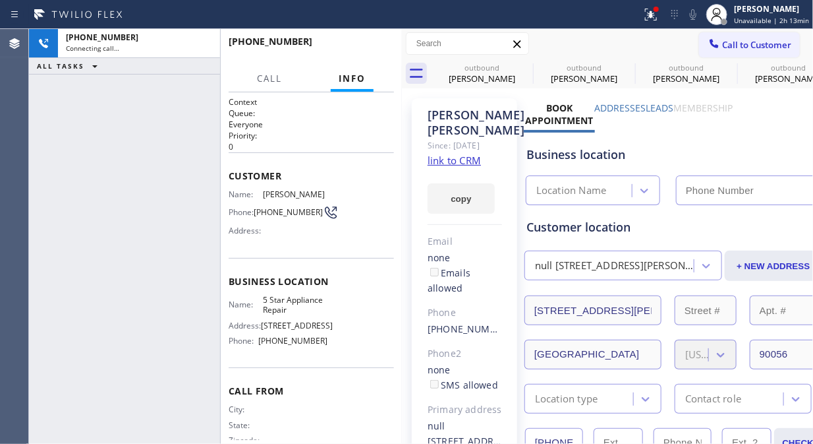
type input "[PHONE_NUMBER]"
click at [353, 46] on span "HANG UP" at bounding box center [363, 47] width 40 height 9
click at [356, 47] on span "HANG UP" at bounding box center [363, 47] width 40 height 9
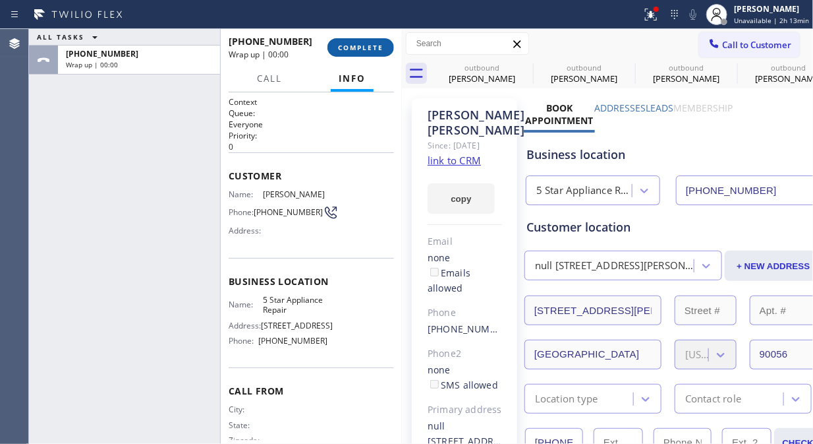
click at [357, 47] on span "COMPLETE" at bounding box center [360, 47] width 45 height 9
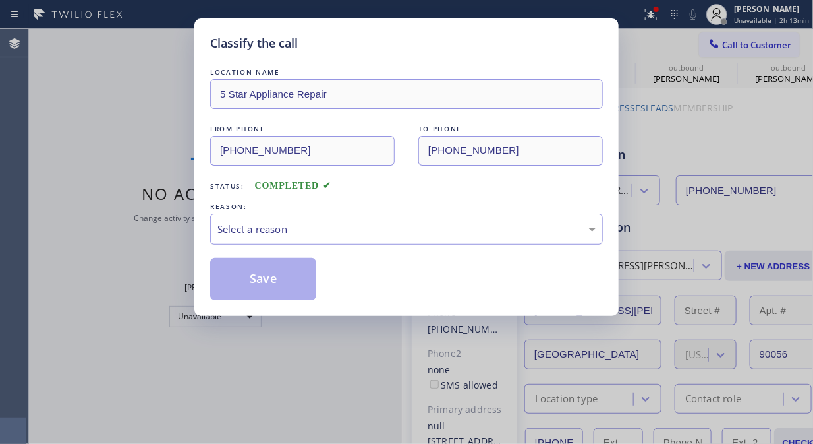
click at [436, 235] on div "Select a reason" at bounding box center [407, 229] width 378 height 15
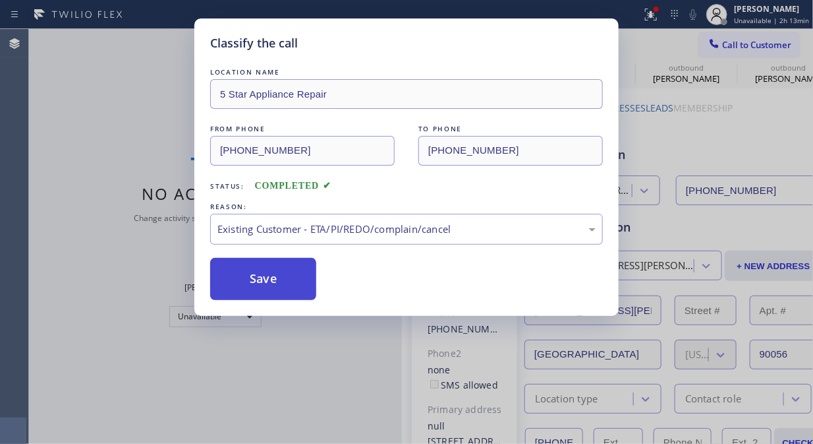
click at [298, 281] on button "Save" at bounding box center [263, 279] width 106 height 42
click at [733, 47] on span "Call to Customer" at bounding box center [757, 45] width 69 height 12
click at [0, 0] on div "Outbound call Location 5 Star Appliance Repair Your caller id phone number [PHO…" at bounding box center [0, 0] width 0 height 0
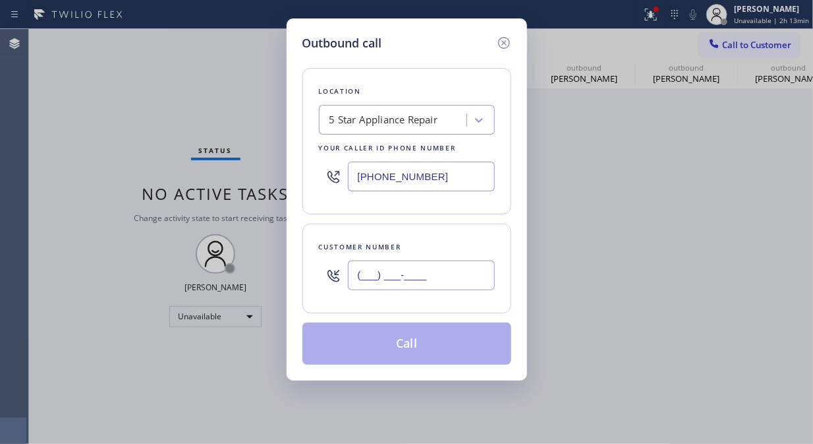
click at [363, 277] on input "(___) ___-____" at bounding box center [421, 275] width 147 height 30
paste input "323) 806-9492"
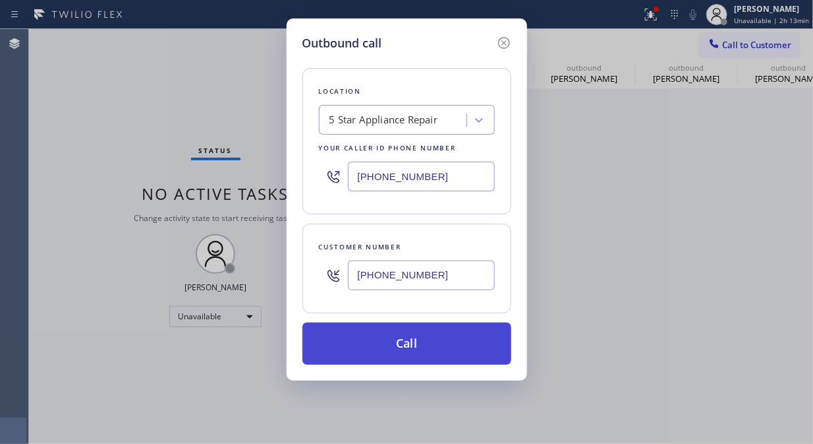
type input "[PHONE_NUMBER]"
drag, startPoint x: 421, startPoint y: 345, endPoint x: 630, endPoint y: 17, distance: 389.0
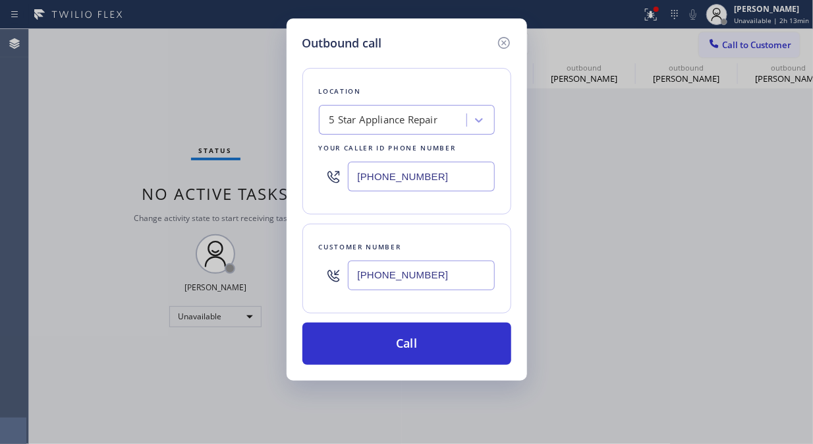
click at [422, 344] on button "Call" at bounding box center [407, 343] width 209 height 42
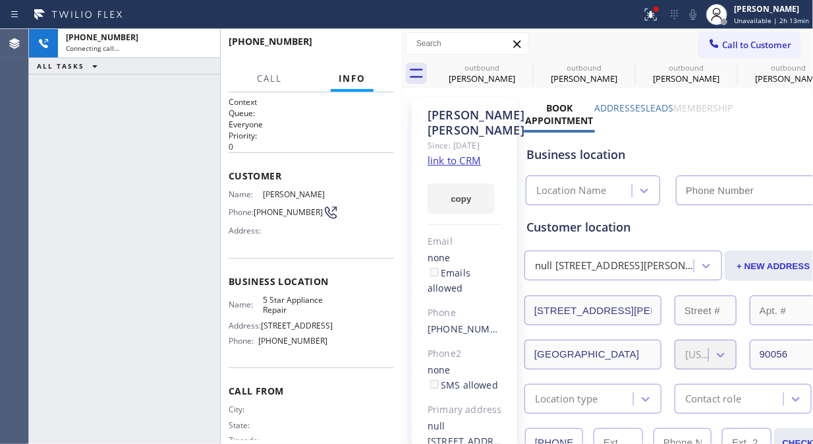
type input "[PHONE_NUMBER]"
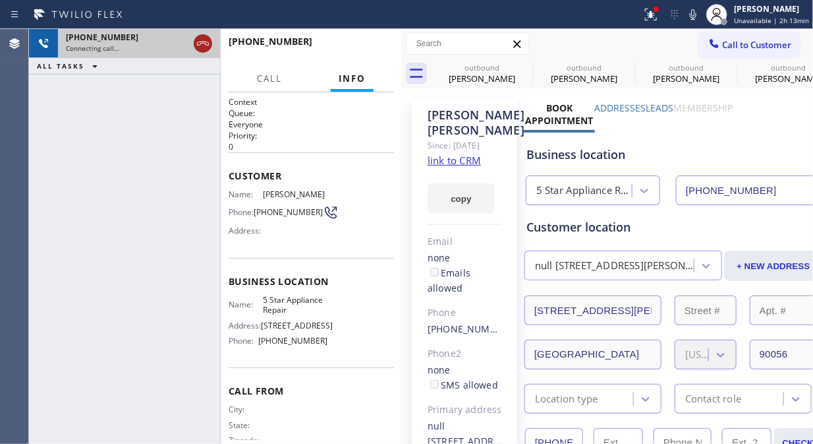
click at [205, 42] on icon at bounding box center [203, 44] width 16 height 16
click at [724, 45] on span "Call to Customer" at bounding box center [757, 45] width 69 height 12
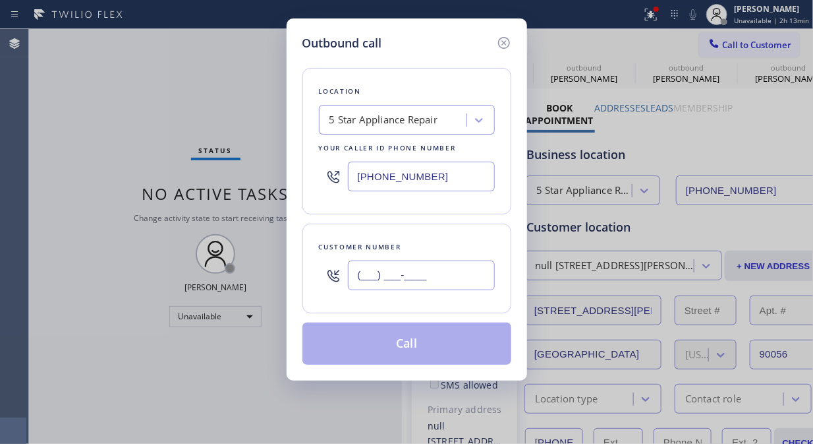
click at [359, 268] on input "(___) ___-____" at bounding box center [421, 275] width 147 height 30
paste input "818) 346-9496"
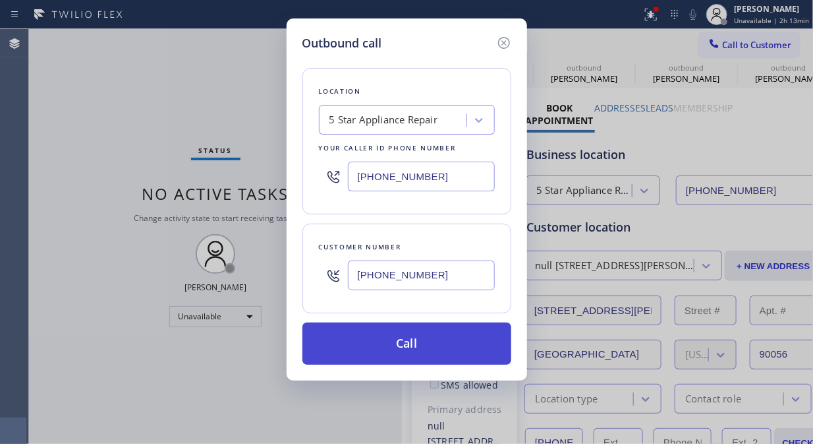
type input "[PHONE_NUMBER]"
click at [410, 352] on button "Call" at bounding box center [407, 343] width 209 height 42
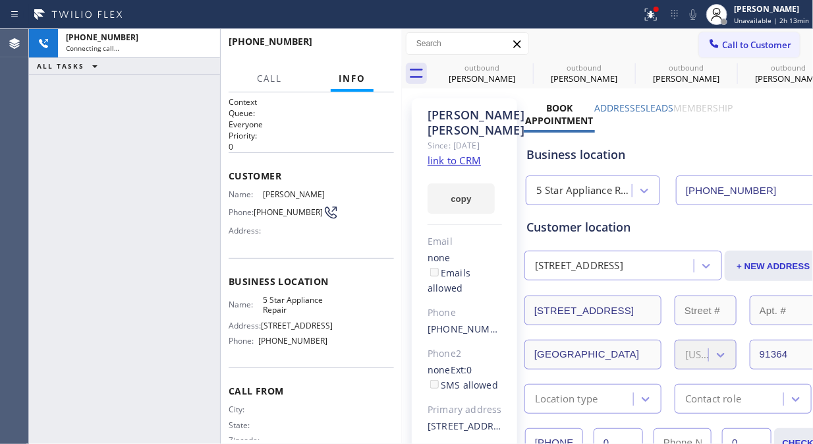
type input "[PHONE_NUMBER]"
click at [519, 66] on icon at bounding box center [525, 67] width 12 height 12
click at [0, 0] on icon at bounding box center [0, 0] width 0 height 0
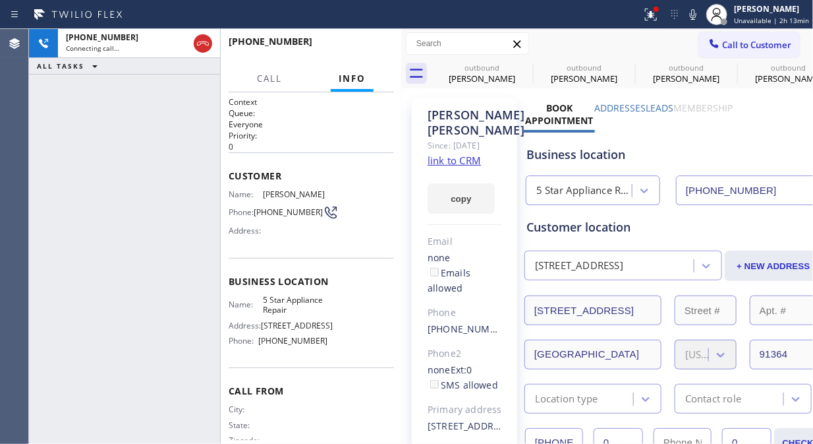
click at [0, 0] on icon at bounding box center [0, 0] width 0 height 0
click at [655, 7] on icon at bounding box center [651, 15] width 16 height 16
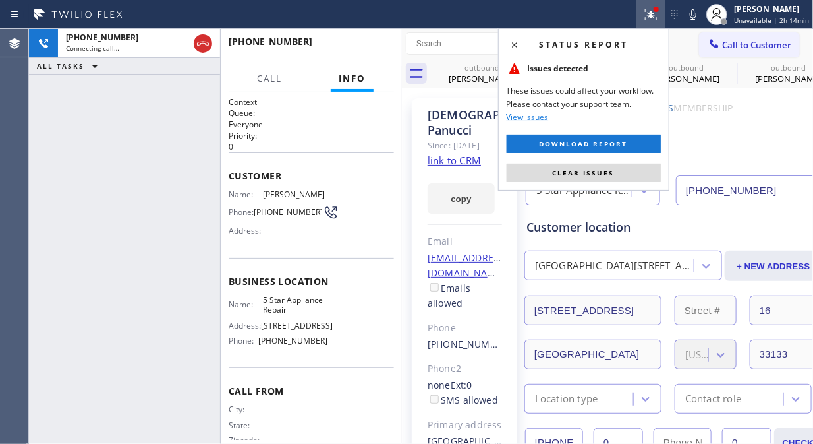
click at [201, 41] on icon at bounding box center [203, 44] width 16 height 16
click at [753, 49] on span "Call to Customer" at bounding box center [757, 45] width 69 height 12
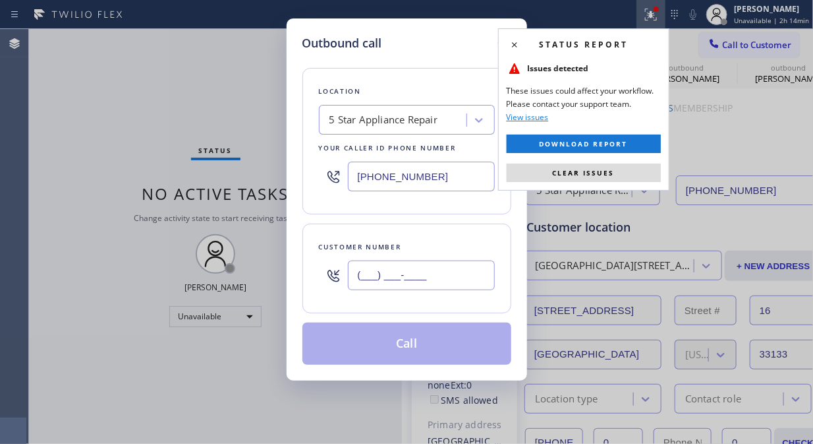
click at [374, 281] on input "(___) ___-____" at bounding box center [421, 275] width 147 height 30
paste input "415) 753-2128"
type input "[PHONE_NUMBER]"
click at [450, 353] on button "Call" at bounding box center [407, 343] width 209 height 42
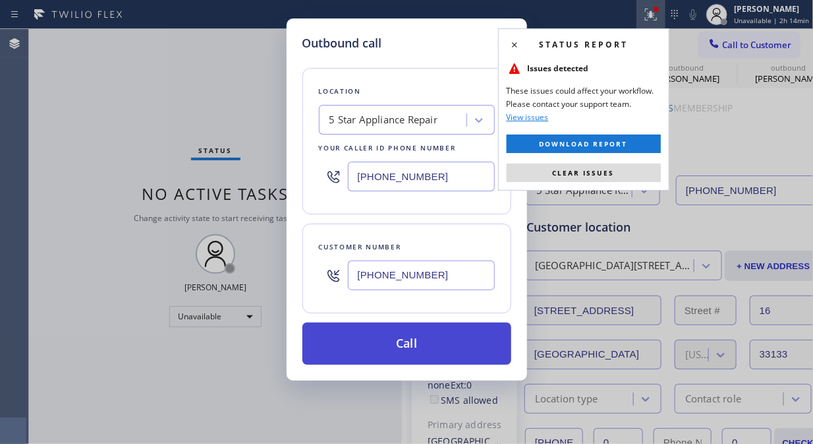
click at [457, 353] on button "Call" at bounding box center [407, 343] width 209 height 42
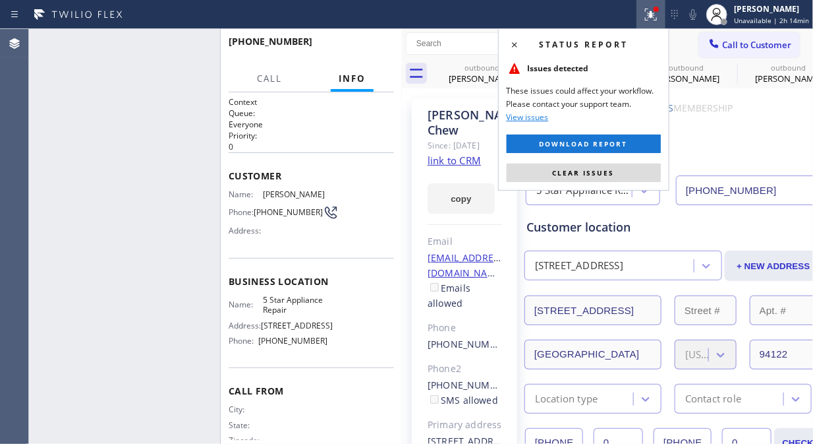
type input "[PHONE_NUMBER]"
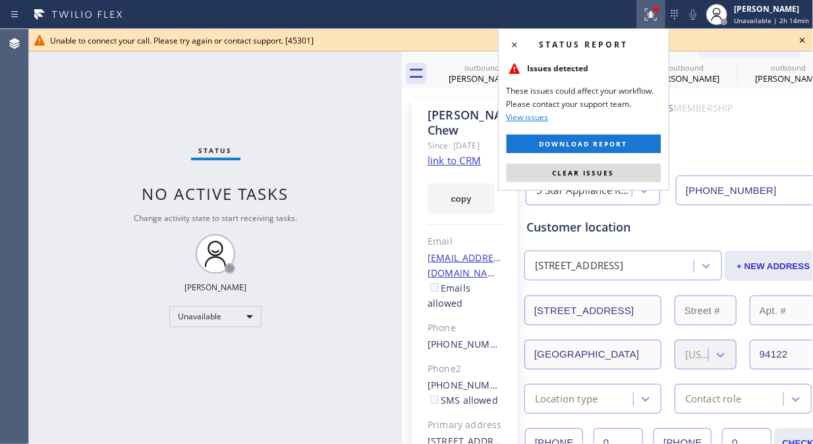
drag, startPoint x: 602, startPoint y: 172, endPoint x: 630, endPoint y: 150, distance: 36.1
click at [605, 173] on span "Clear issues" at bounding box center [584, 172] width 62 height 9
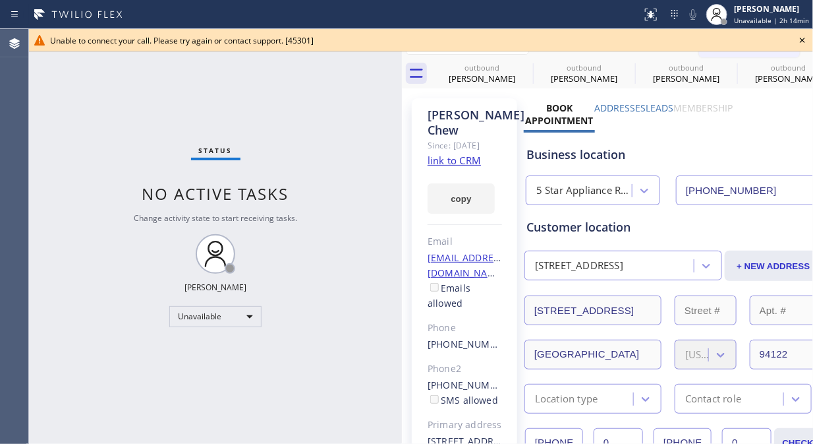
click at [793, 44] on div "Unable to connect your call. Please try again or contact support. [45301]" at bounding box center [421, 40] width 784 height 22
click at [775, 45] on div "Unable to connect your call. Please try again or contact support. [45301]" at bounding box center [421, 40] width 742 height 11
click at [800, 40] on icon at bounding box center [803, 40] width 16 height 16
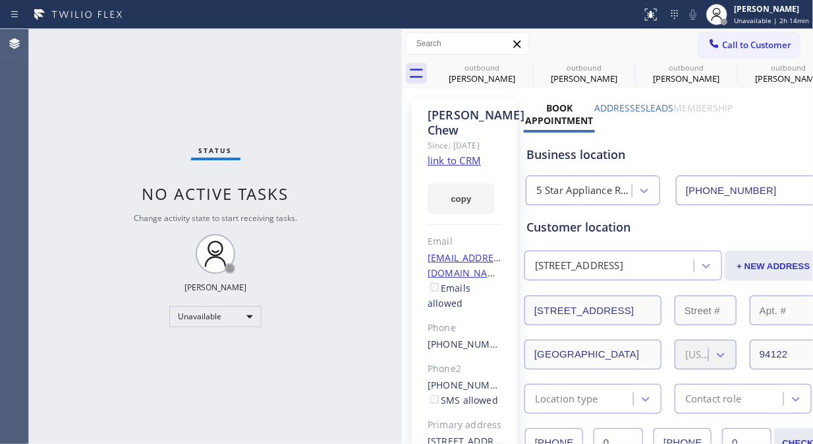
click at [723, 47] on span "Call to Customer" at bounding box center [757, 45] width 69 height 12
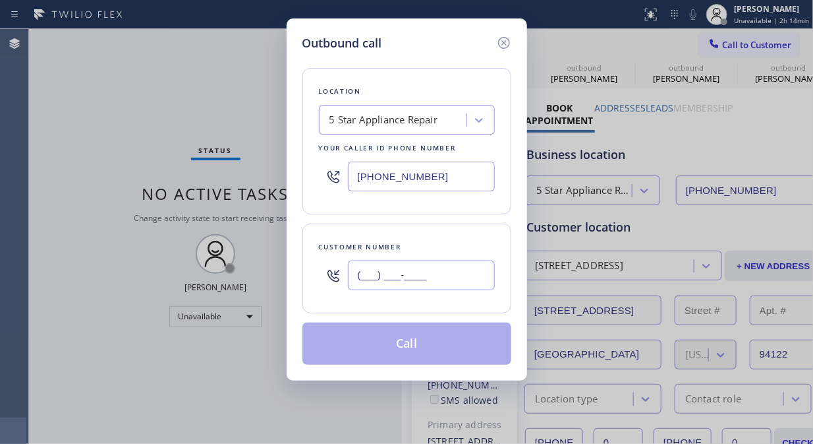
click at [374, 272] on input "(___) ___-____" at bounding box center [421, 275] width 147 height 30
paste input "310) 922-1627"
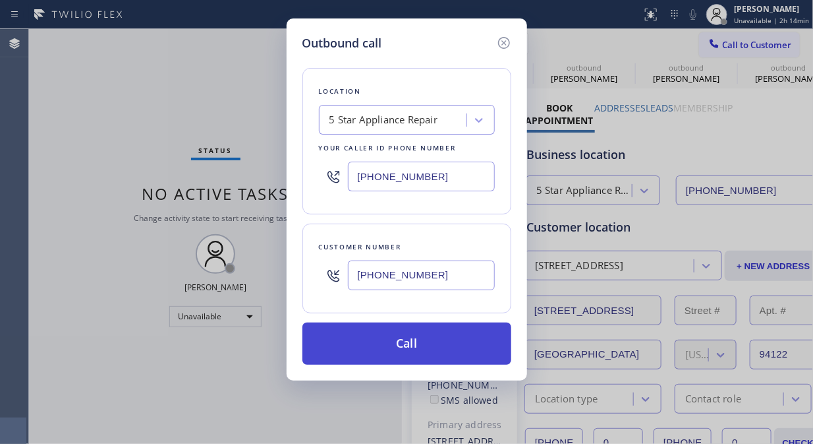
type input "[PHONE_NUMBER]"
click at [438, 351] on button "Call" at bounding box center [407, 343] width 209 height 42
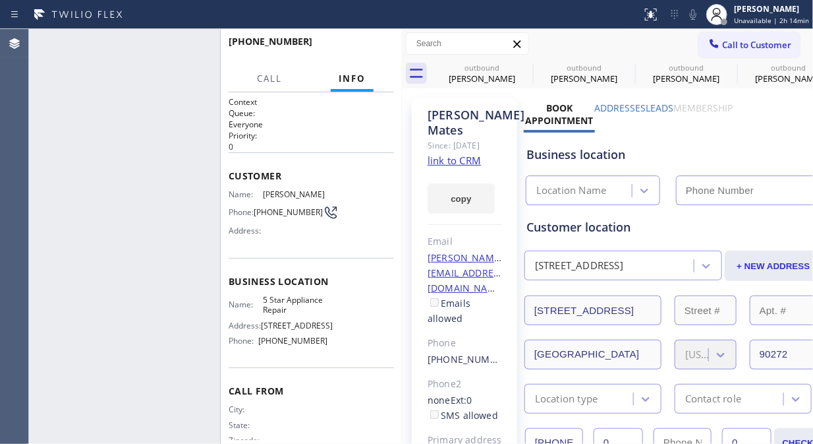
type input "[PHONE_NUMBER]"
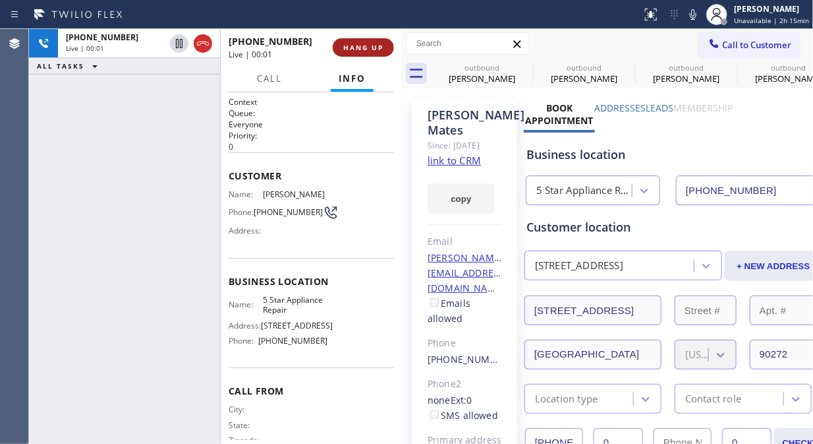
click at [346, 49] on span "HANG UP" at bounding box center [363, 47] width 40 height 9
click at [348, 50] on span "HANG UP" at bounding box center [363, 47] width 40 height 9
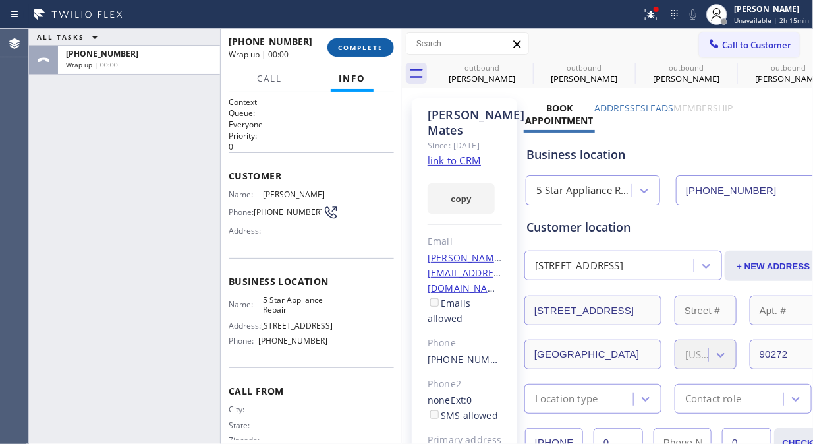
click at [354, 50] on span "COMPLETE" at bounding box center [360, 47] width 45 height 9
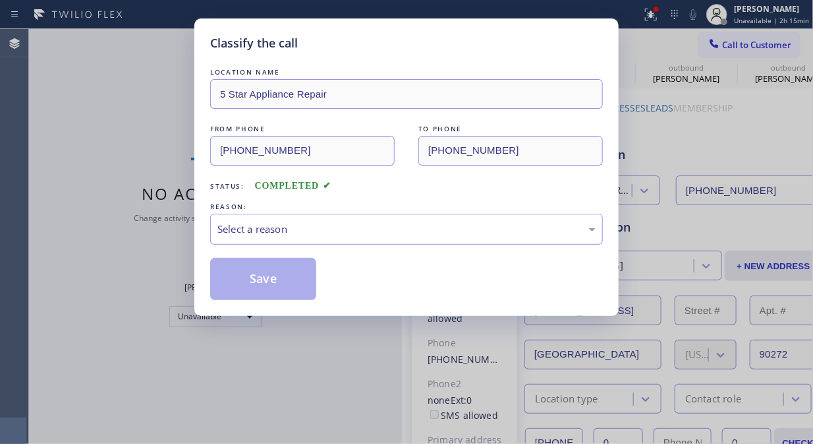
click at [429, 235] on div "Select a reason" at bounding box center [407, 229] width 378 height 15
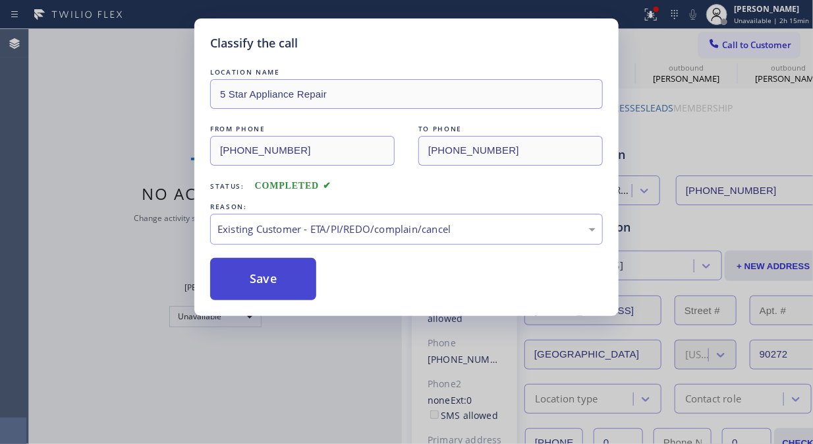
click at [292, 275] on button "Save" at bounding box center [263, 279] width 106 height 42
click at [740, 45] on span "Call to Customer" at bounding box center [757, 45] width 69 height 12
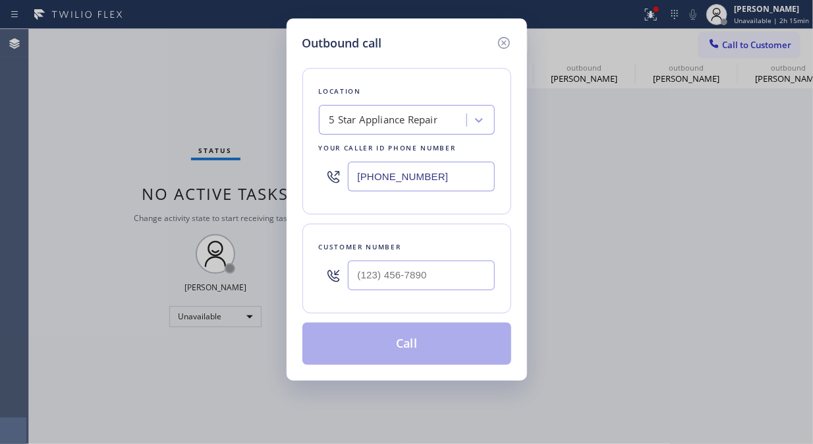
click at [291, 291] on div "Outbound call Location 5 Star Appliance Repair Your caller id phone number [PHO…" at bounding box center [407, 199] width 241 height 362
click at [343, 284] on div at bounding box center [333, 275] width 29 height 43
click at [350, 280] on input "(___) ___-____" at bounding box center [421, 275] width 147 height 30
paste input "415) 533-9084"
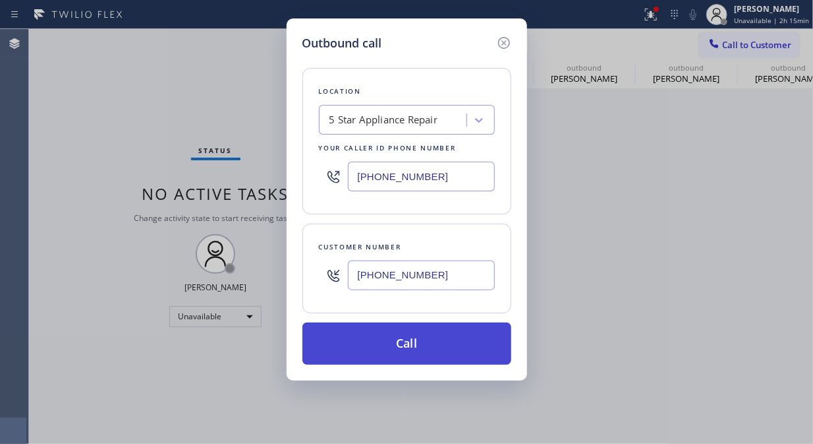
type input "[PHONE_NUMBER]"
click at [424, 341] on button "Call" at bounding box center [407, 343] width 209 height 42
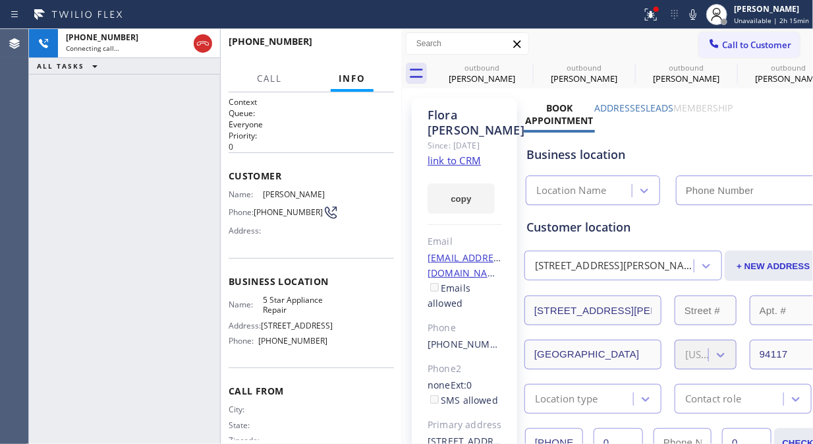
type input "[PHONE_NUMBER]"
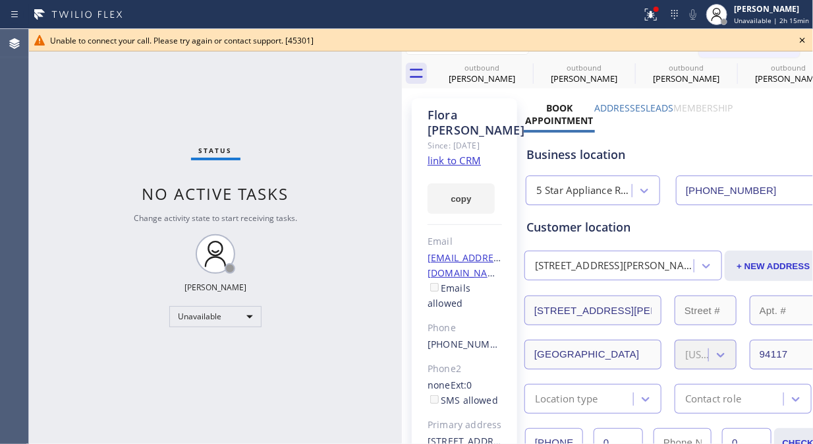
click at [802, 38] on icon at bounding box center [803, 40] width 16 height 16
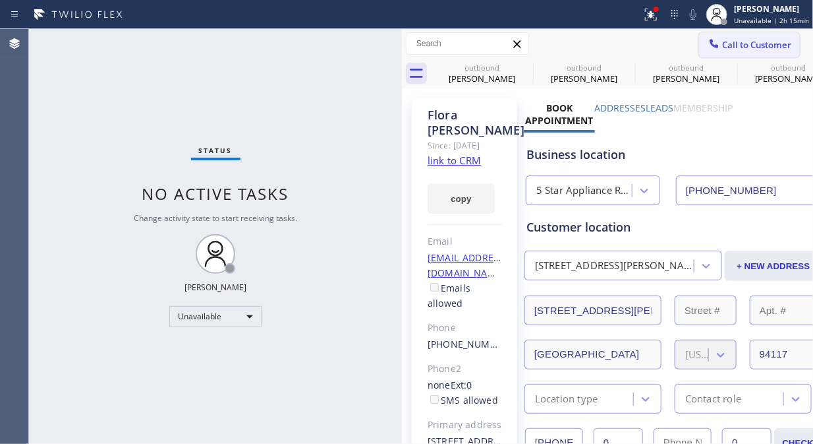
click at [730, 40] on span "Call to Customer" at bounding box center [757, 45] width 69 height 12
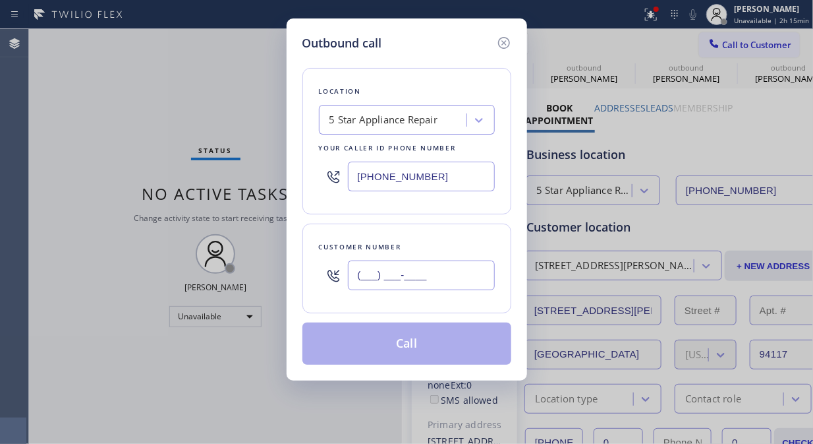
click at [398, 279] on input "(___) ___-____" at bounding box center [421, 275] width 147 height 30
paste input "415) 533-9084"
paste input "text"
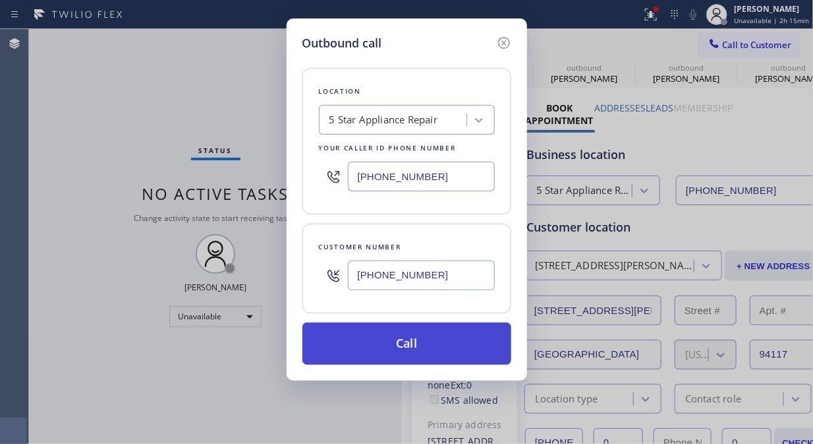
type input "[PHONE_NUMBER]"
click at [436, 347] on button "Call" at bounding box center [407, 343] width 209 height 42
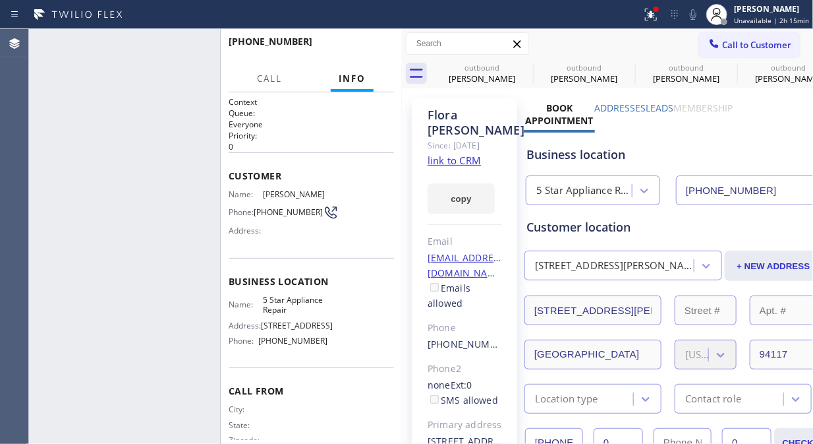
type input "[PHONE_NUMBER]"
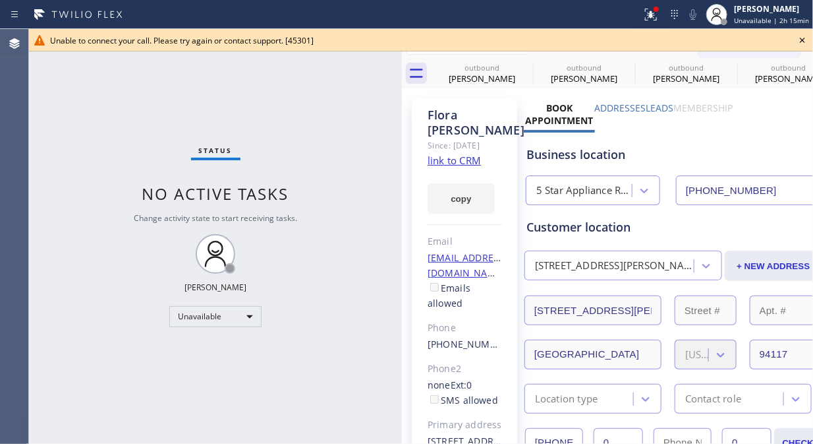
click at [800, 42] on icon at bounding box center [803, 40] width 16 height 16
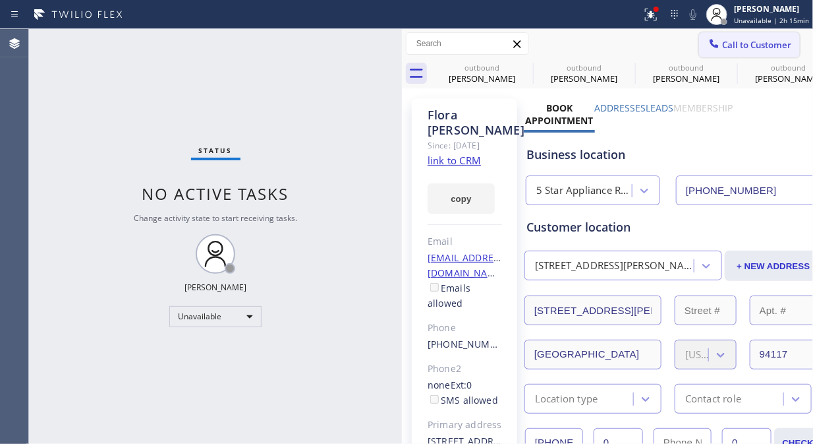
click at [742, 49] on span "Call to Customer" at bounding box center [757, 45] width 69 height 12
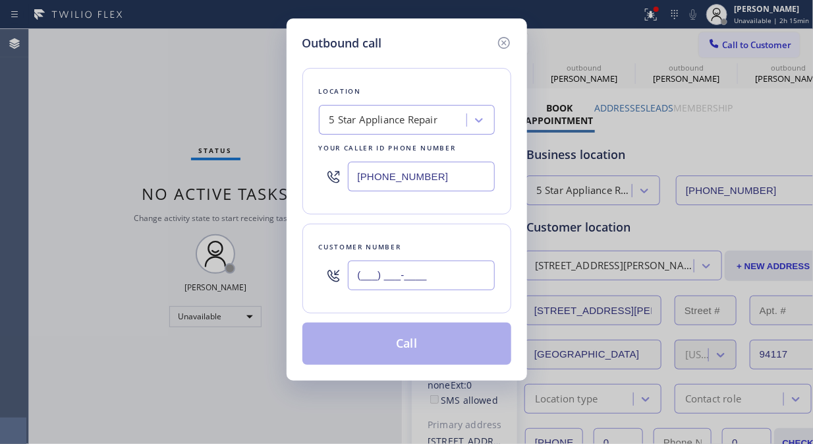
click at [446, 278] on input "(___) ___-____" at bounding box center [421, 275] width 147 height 30
paste input "310) 377-3729"
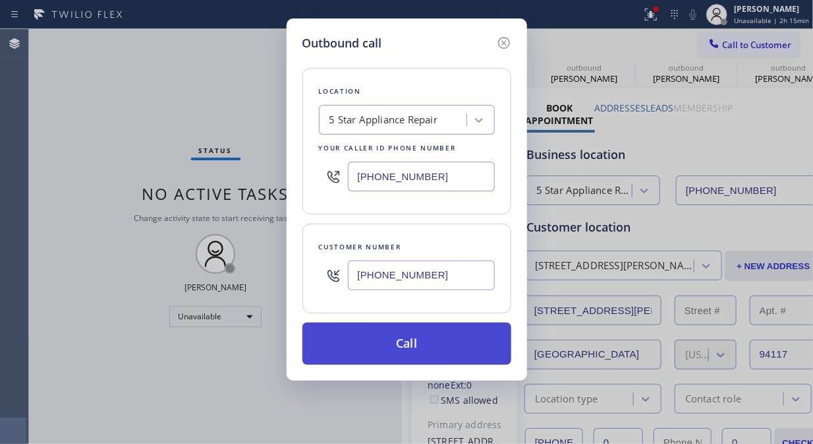
type input "[PHONE_NUMBER]"
click at [430, 337] on button "Call" at bounding box center [407, 343] width 209 height 42
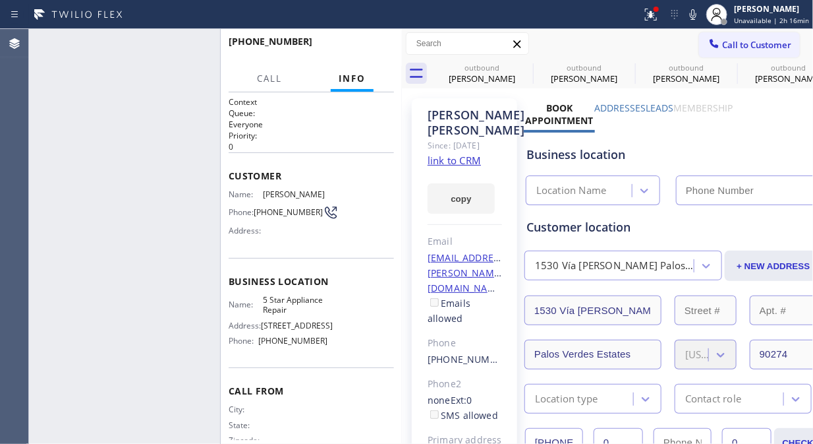
type input "[PHONE_NUMBER]"
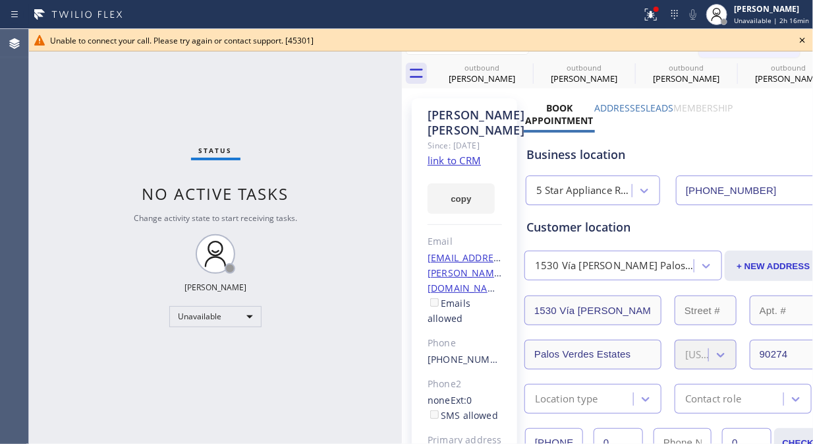
click at [796, 42] on icon at bounding box center [803, 40] width 16 height 16
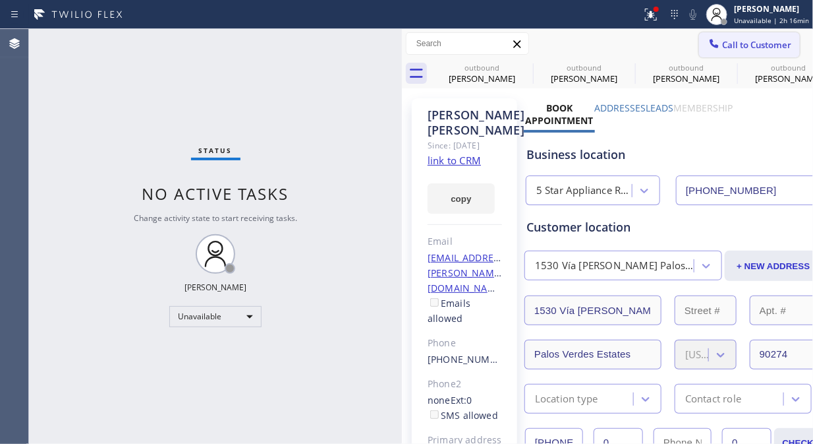
click at [732, 45] on span "Call to Customer" at bounding box center [757, 45] width 69 height 12
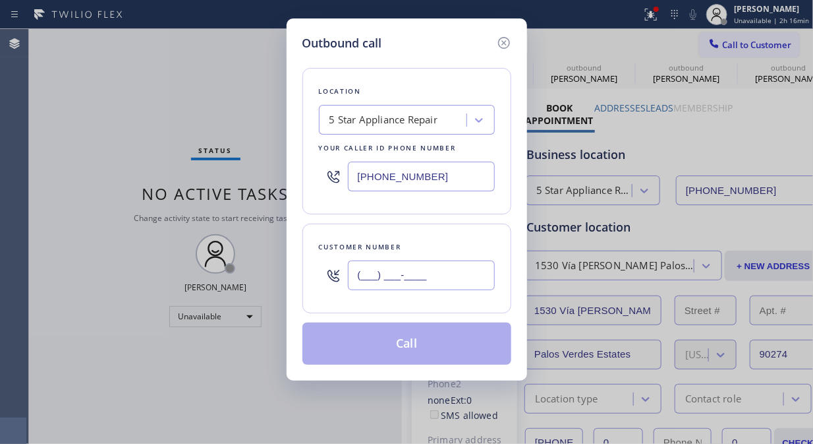
click at [419, 270] on input "(___) ___-____" at bounding box center [421, 275] width 147 height 30
paste input "301) 509-0431"
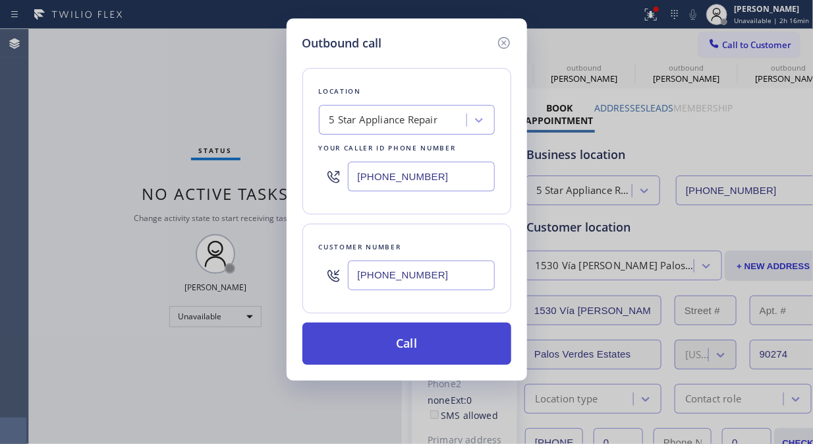
type input "[PHONE_NUMBER]"
click at [450, 356] on button "Call" at bounding box center [407, 343] width 209 height 42
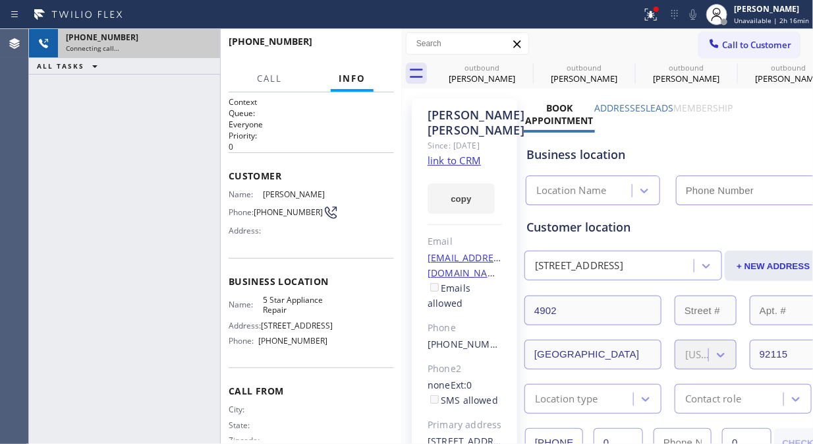
type input "[PHONE_NUMBER]"
click at [201, 44] on icon at bounding box center [203, 44] width 16 height 16
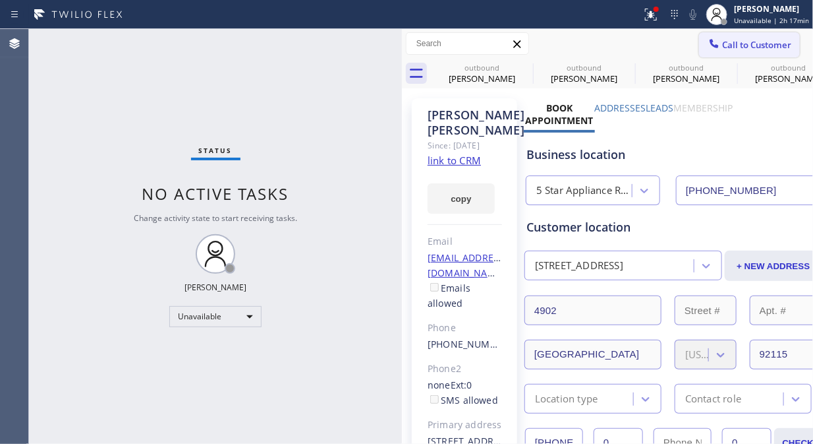
click at [733, 46] on span "Call to Customer" at bounding box center [757, 45] width 69 height 12
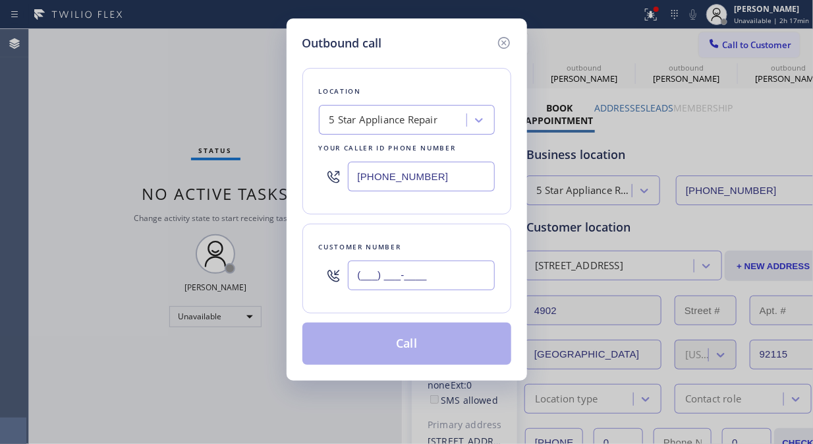
click at [399, 280] on input "(___) ___-____" at bounding box center [421, 275] width 147 height 30
paste input "310) 459-8529"
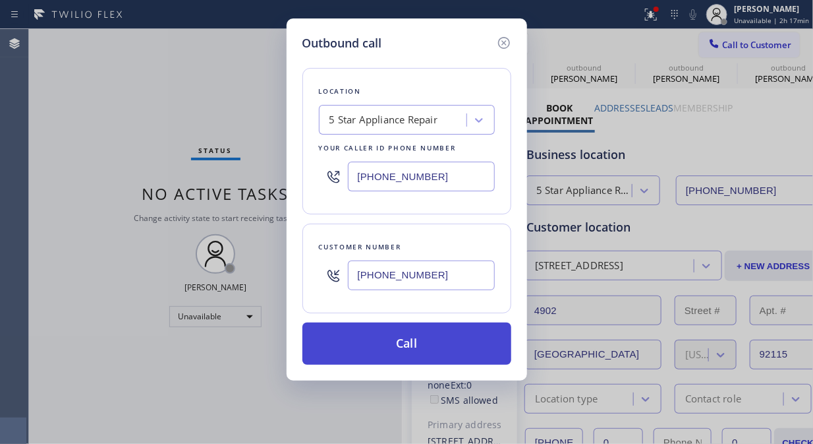
type input "[PHONE_NUMBER]"
click at [422, 349] on button "Call" at bounding box center [407, 343] width 209 height 42
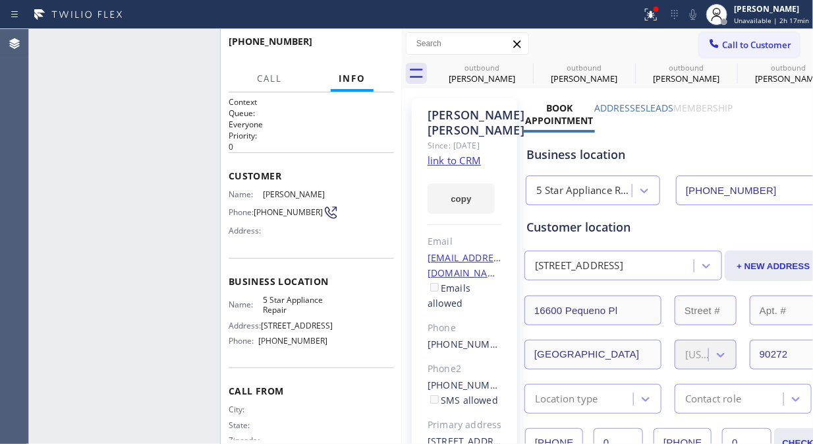
type input "[PHONE_NUMBER]"
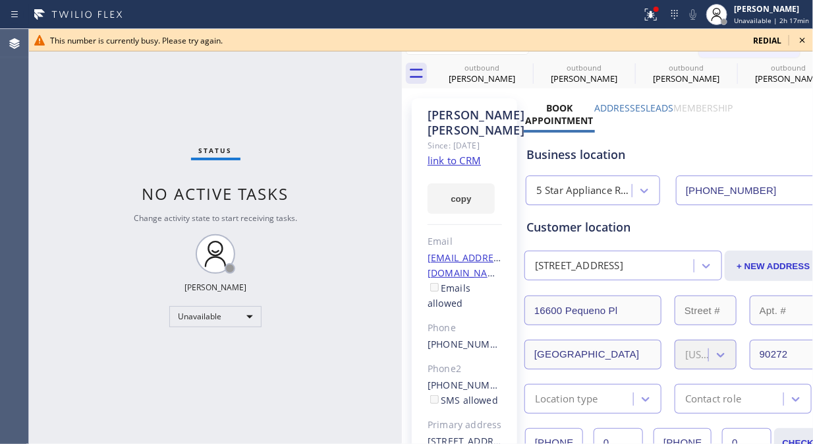
click at [806, 43] on icon at bounding box center [803, 40] width 16 height 16
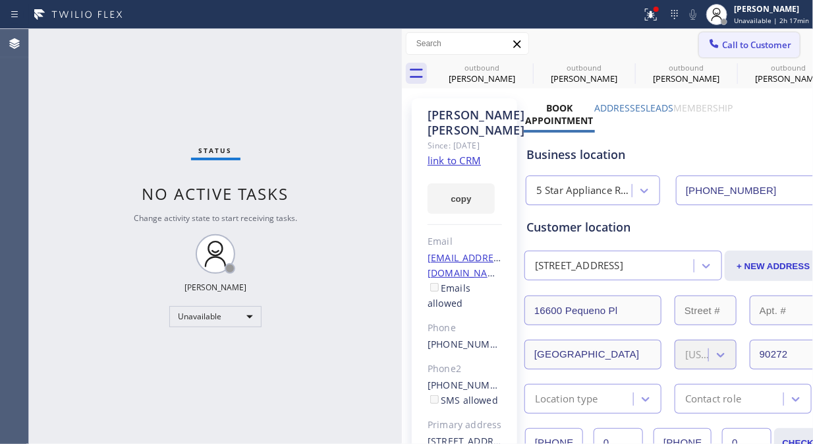
click at [726, 44] on span "Call to Customer" at bounding box center [757, 45] width 69 height 12
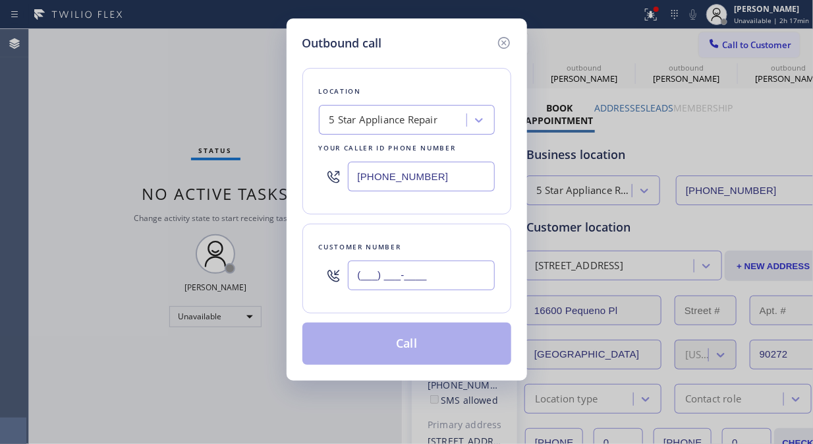
click at [392, 277] on input "(___) ___-____" at bounding box center [421, 275] width 147 height 30
paste input "718) 833-6843"
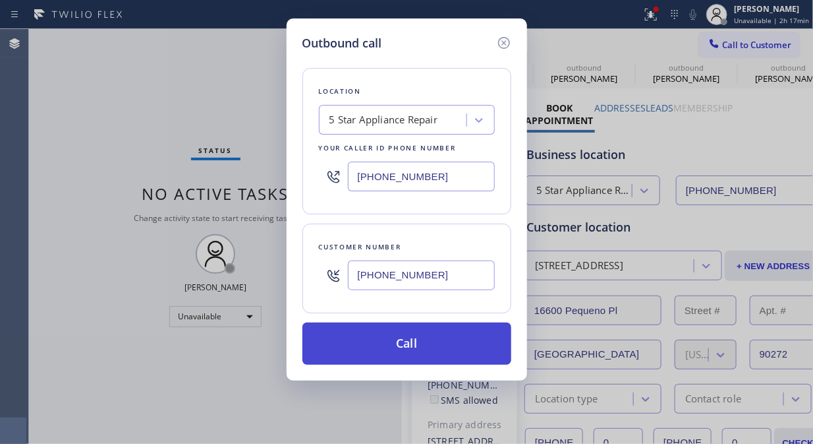
type input "[PHONE_NUMBER]"
click at [430, 351] on button "Call" at bounding box center [407, 343] width 209 height 42
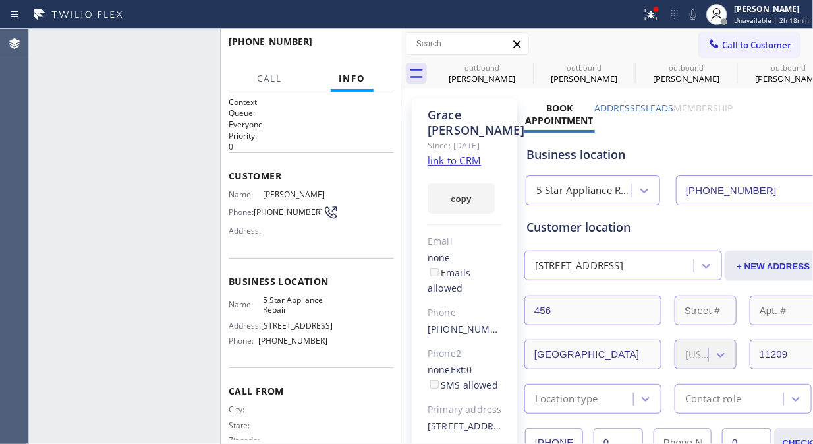
type input "[PHONE_NUMBER]"
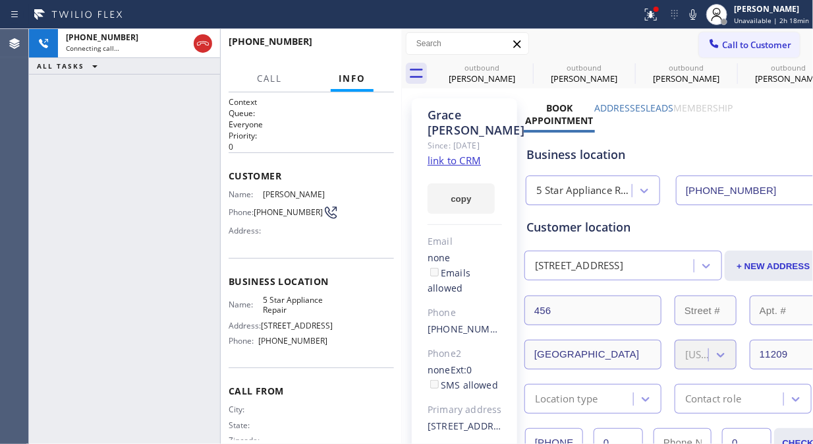
click at [0, 0] on icon at bounding box center [0, 0] width 0 height 0
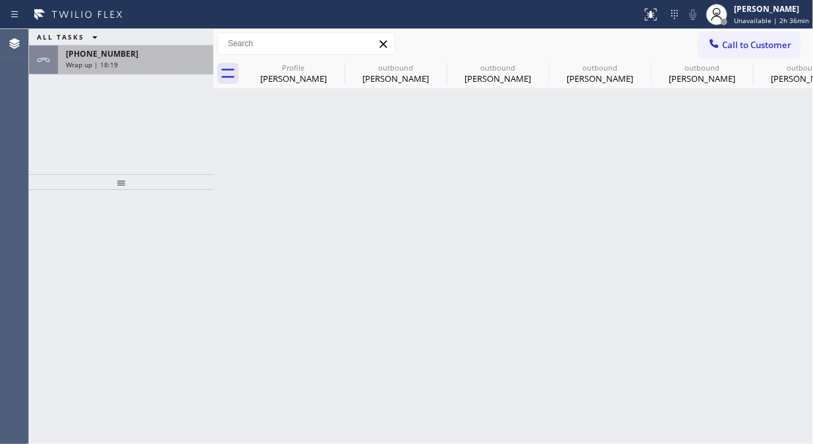
click at [183, 67] on div "Wrap up | 18:19" at bounding box center [136, 64] width 140 height 9
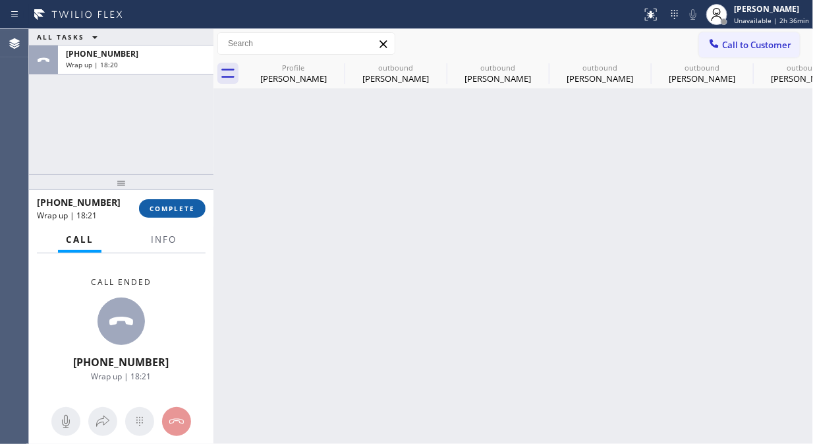
click at [195, 212] on button "COMPLETE" at bounding box center [172, 208] width 67 height 18
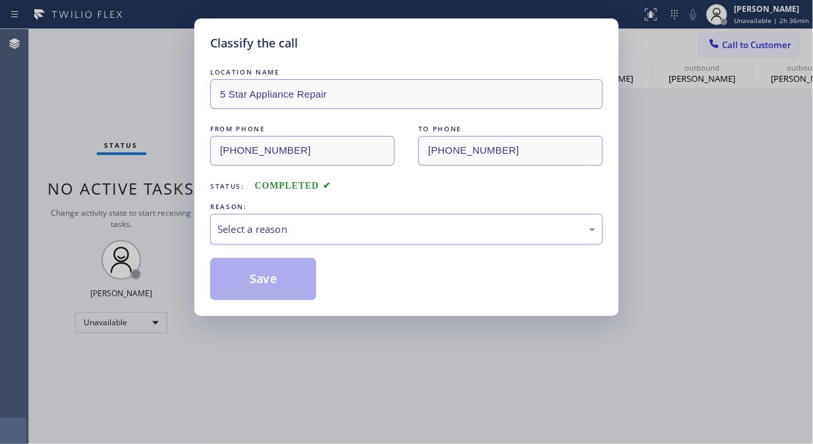
click at [318, 225] on div "Select a reason" at bounding box center [407, 229] width 378 height 15
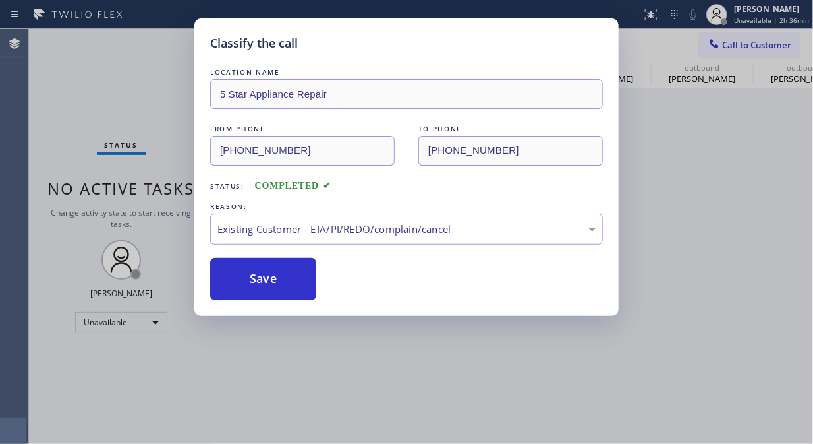
click at [301, 299] on button "Save" at bounding box center [263, 279] width 106 height 42
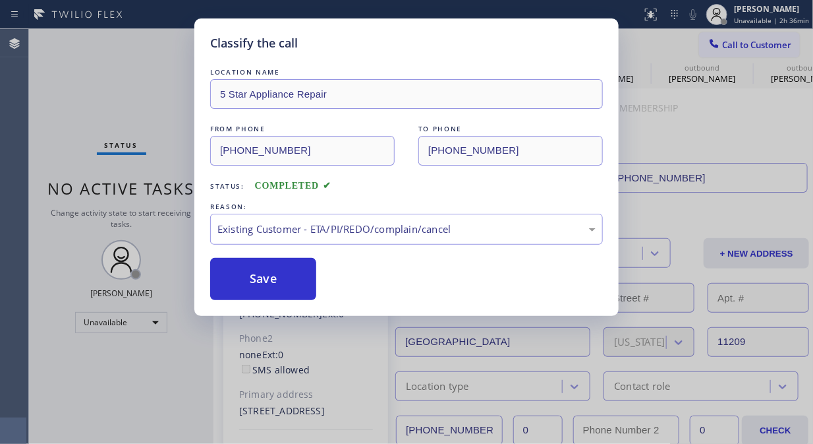
click at [180, 113] on div "Classify the call LOCATION NAME 5 Star Appliance Repair FROM PHONE (855) 731-49…" at bounding box center [406, 222] width 813 height 444
click at [295, 268] on div "Back to Dashboard Change Sender ID Customers Technicians Select a contact Outbo…" at bounding box center [514, 236] width 600 height 415
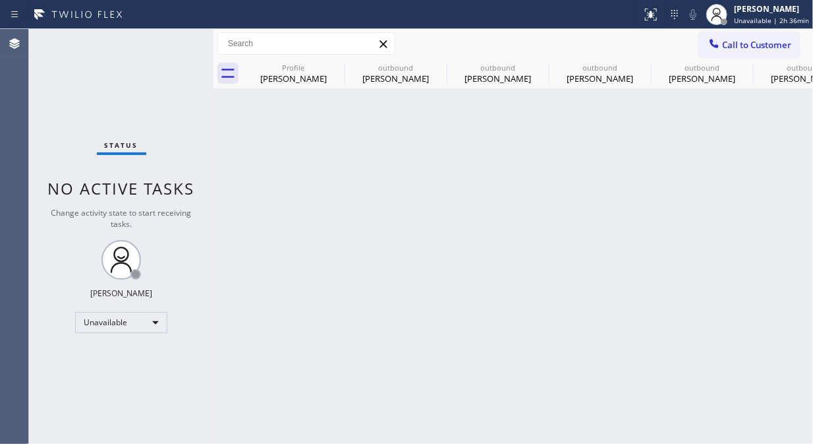
click at [112, 61] on div "Status No active tasks Change activity state to start receiving tasks. [PERSON_…" at bounding box center [121, 236] width 185 height 415
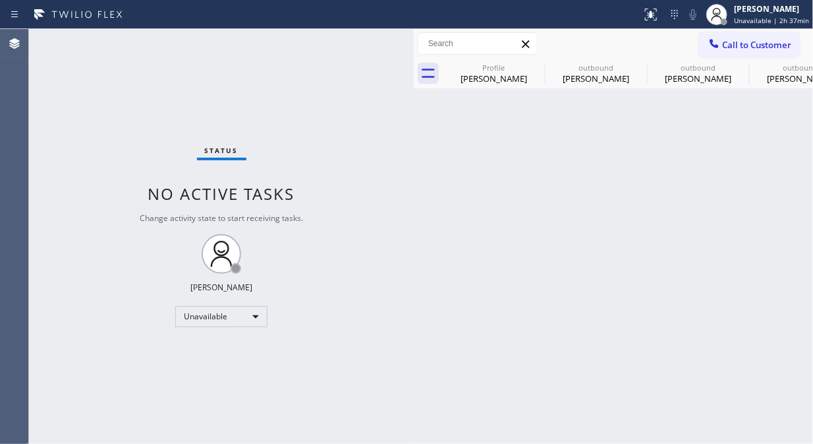
drag, startPoint x: 211, startPoint y: 84, endPoint x: 390, endPoint y: 76, distance: 178.8
click at [414, 100] on div at bounding box center [414, 236] width 0 height 415
